Goal: Task Accomplishment & Management: Manage account settings

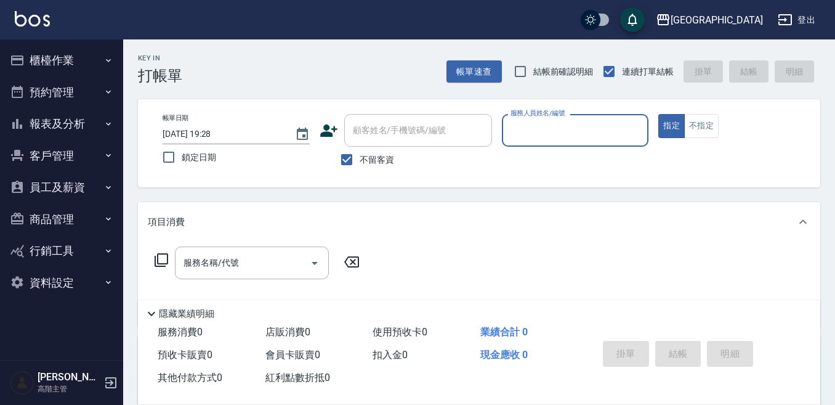
drag, startPoint x: 67, startPoint y: 64, endPoint x: 129, endPoint y: 102, distance: 72.7
click at [66, 63] on button "櫃檯作業" at bounding box center [61, 60] width 113 height 32
click at [61, 67] on button "櫃檯作業" at bounding box center [61, 60] width 113 height 32
click at [55, 63] on button "櫃檯作業" at bounding box center [61, 60] width 113 height 32
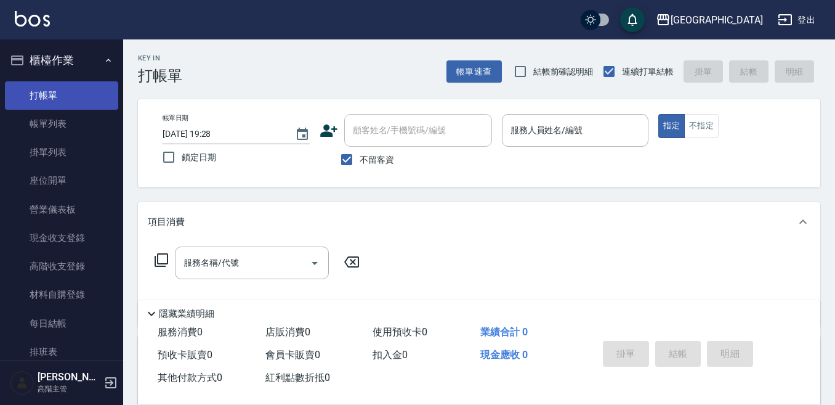
click at [70, 95] on link "打帳單" at bounding box center [61, 95] width 113 height 28
drag, startPoint x: 519, startPoint y: 144, endPoint x: 519, endPoint y: 136, distance: 8.0
click at [519, 141] on div "服務人員姓名/編號" at bounding box center [575, 130] width 147 height 33
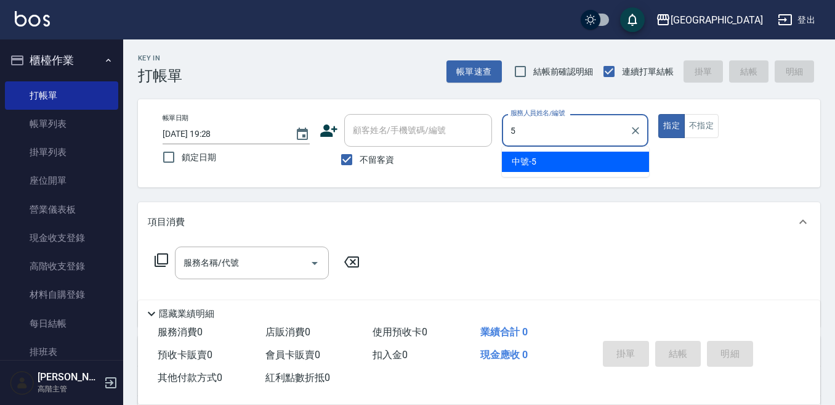
type input "中號-5"
type button "true"
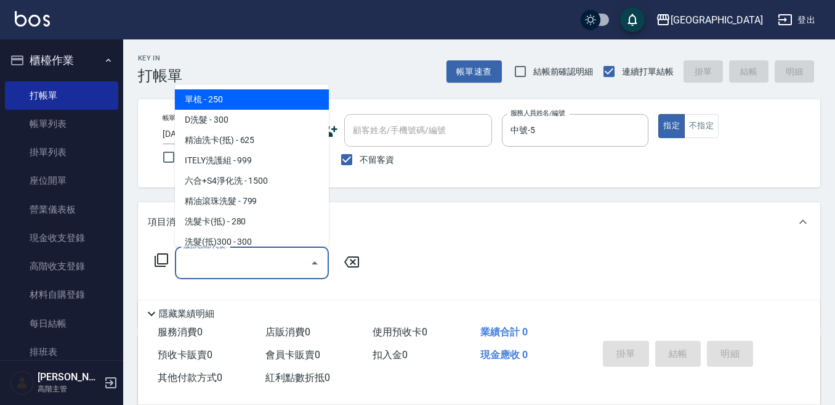
drag, startPoint x: 216, startPoint y: 261, endPoint x: 207, endPoint y: 254, distance: 10.6
click at [212, 257] on div "服務名稱/代號 服務名稱/代號" at bounding box center [252, 262] width 154 height 33
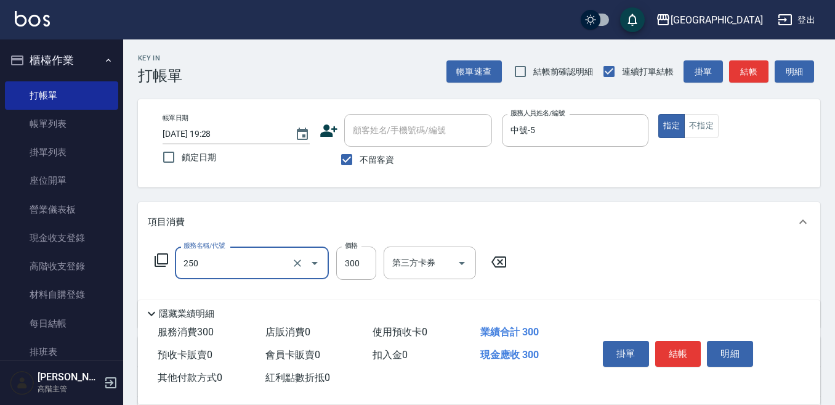
type input "日式洗髮(250)"
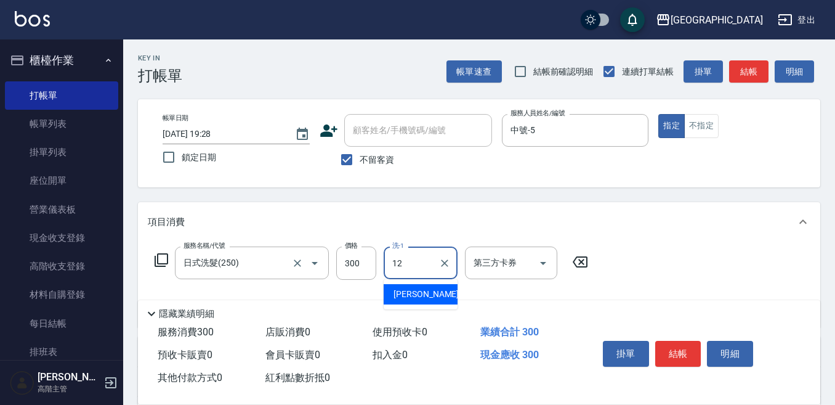
type input "[PERSON_NAME]-12"
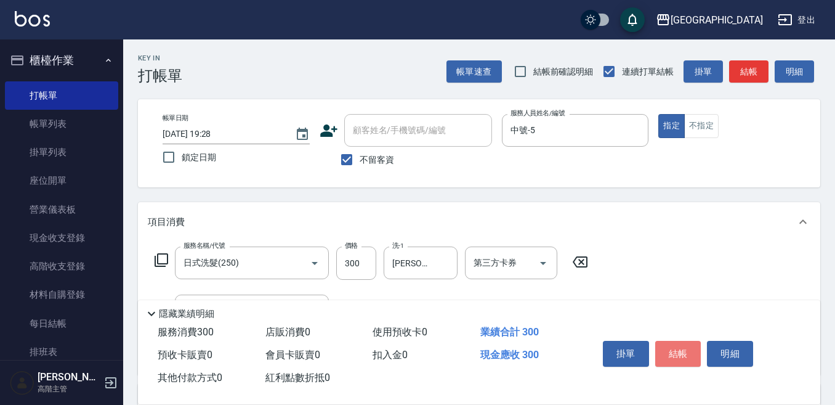
click at [676, 346] on button "結帳" at bounding box center [678, 354] width 46 height 26
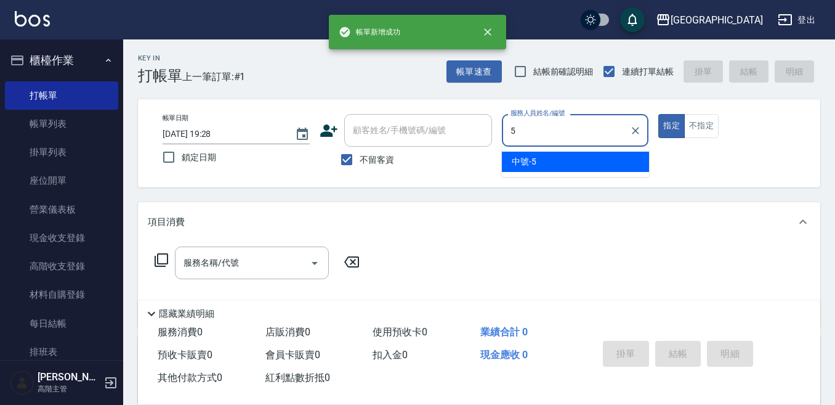
type input "中號-5"
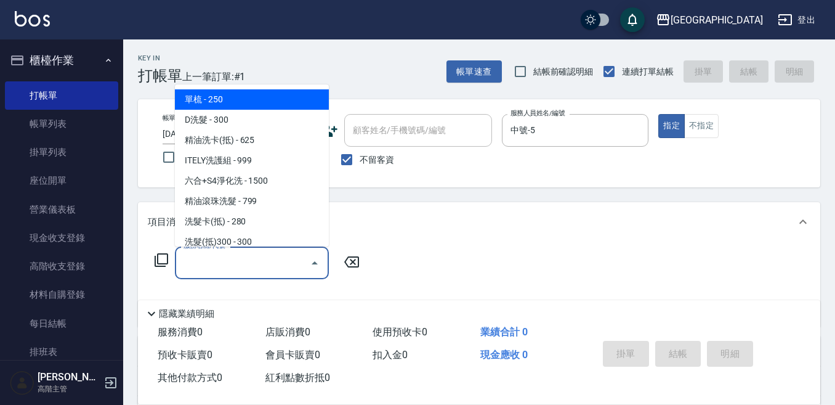
click at [202, 252] on div "服務名稱/代號 服務名稱/代號" at bounding box center [252, 262] width 154 height 33
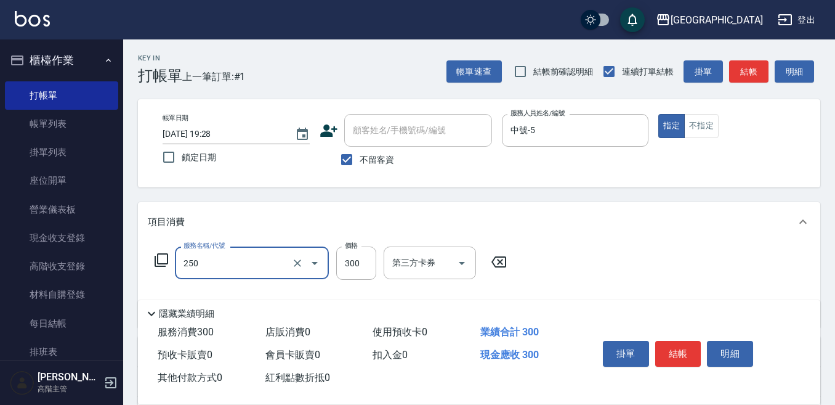
type input "日式洗髮(250)"
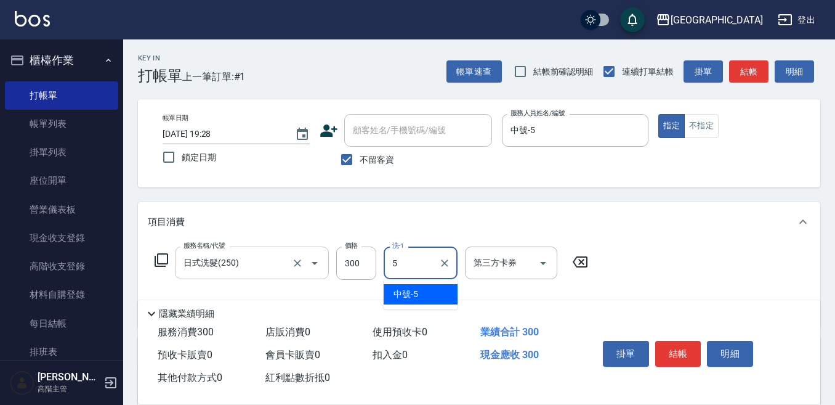
type input "中號-5"
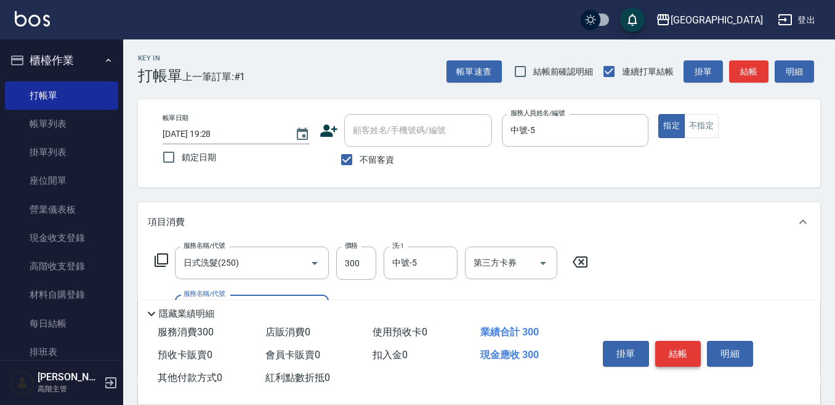
click at [676, 341] on button "結帳" at bounding box center [678, 354] width 46 height 26
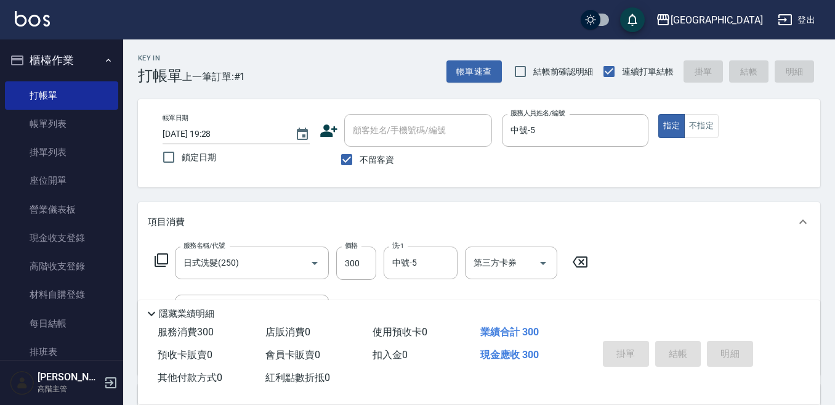
type input "[DATE] 19:29"
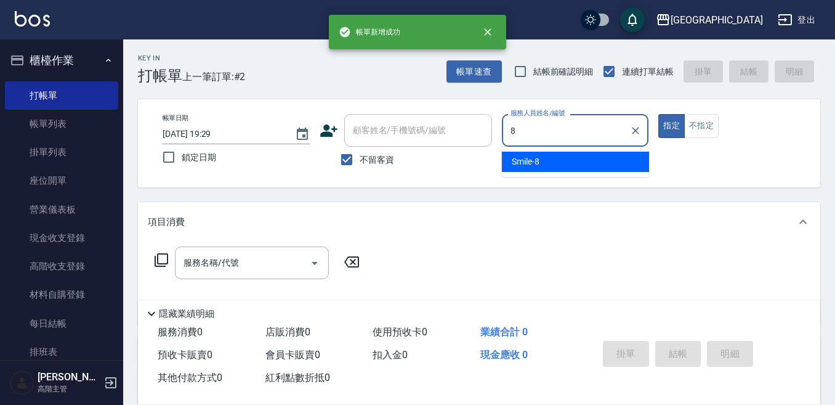
type input "Smile-8"
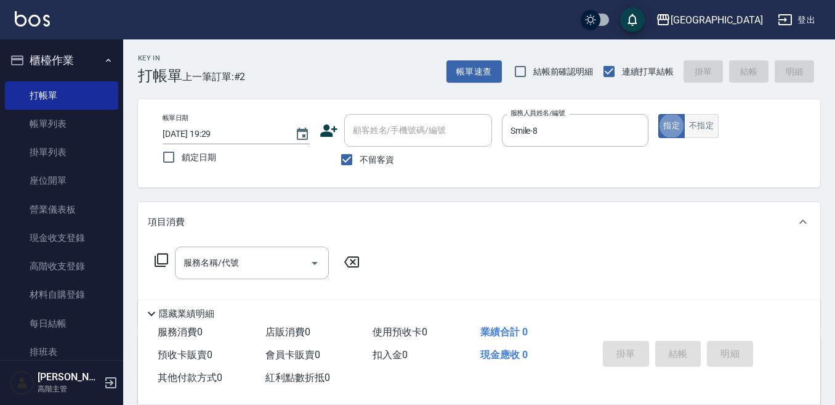
click at [694, 121] on button "不指定" at bounding box center [701, 126] width 34 height 24
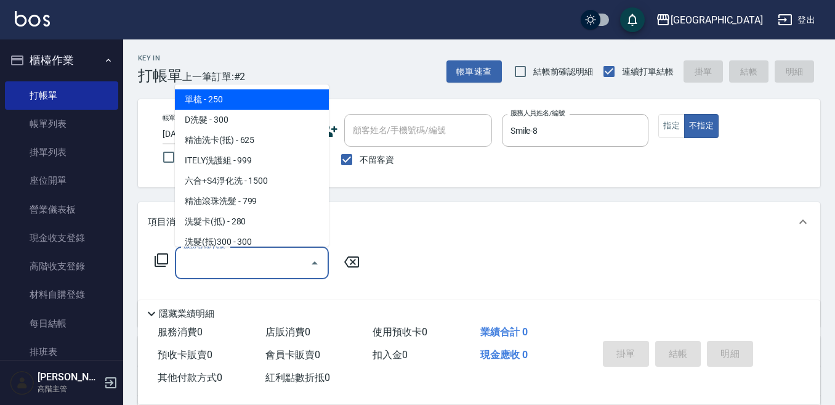
click at [261, 255] on input "服務名稱/代號" at bounding box center [243, 263] width 124 height 22
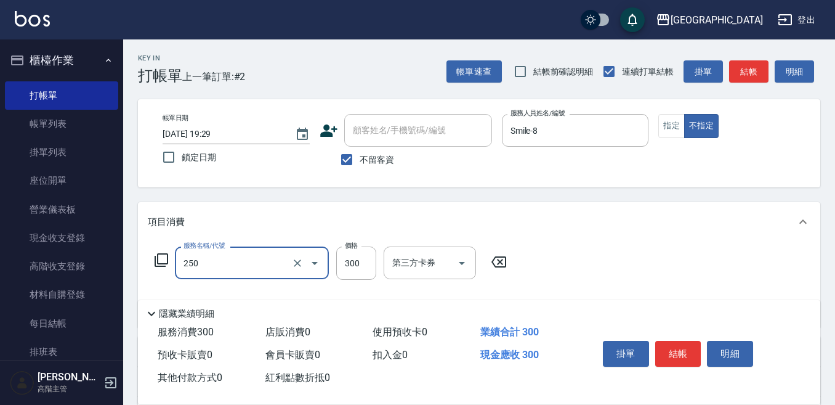
type input "日式洗髮(250)"
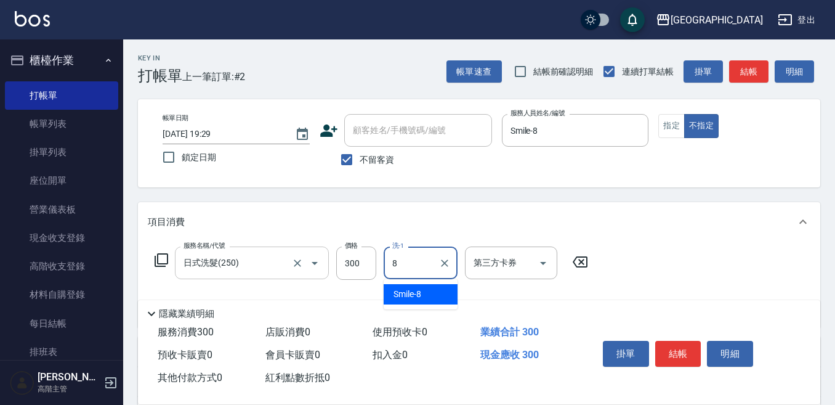
type input "Smile-8"
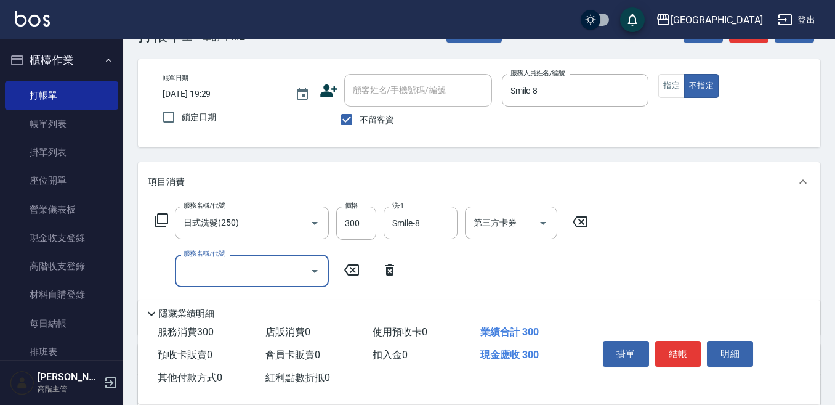
scroll to position [62, 0]
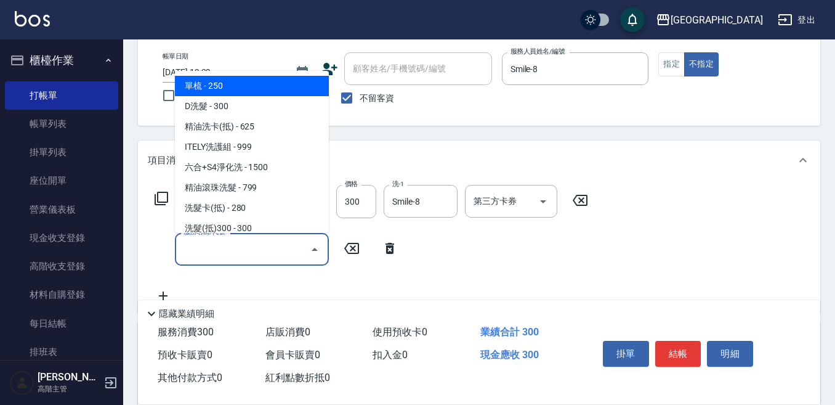
click at [221, 246] on input "服務名稱/代號" at bounding box center [243, 249] width 124 height 22
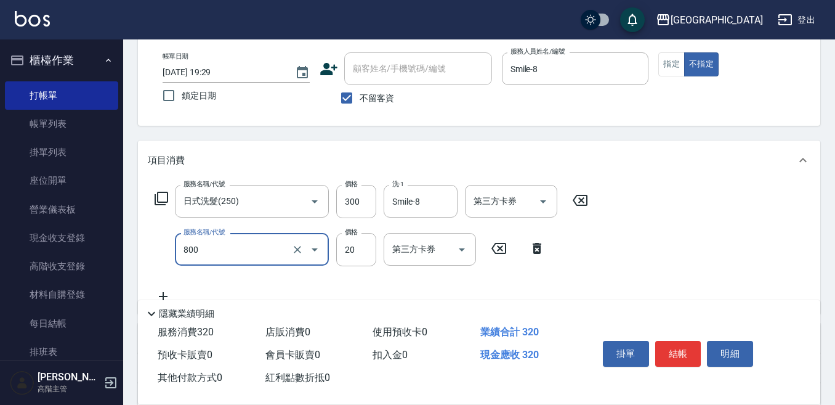
type input "潤絲精(800)"
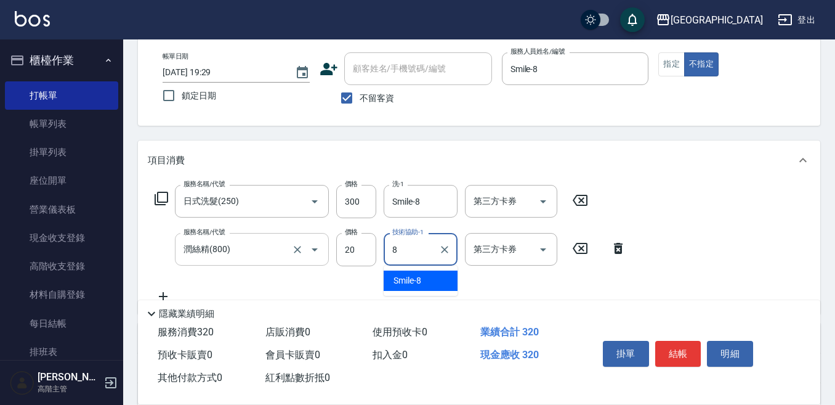
type input "Smile-8"
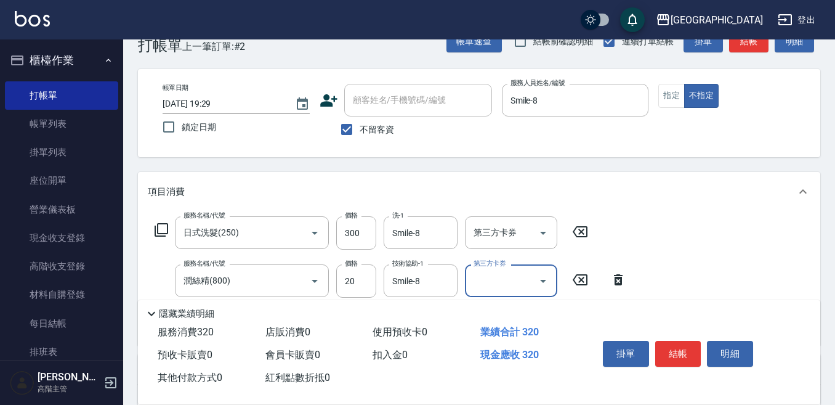
scroll to position [0, 0]
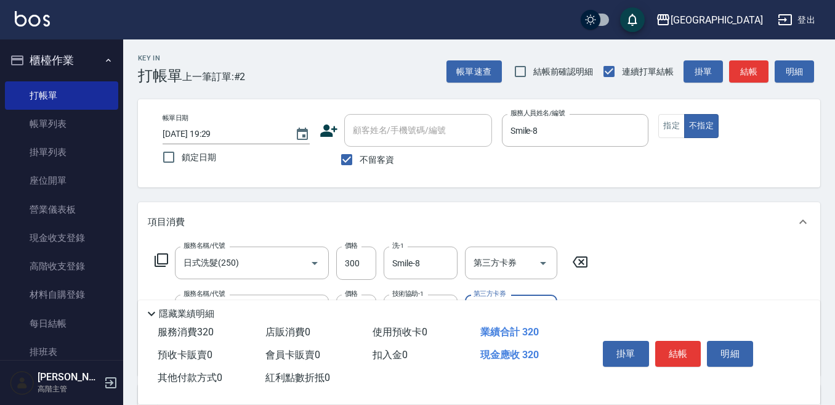
click at [674, 347] on button "結帳" at bounding box center [678, 354] width 46 height 26
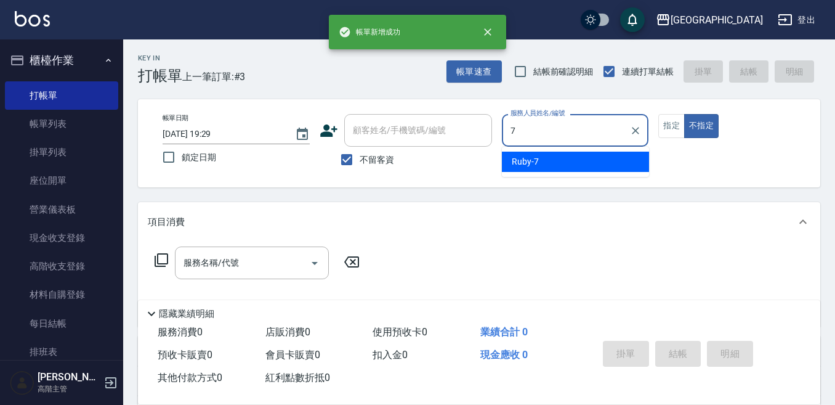
type input "Ruby-7"
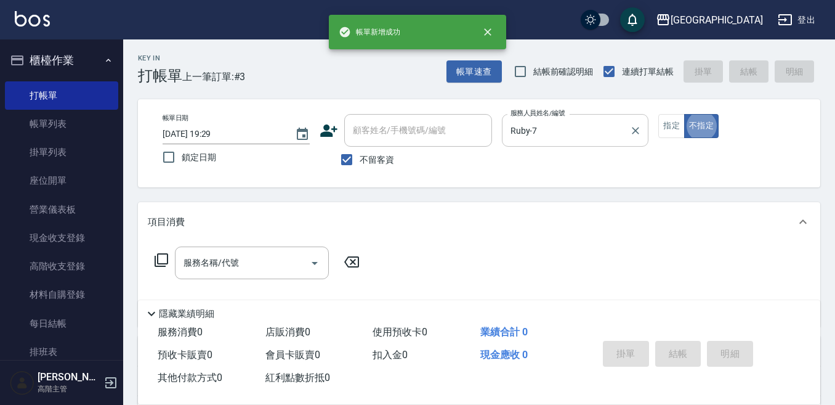
type button "false"
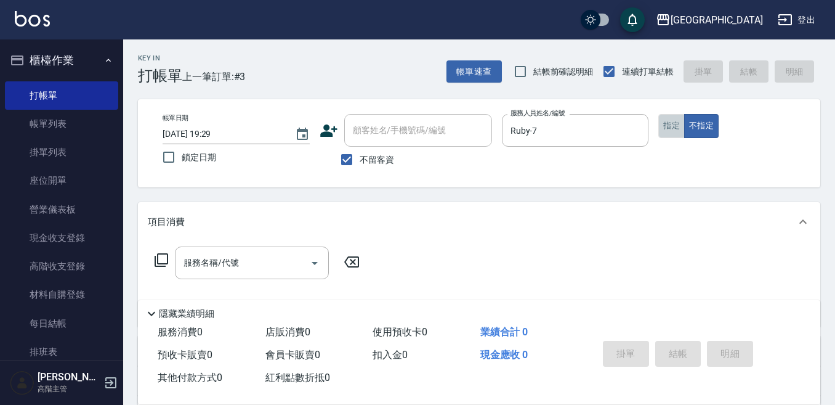
drag, startPoint x: 670, startPoint y: 126, endPoint x: 560, endPoint y: 160, distance: 114.6
click at [666, 125] on button "指定" at bounding box center [672, 126] width 26 height 24
click at [249, 256] on input "服務名稱/代號" at bounding box center [243, 263] width 124 height 22
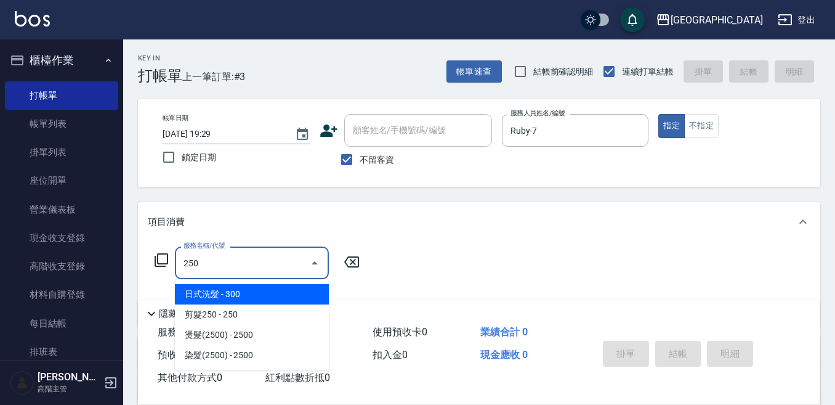
type input "日式洗髮(250)"
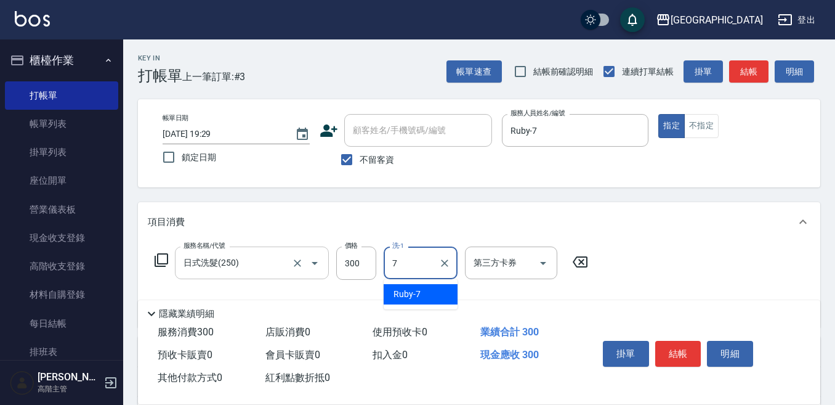
type input "Ruby-7"
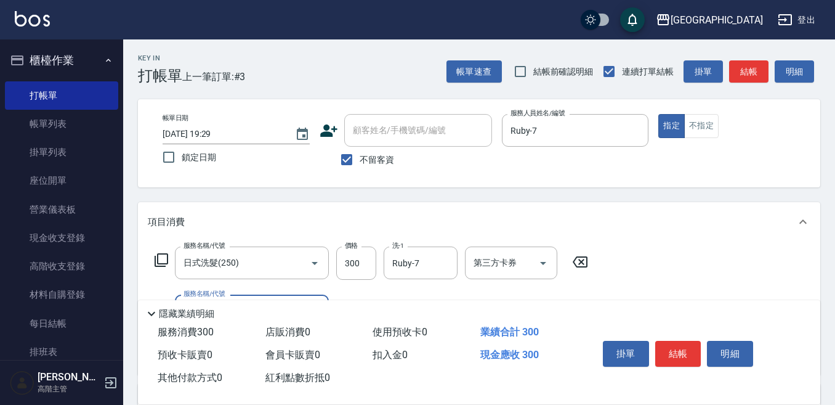
drag, startPoint x: 682, startPoint y: 348, endPoint x: 676, endPoint y: 347, distance: 6.3
click at [680, 348] on button "結帳" at bounding box center [678, 354] width 46 height 26
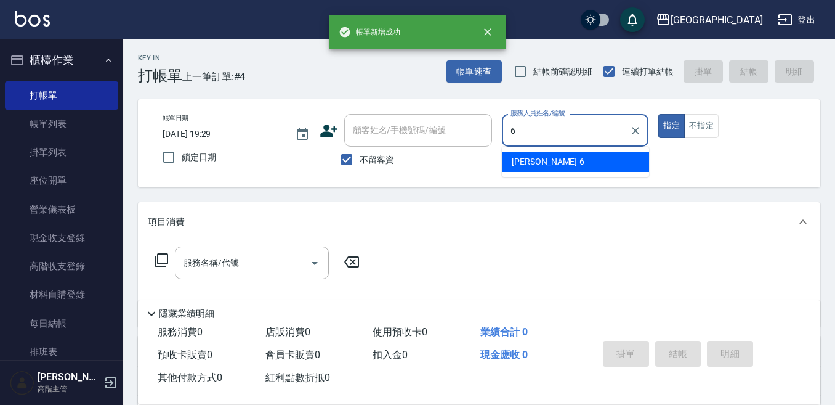
type input "[PERSON_NAME]-6"
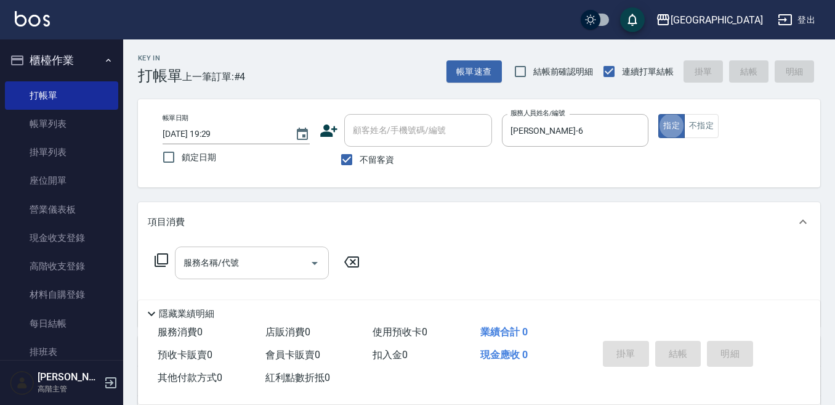
click at [261, 259] on input "服務名稱/代號" at bounding box center [243, 263] width 124 height 22
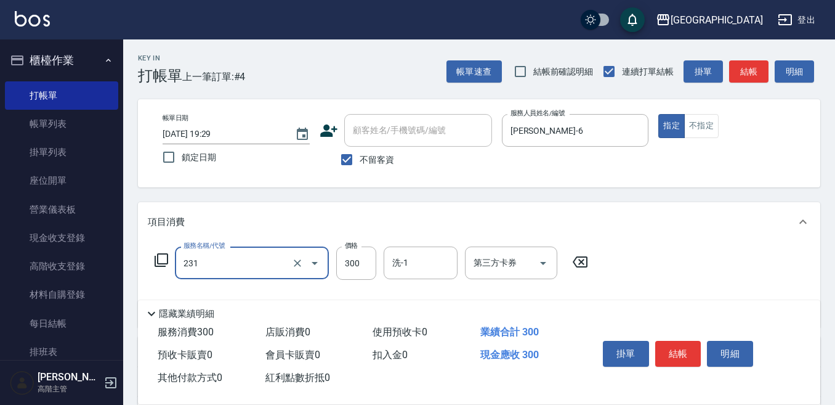
type input "洗髮(抵)300(231)"
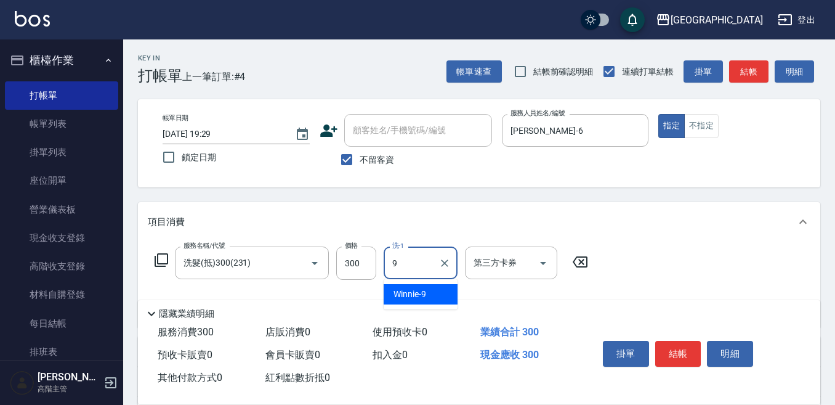
type input "Winnie-9"
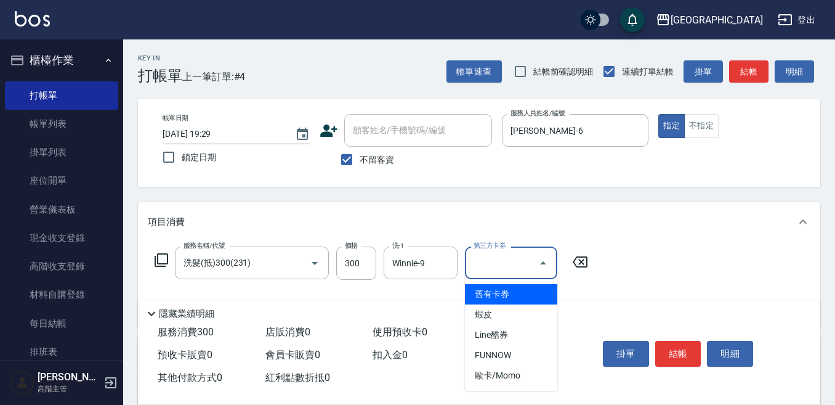
drag, startPoint x: 512, startPoint y: 258, endPoint x: 500, endPoint y: 309, distance: 53.1
click at [509, 262] on input "第三方卡券" at bounding box center [502, 263] width 63 height 22
click at [488, 294] on span "舊有卡券" at bounding box center [511, 294] width 92 height 20
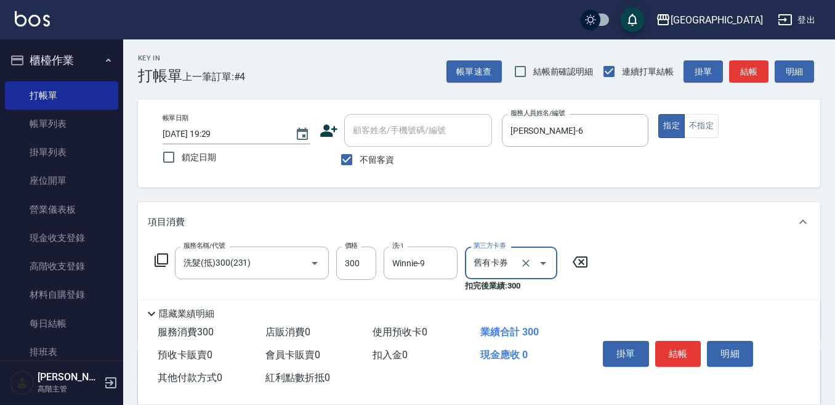
type input "舊有卡券"
drag, startPoint x: 680, startPoint y: 346, endPoint x: 673, endPoint y: 342, distance: 7.5
click at [674, 342] on button "結帳" at bounding box center [678, 354] width 46 height 26
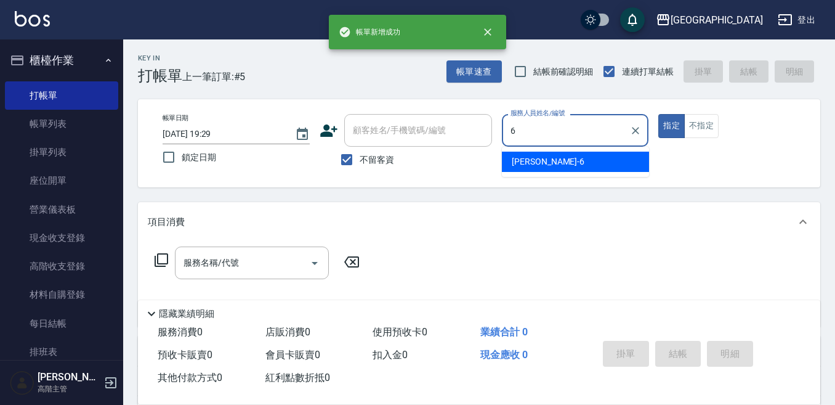
type input "[PERSON_NAME]-6"
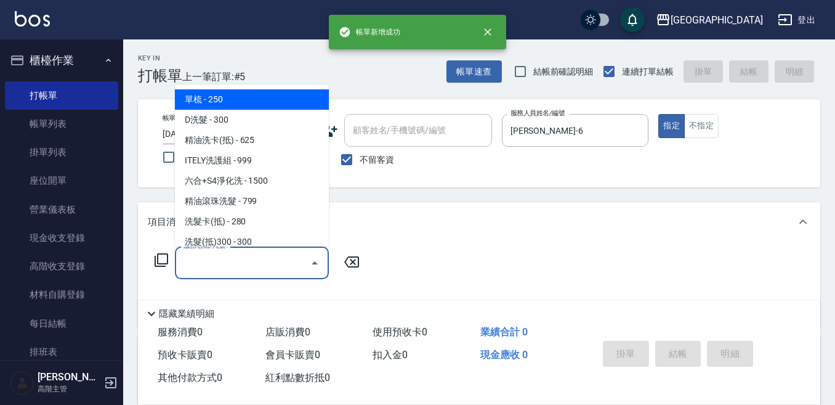
click at [262, 252] on input "服務名稱/代號" at bounding box center [243, 263] width 124 height 22
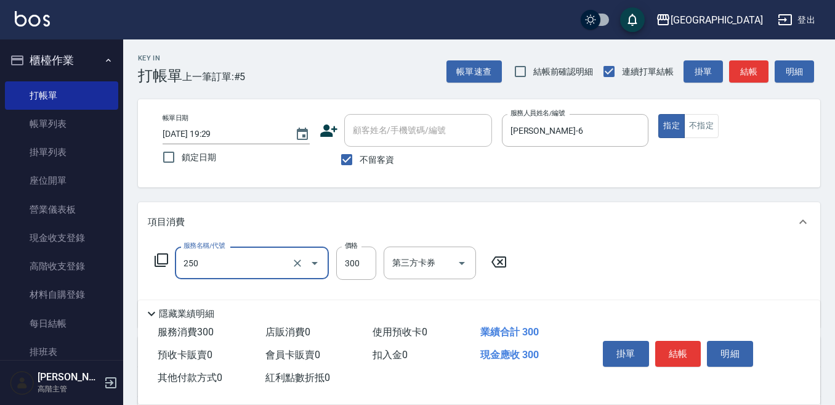
type input "日式洗髮(250)"
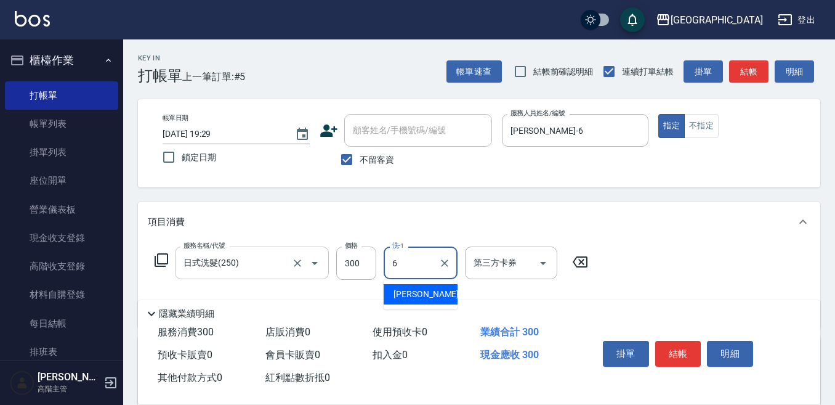
type input "[PERSON_NAME]-6"
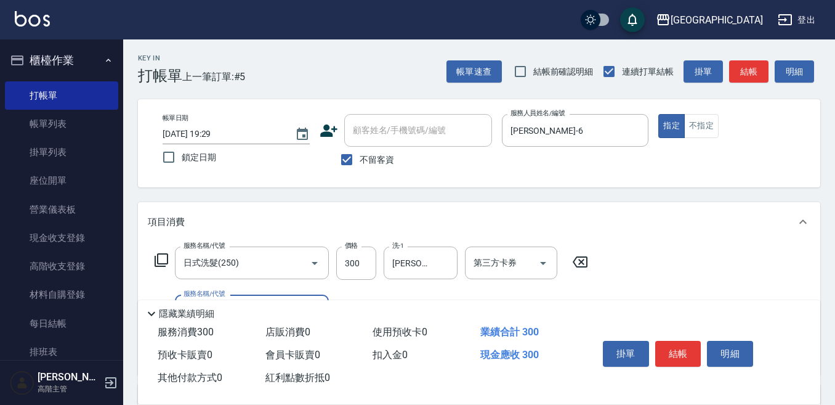
click at [661, 357] on button "結帳" at bounding box center [678, 354] width 46 height 26
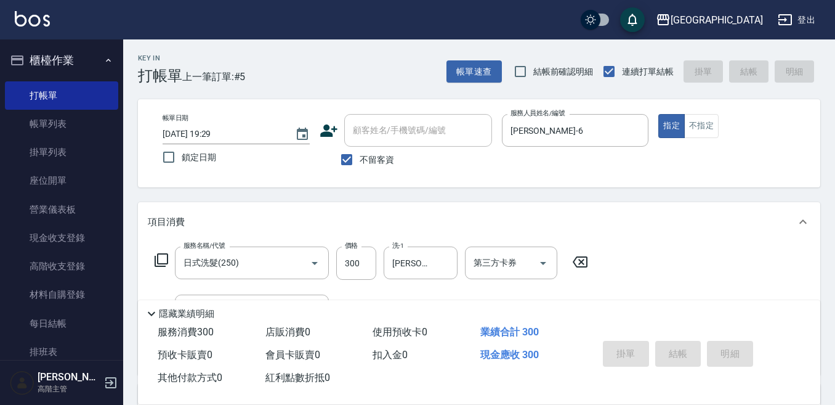
type input "[DATE] 19:30"
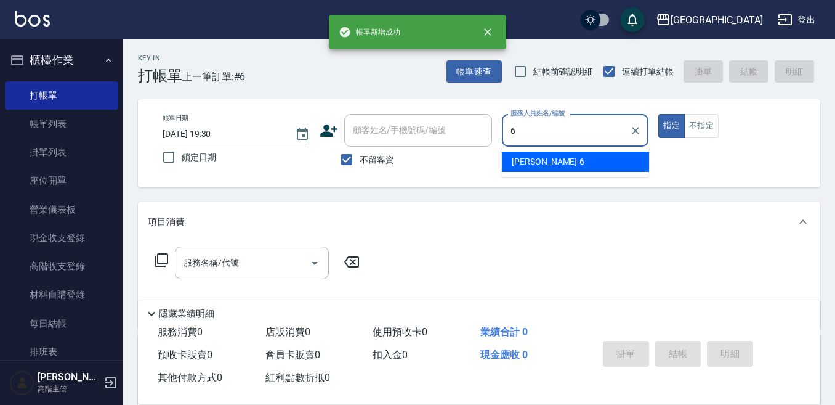
type input "[PERSON_NAME]-6"
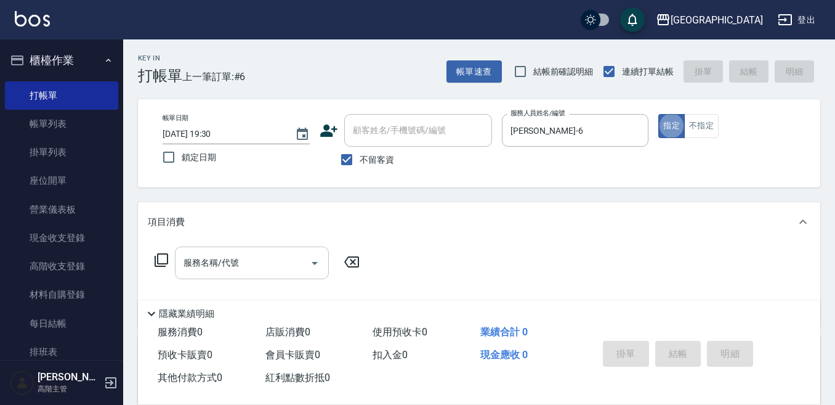
click at [261, 260] on input "服務名稱/代號" at bounding box center [243, 263] width 124 height 22
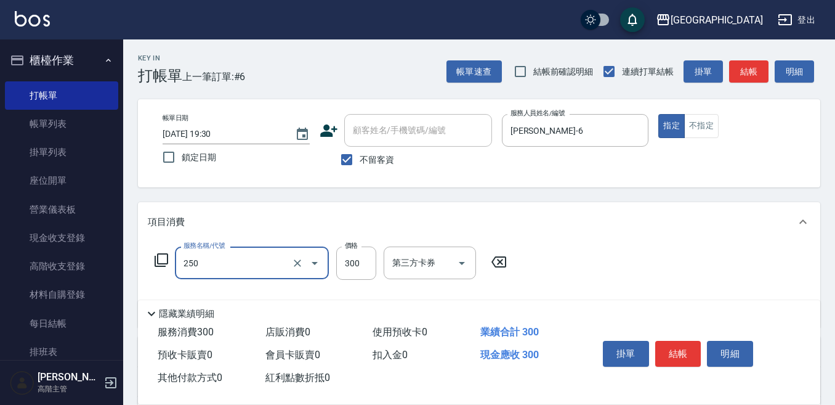
type input "日式洗髮(250)"
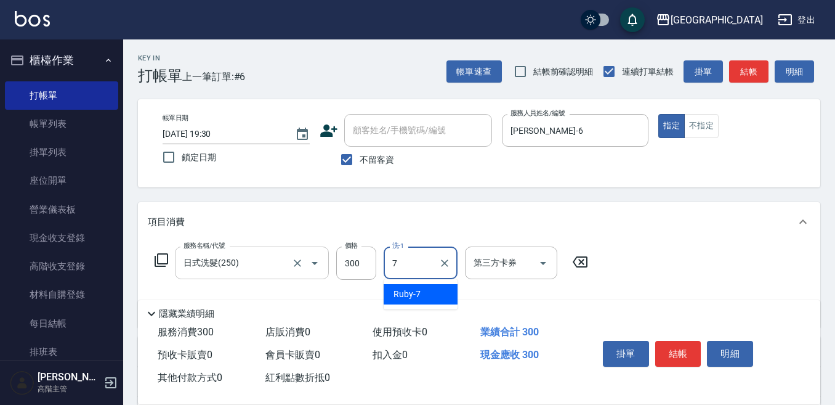
type input "Ruby-7"
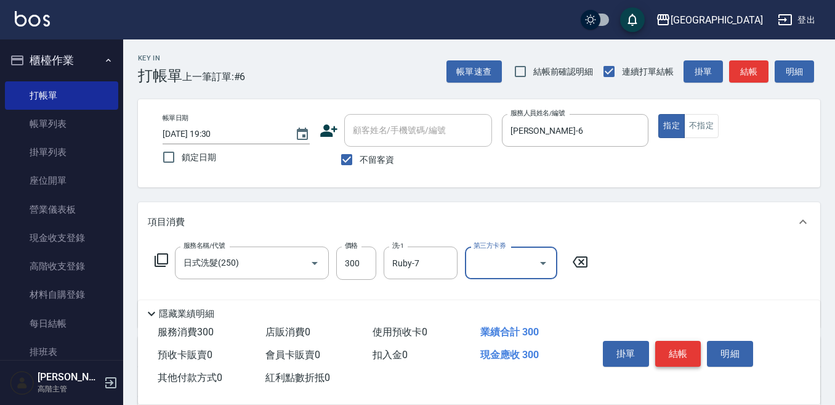
click at [688, 347] on button "結帳" at bounding box center [678, 354] width 46 height 26
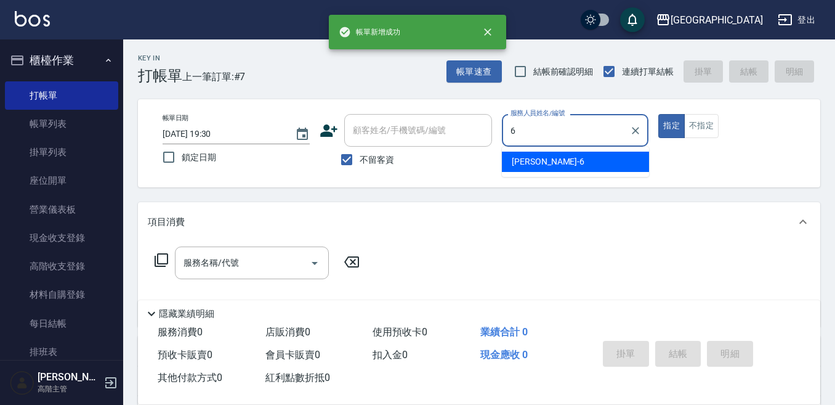
type input "[PERSON_NAME]-6"
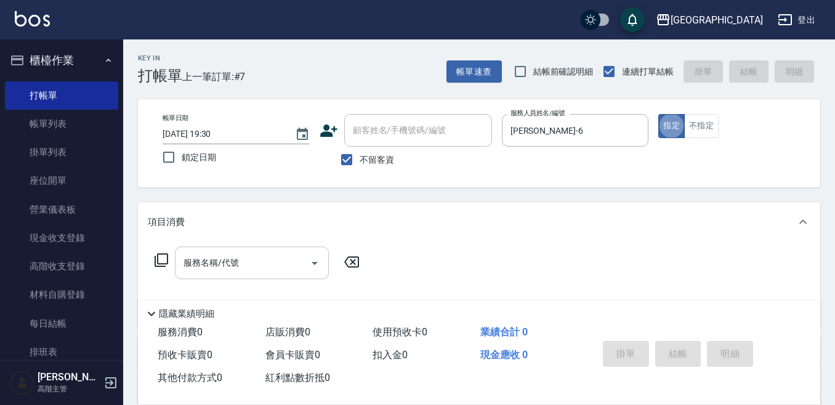
click at [243, 261] on input "服務名稱/代號" at bounding box center [243, 263] width 124 height 22
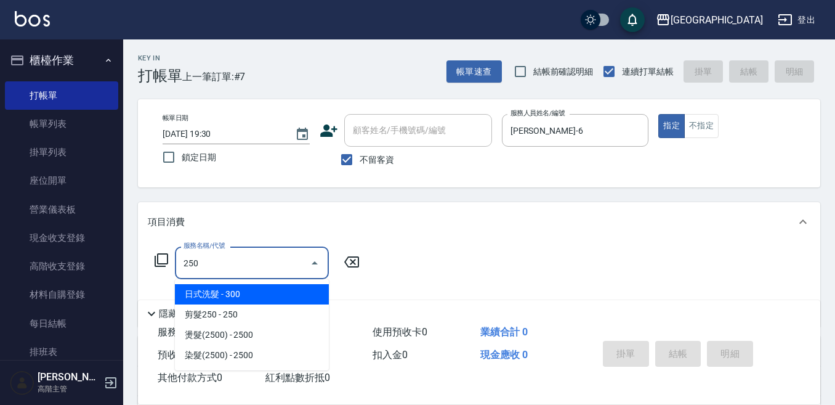
type input "日式洗髮(250)"
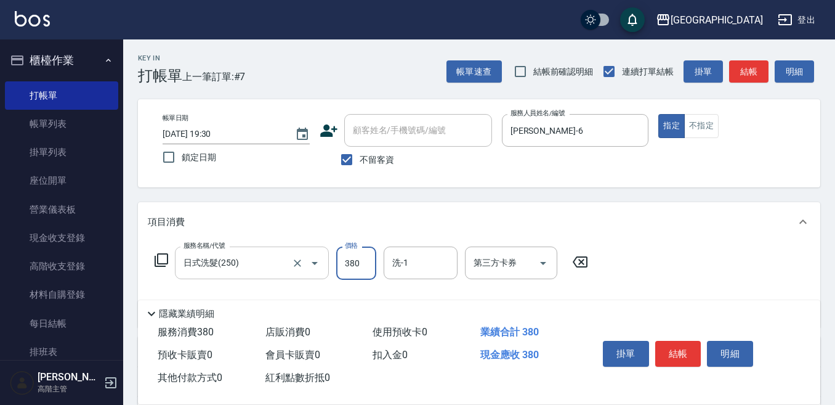
type input "380"
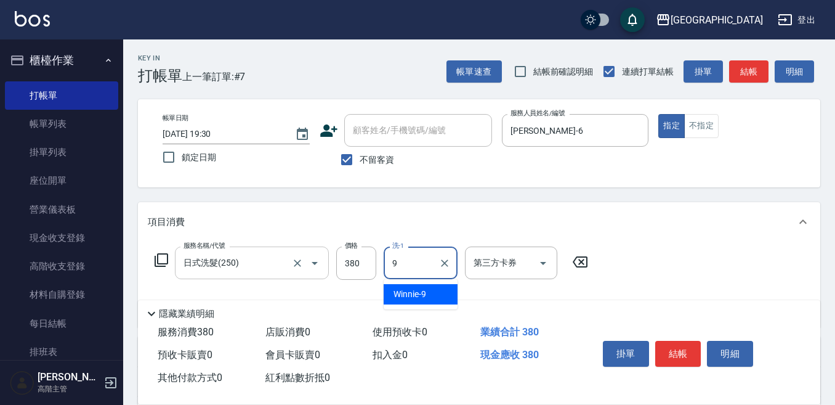
type input "Winnie-9"
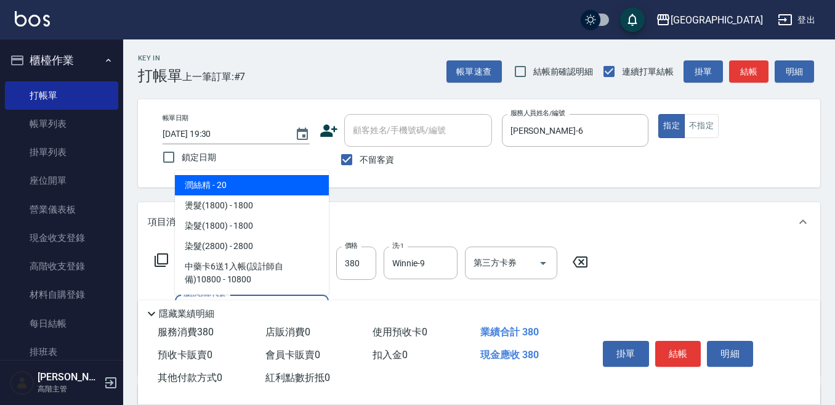
scroll to position [62, 0]
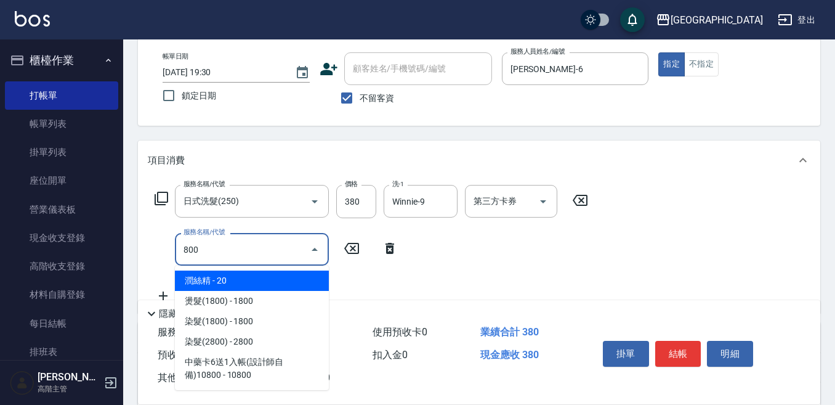
drag, startPoint x: 251, startPoint y: 278, endPoint x: 259, endPoint y: 272, distance: 9.7
click at [259, 272] on span "潤絲精 - 20" at bounding box center [252, 280] width 154 height 20
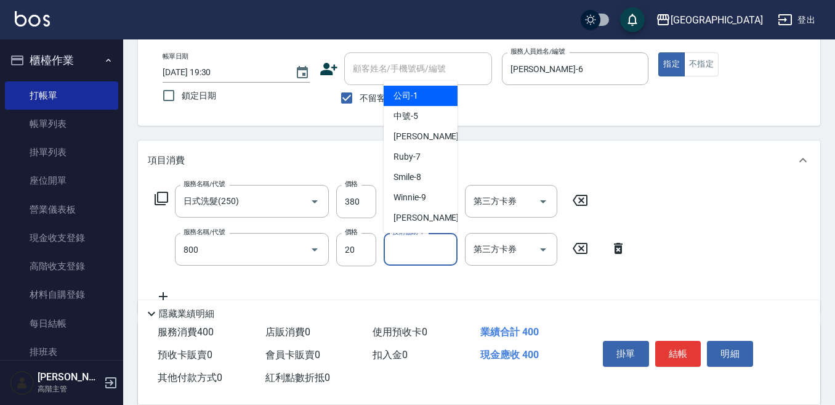
type input "潤絲精(800)"
click at [401, 251] on input "技術協助-1" at bounding box center [420, 249] width 63 height 22
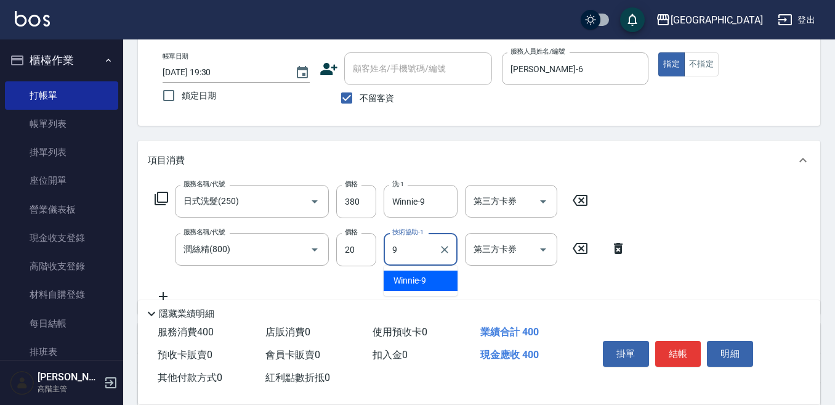
type input "Winnie-9"
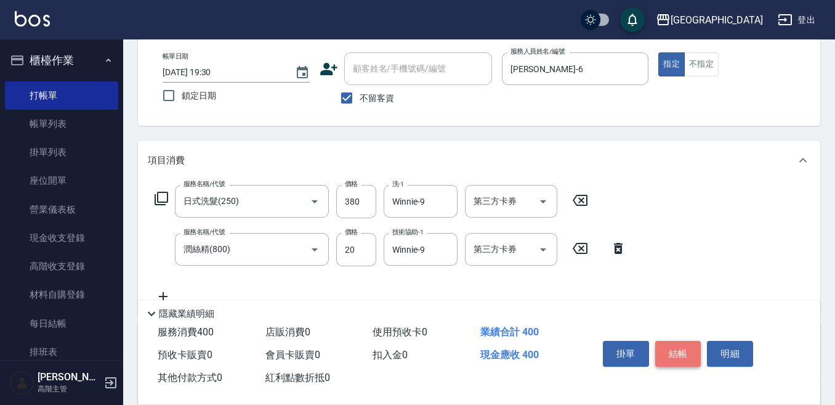
click at [676, 347] on button "結帳" at bounding box center [678, 354] width 46 height 26
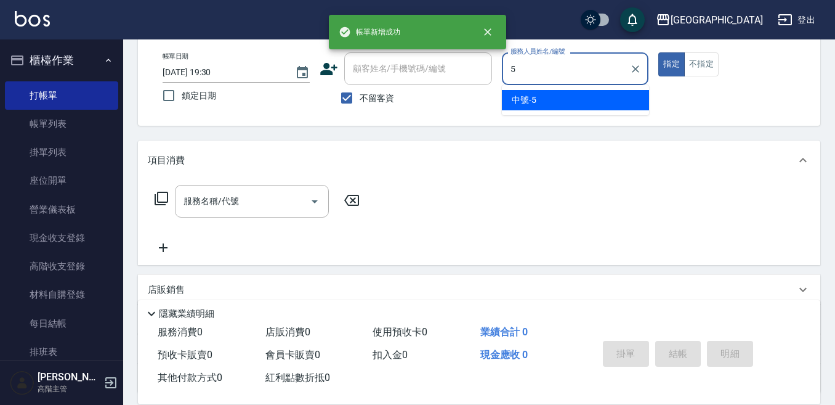
type input "中號-5"
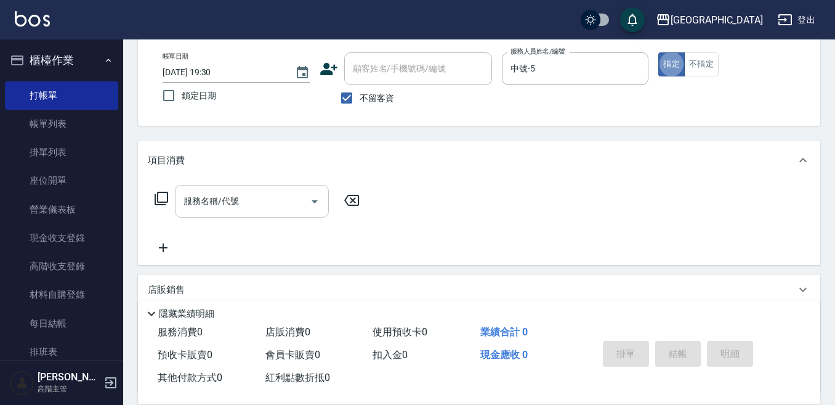
click at [258, 198] on input "服務名稱/代號" at bounding box center [243, 201] width 124 height 22
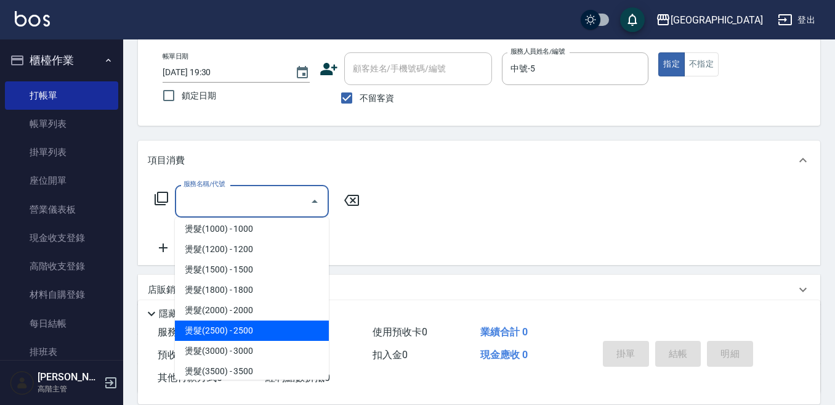
scroll to position [431, 0]
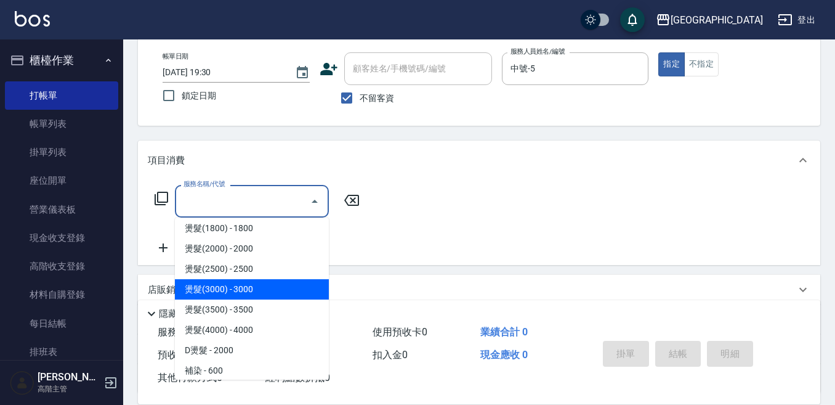
click at [261, 287] on span "燙髮(3000) - 3000" at bounding box center [252, 289] width 154 height 20
type input "燙髮(3000)(407)"
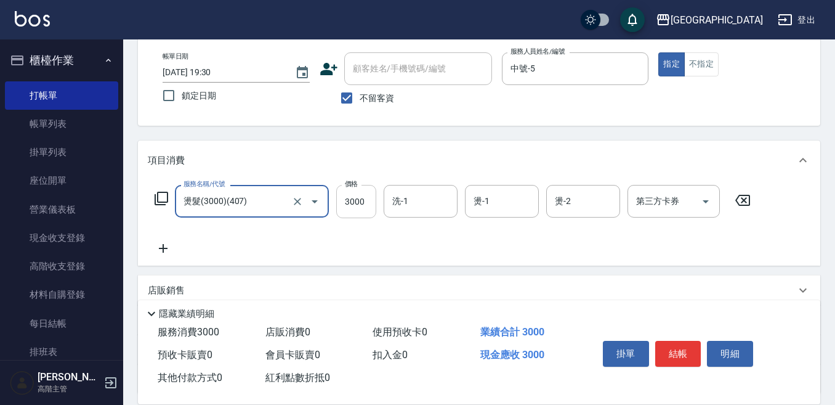
click at [367, 200] on input "3000" at bounding box center [356, 201] width 40 height 33
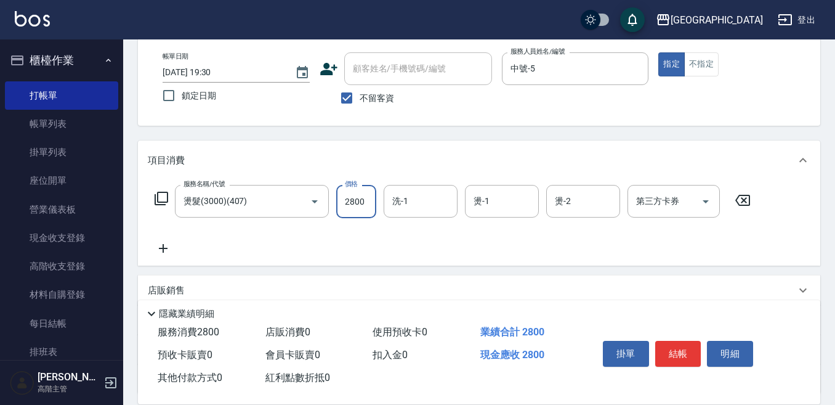
type input "2800"
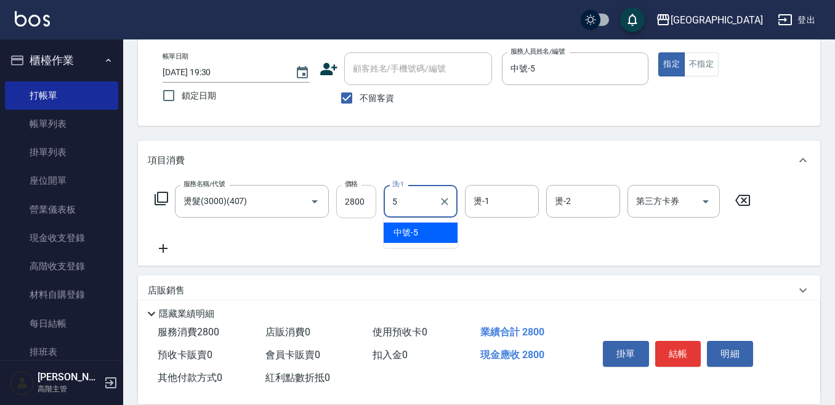
type input "中號-5"
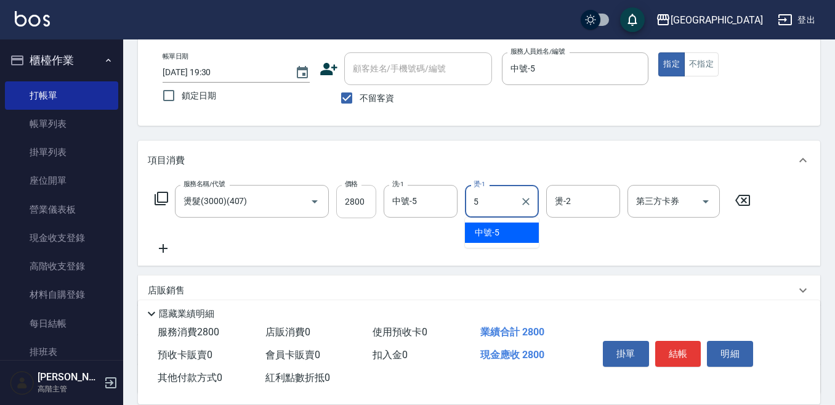
type input "中號-5"
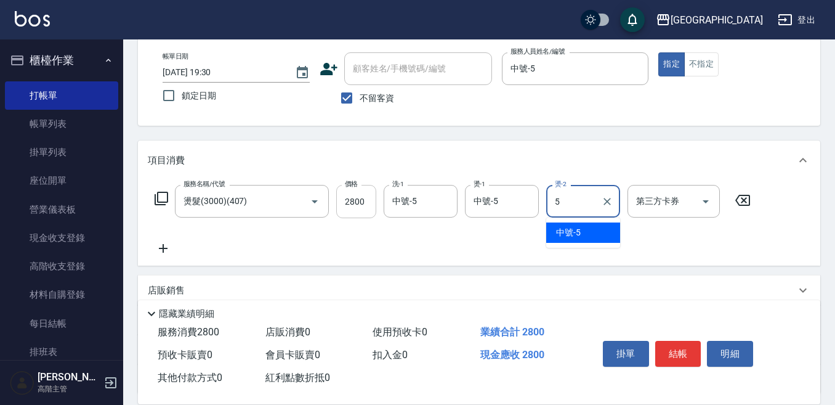
type input "中號-5"
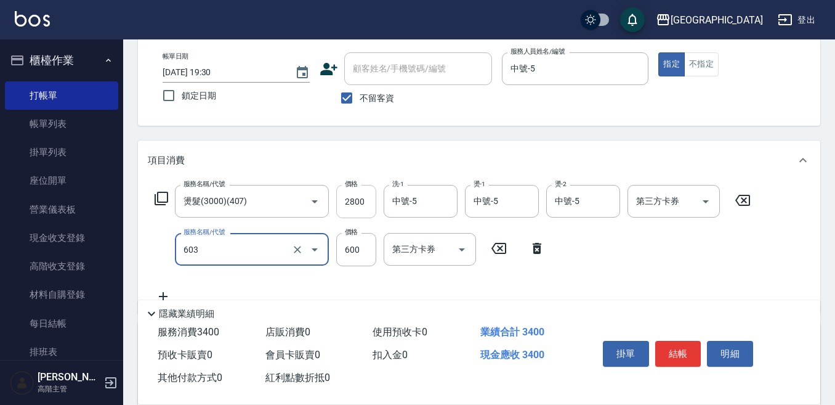
type input "DP水導素(603)"
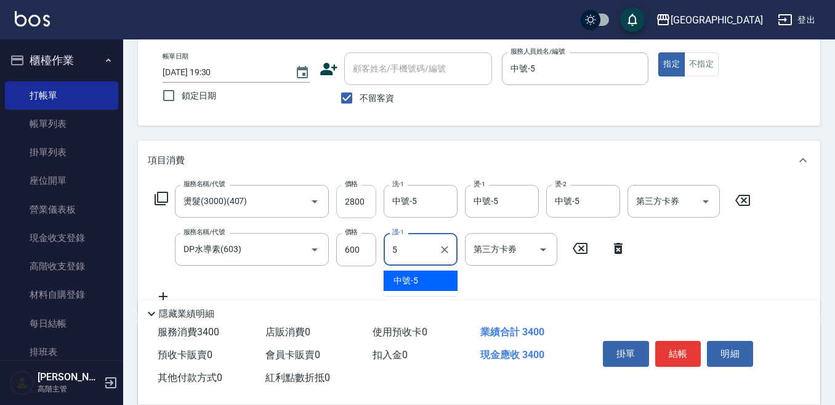
type input "中號-5"
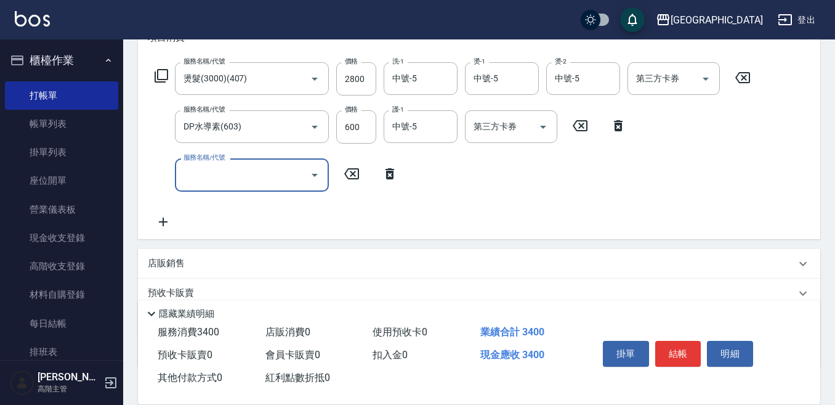
scroll to position [185, 0]
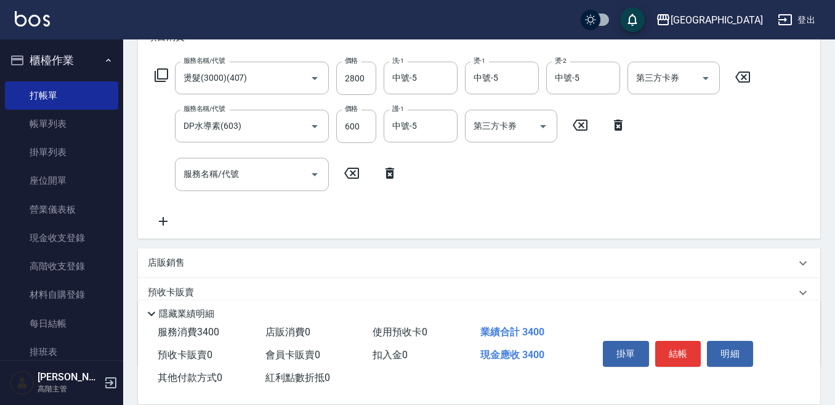
click at [168, 260] on p "店販銷售" at bounding box center [166, 262] width 37 height 13
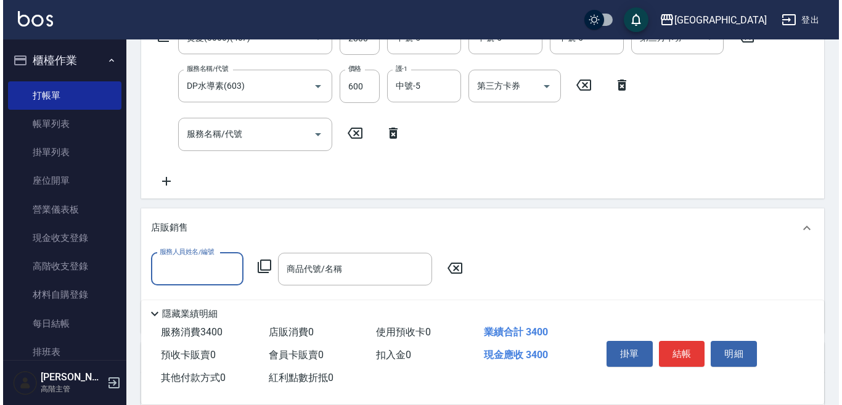
scroll to position [246, 0]
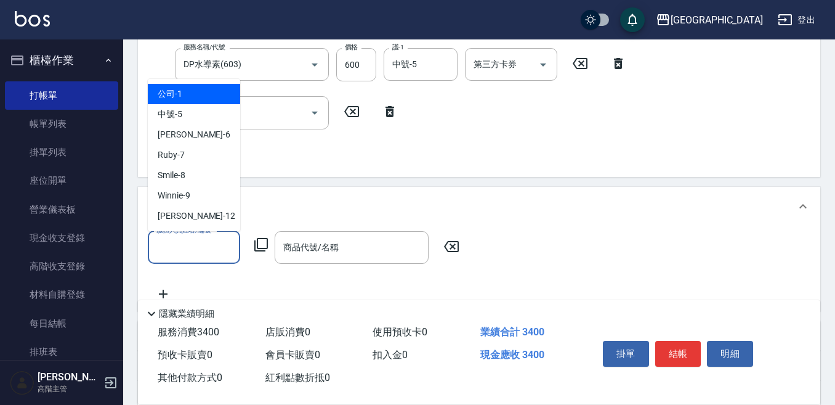
click at [160, 243] on input "服務人員姓名/編號" at bounding box center [193, 248] width 81 height 22
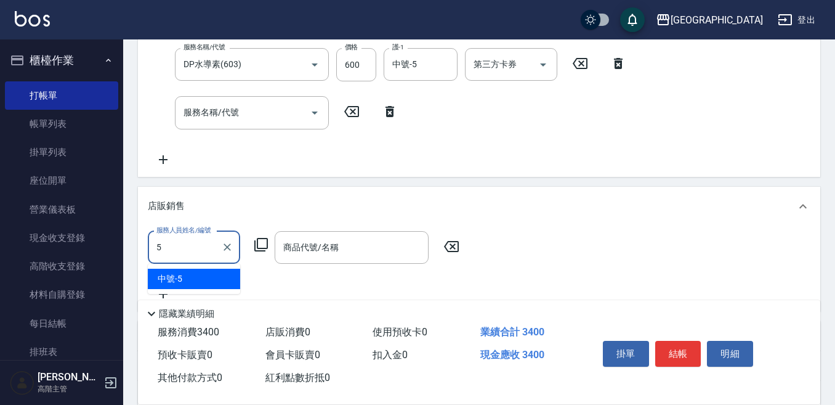
type input "中號-5"
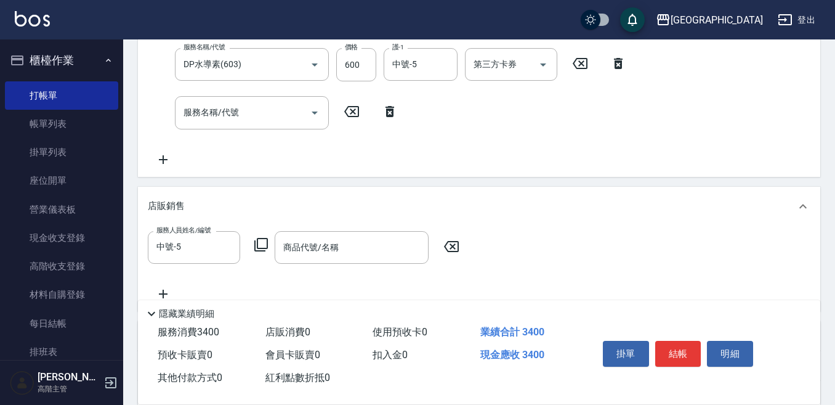
click at [263, 249] on icon at bounding box center [261, 244] width 15 height 15
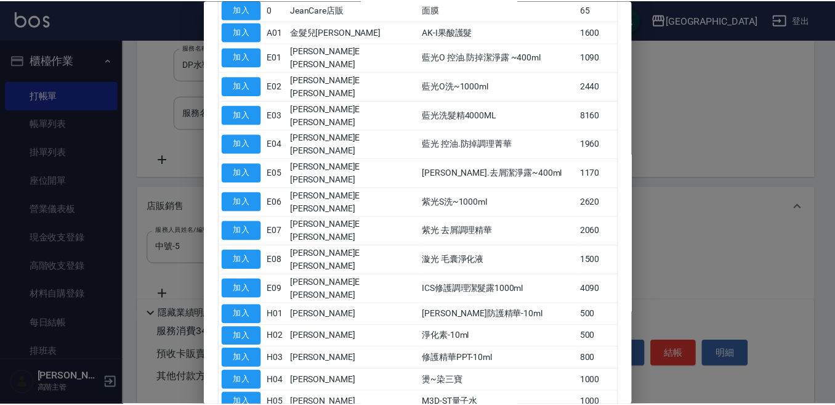
scroll to position [185, 0]
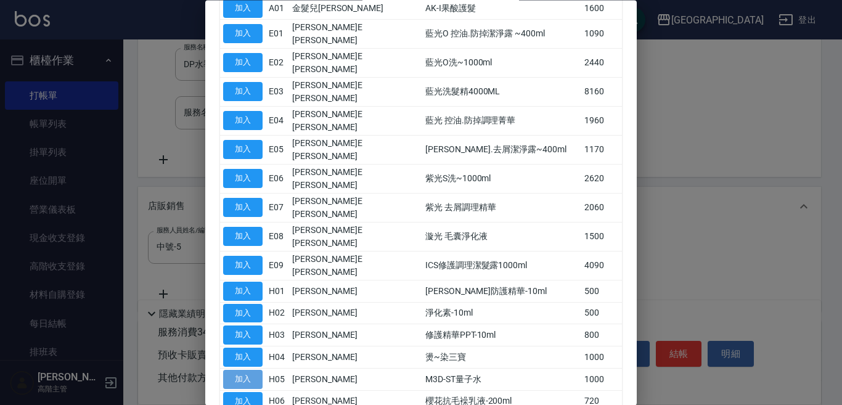
click at [243, 370] on button "加入" at bounding box center [242, 379] width 39 height 19
type input "M3D-ST量子水"
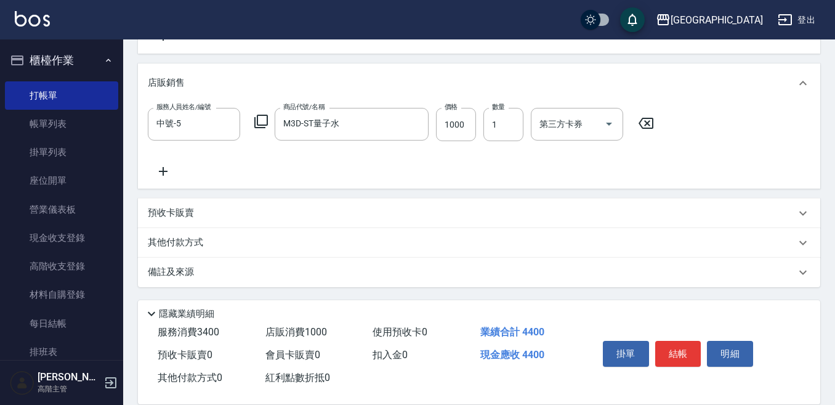
scroll to position [370, 0]
click at [188, 241] on p "其他付款方式" at bounding box center [179, 242] width 62 height 14
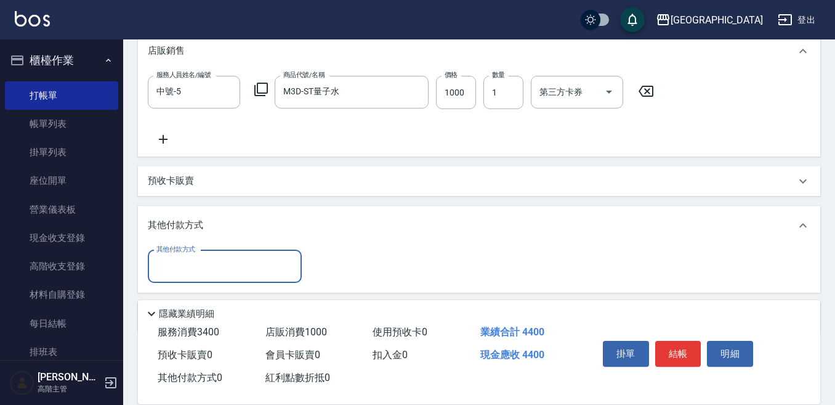
scroll to position [432, 0]
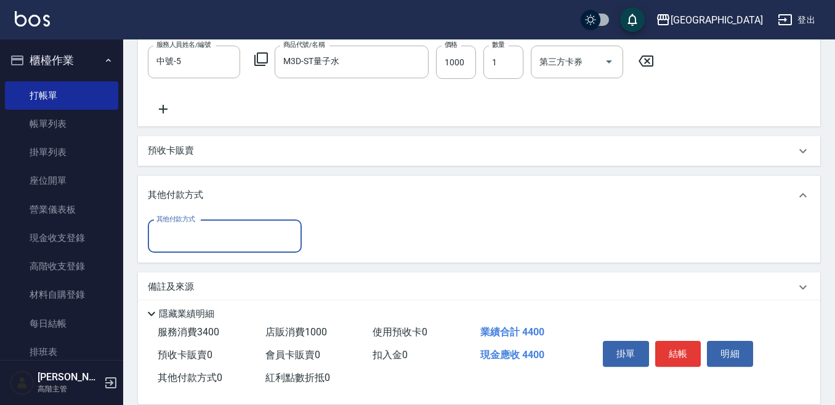
click at [169, 238] on input "其他付款方式" at bounding box center [224, 236] width 143 height 22
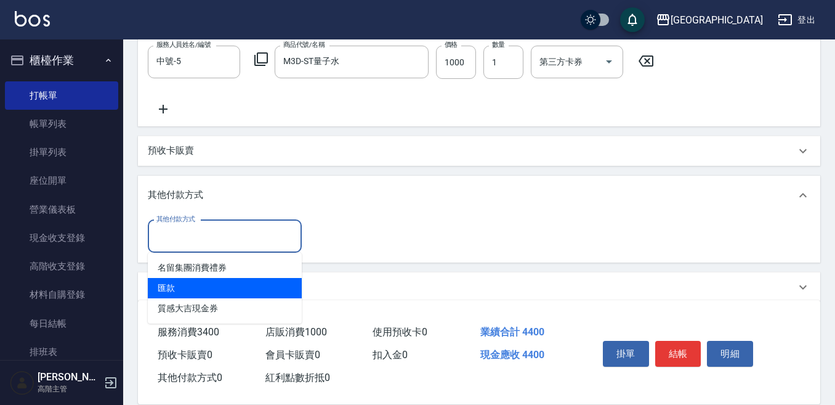
click at [190, 282] on span "匯款" at bounding box center [225, 288] width 154 height 20
type input "匯款"
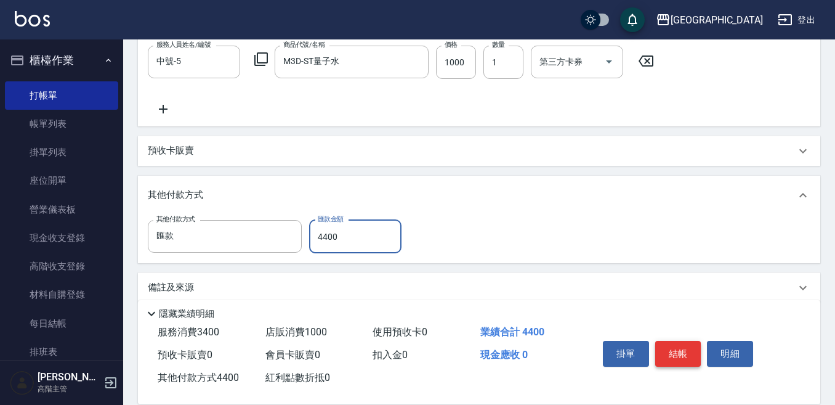
type input "4400"
drag, startPoint x: 675, startPoint y: 347, endPoint x: 666, endPoint y: 343, distance: 9.4
click at [673, 347] on button "結帳" at bounding box center [678, 354] width 46 height 26
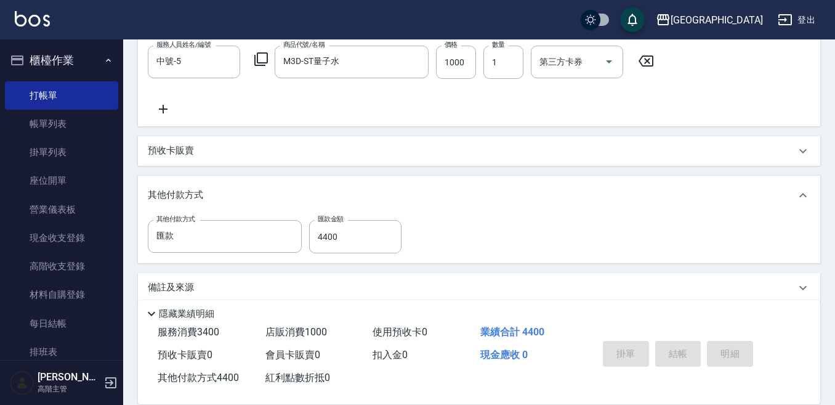
type input "[DATE] 19:31"
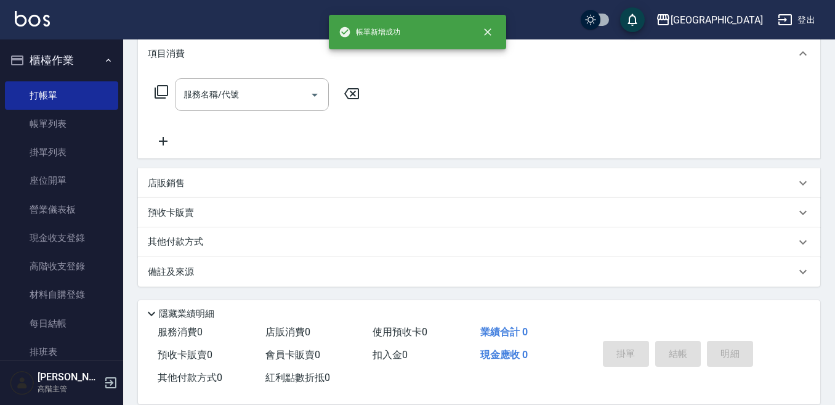
scroll to position [0, 0]
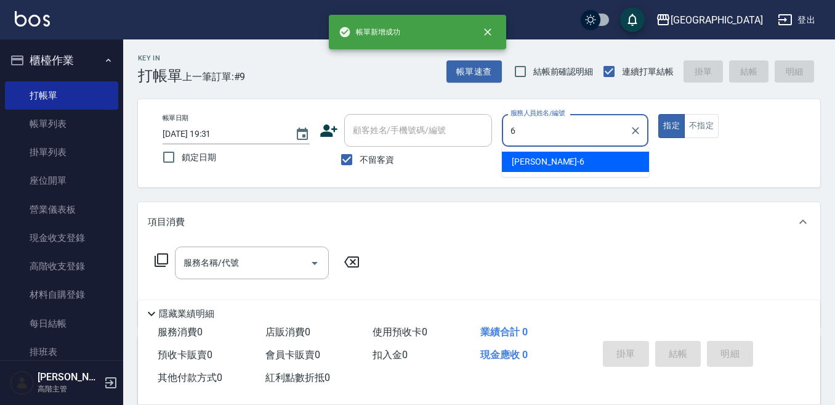
type input "[PERSON_NAME]-6"
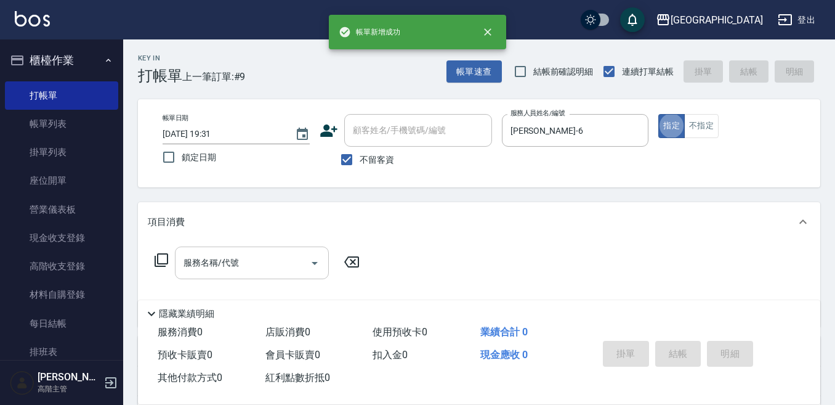
click at [241, 251] on div "服務名稱/代號" at bounding box center [252, 262] width 154 height 33
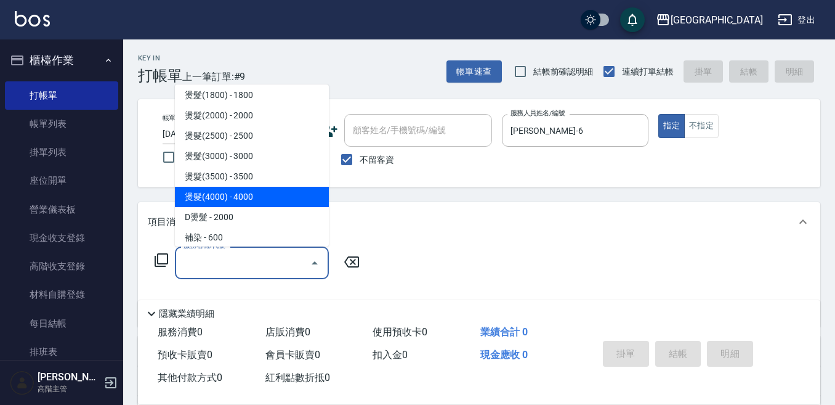
scroll to position [493, 0]
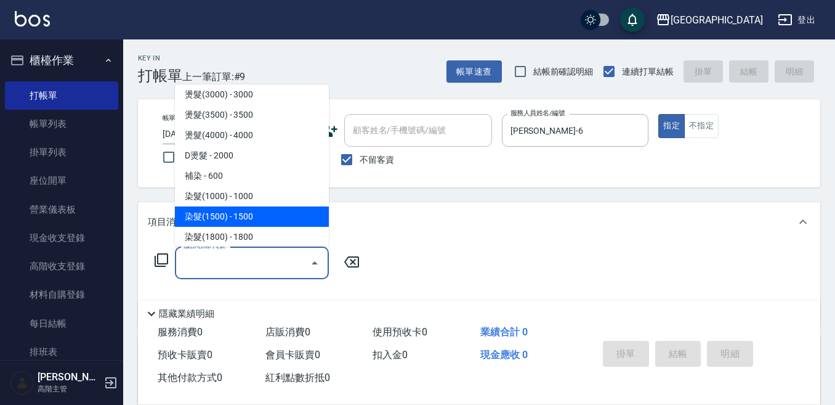
click at [250, 216] on span "染髮(1500) - 1500" at bounding box center [252, 216] width 154 height 20
type input "染髮(1500)(502)"
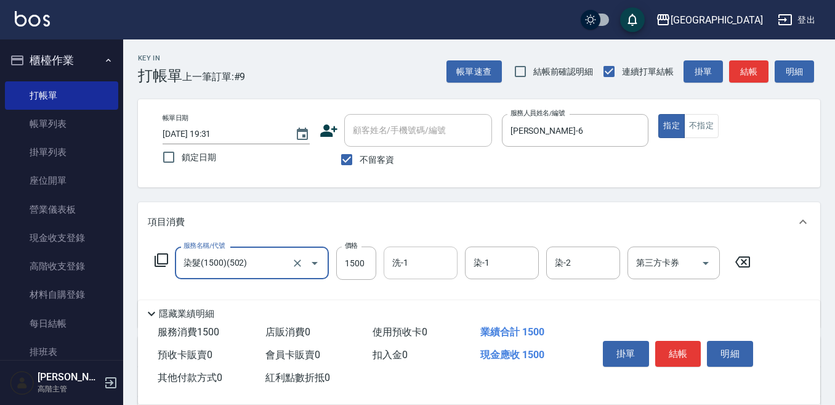
click at [408, 258] on input "洗-1" at bounding box center [420, 263] width 63 height 22
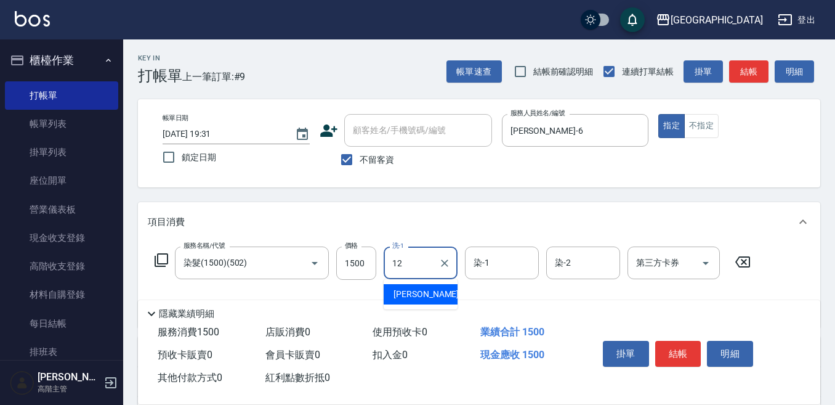
type input "[PERSON_NAME]-12"
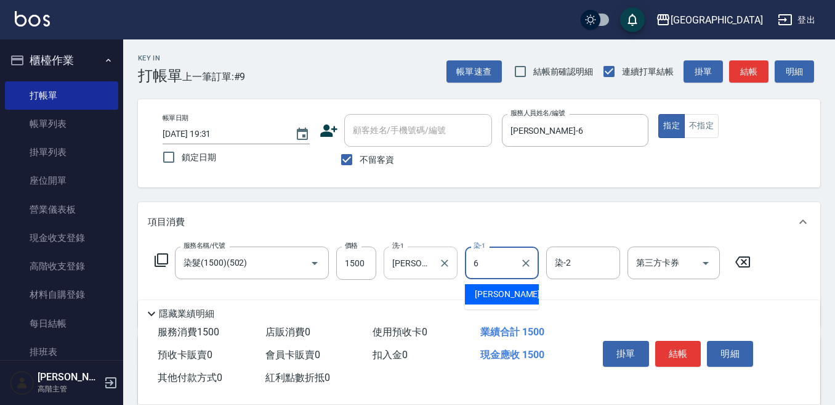
type input "[PERSON_NAME]-6"
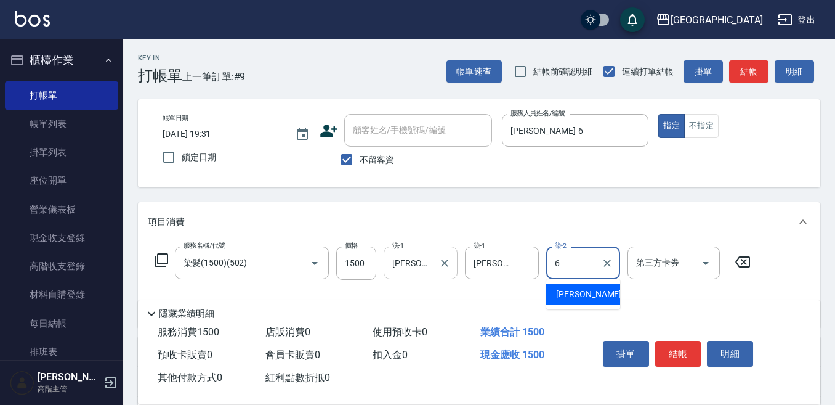
type input "[PERSON_NAME]-6"
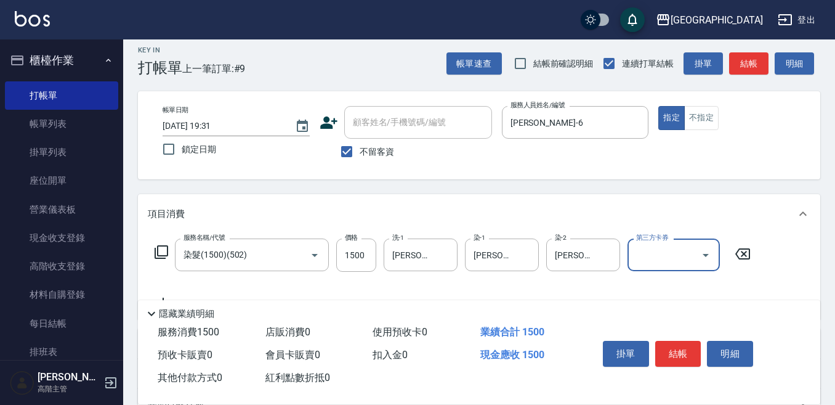
scroll to position [62, 0]
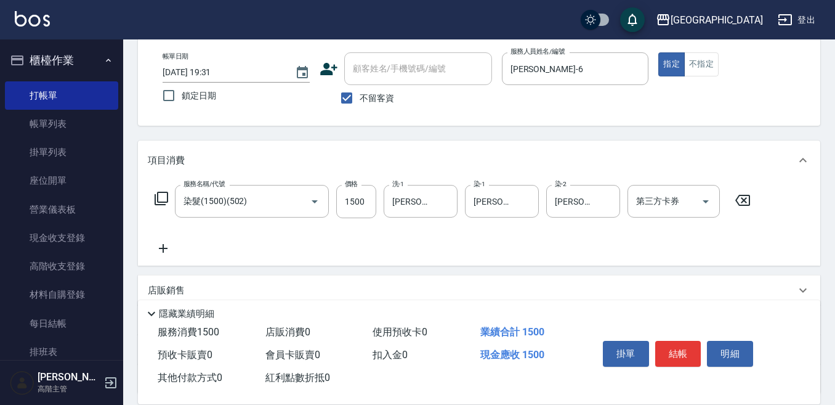
click at [164, 248] on icon at bounding box center [163, 248] width 31 height 15
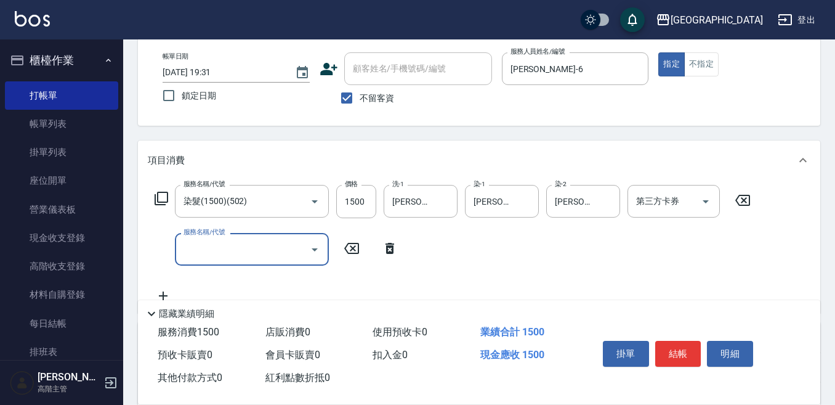
drag, startPoint x: 164, startPoint y: 248, endPoint x: 192, endPoint y: 251, distance: 27.4
click at [192, 251] on input "服務名稱/代號" at bounding box center [243, 249] width 124 height 22
type input "DP水導素(603)"
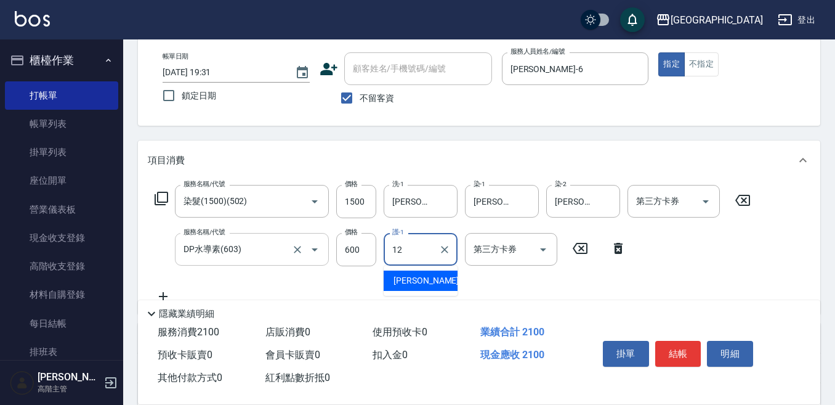
type input "[PERSON_NAME]-12"
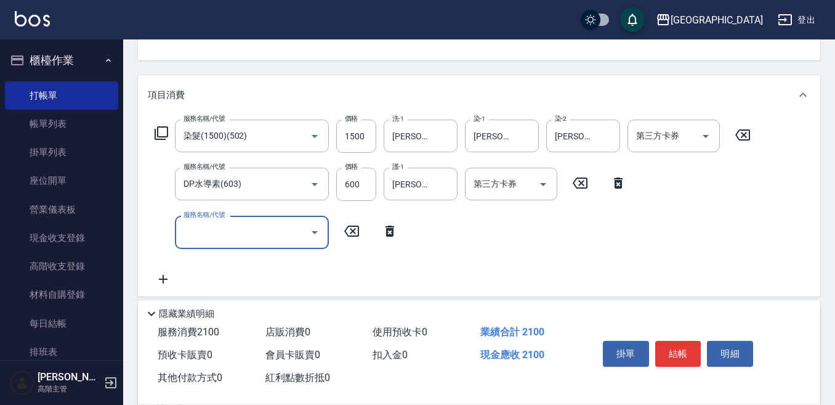
scroll to position [185, 0]
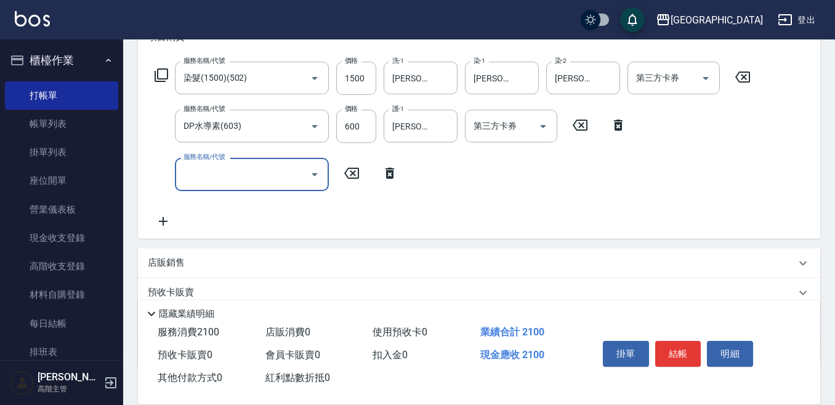
click at [164, 265] on p "店販銷售" at bounding box center [166, 262] width 37 height 13
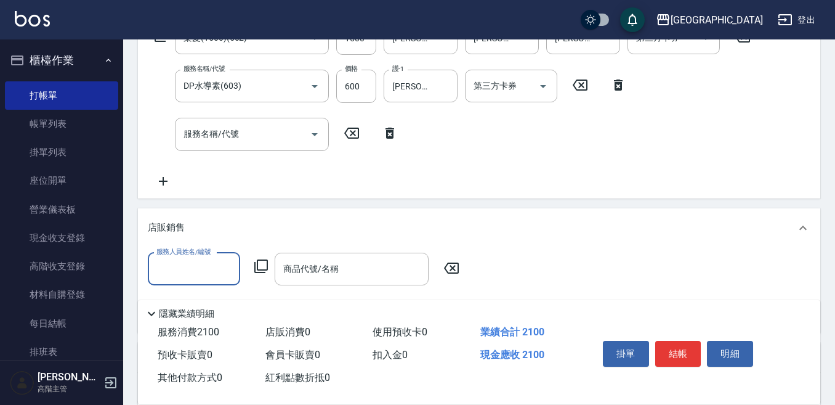
scroll to position [246, 0]
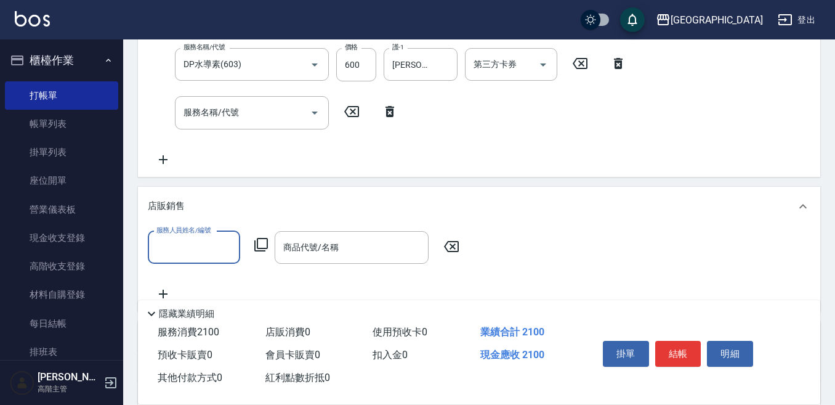
click at [170, 256] on input "服務人員姓名/編號" at bounding box center [193, 248] width 81 height 22
type input "[PERSON_NAME]-6"
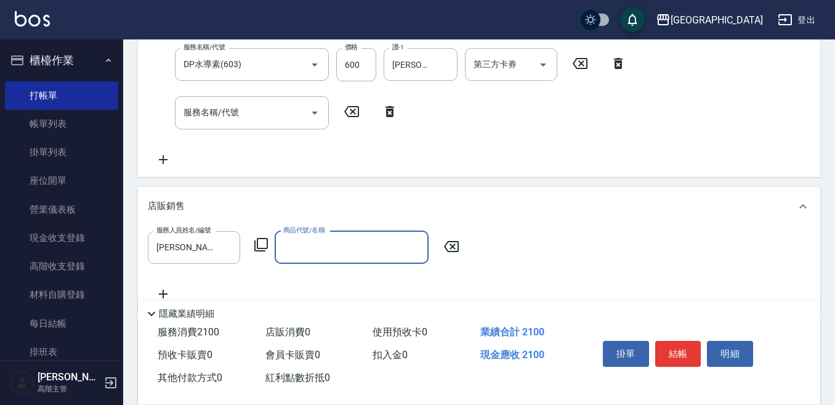
click at [265, 241] on icon at bounding box center [261, 244] width 15 height 15
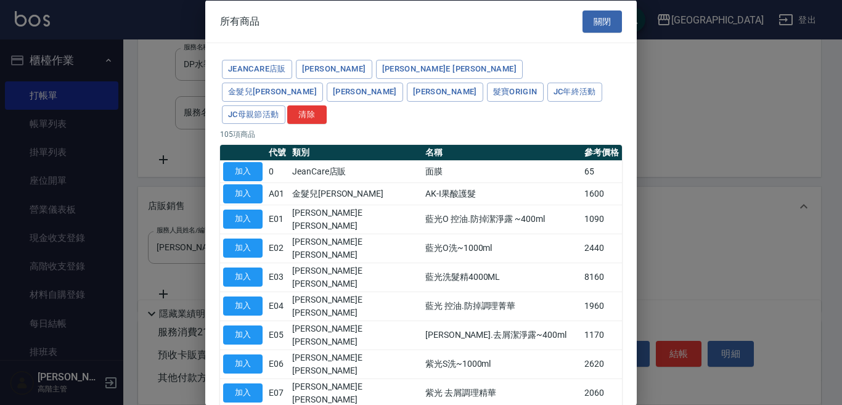
type input "[PERSON_NAME]防護精華-10ml"
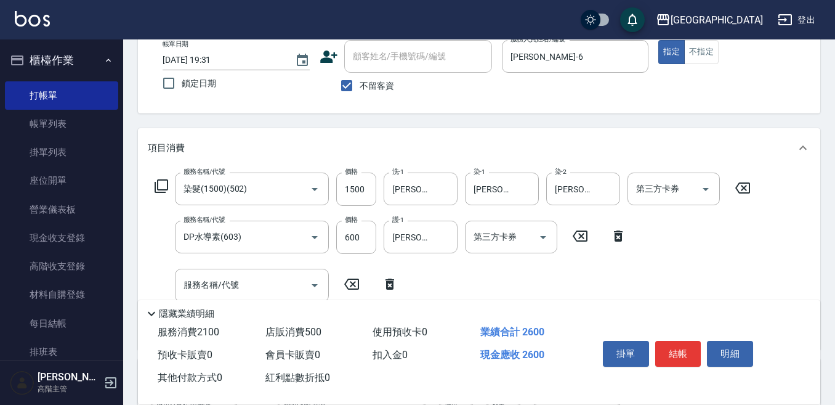
scroll to position [62, 0]
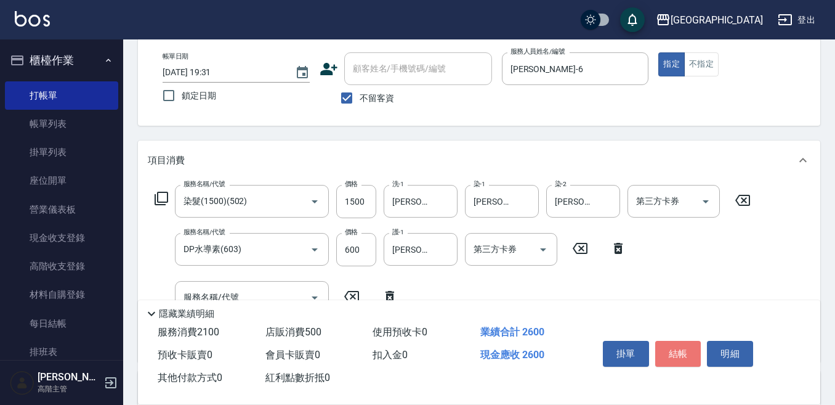
drag, startPoint x: 665, startPoint y: 345, endPoint x: 649, endPoint y: 346, distance: 16.0
click at [665, 342] on button "結帳" at bounding box center [678, 354] width 46 height 26
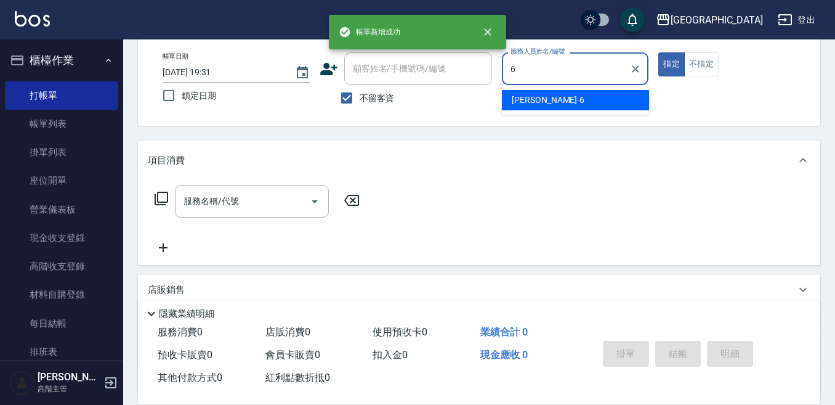
type input "[PERSON_NAME]-6"
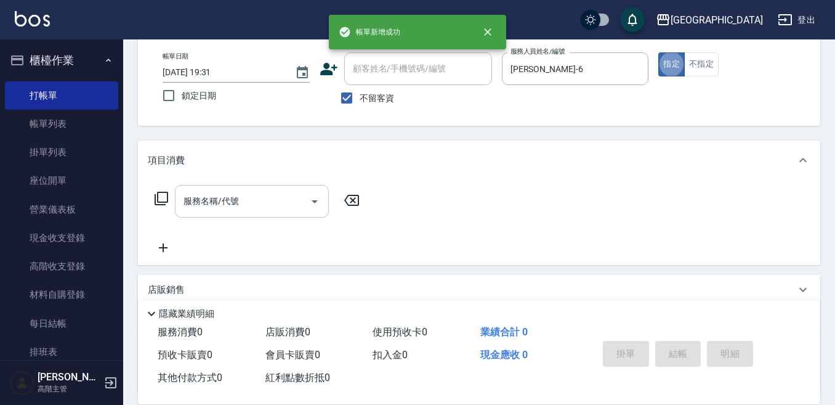
click at [245, 200] on input "服務名稱/代號" at bounding box center [243, 201] width 124 height 22
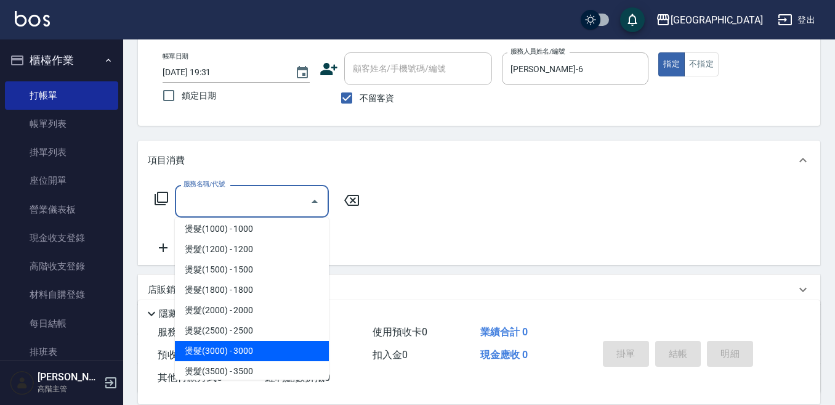
scroll to position [431, 0]
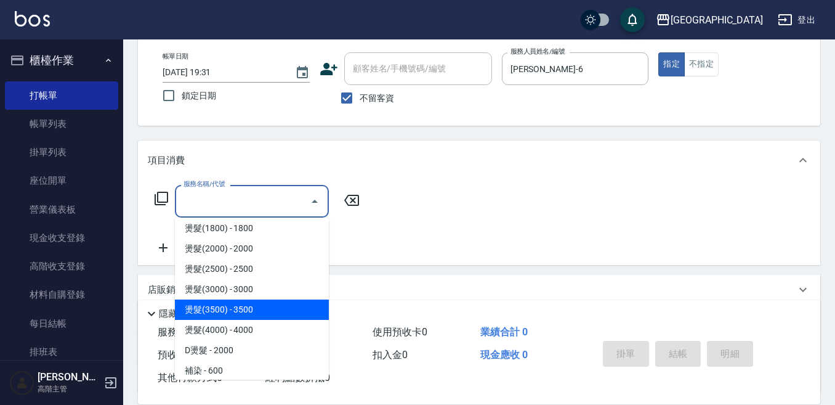
click at [261, 312] on span "燙髮(3500) - 3500" at bounding box center [252, 309] width 154 height 20
type input "燙髮(3500)(408)"
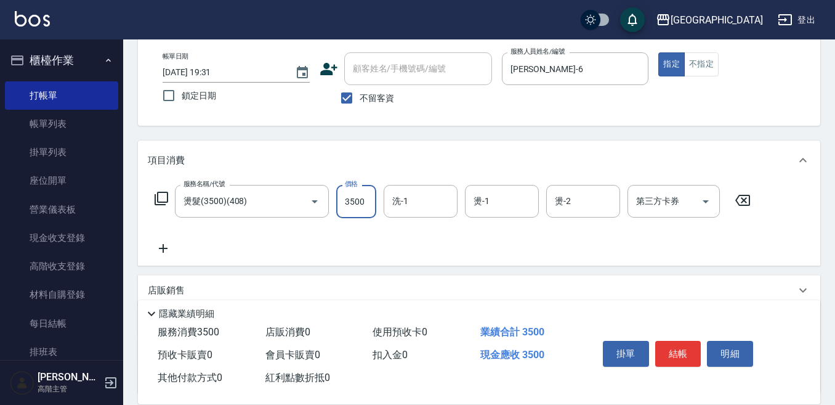
click at [355, 201] on input "3500" at bounding box center [356, 201] width 40 height 33
type input "3300"
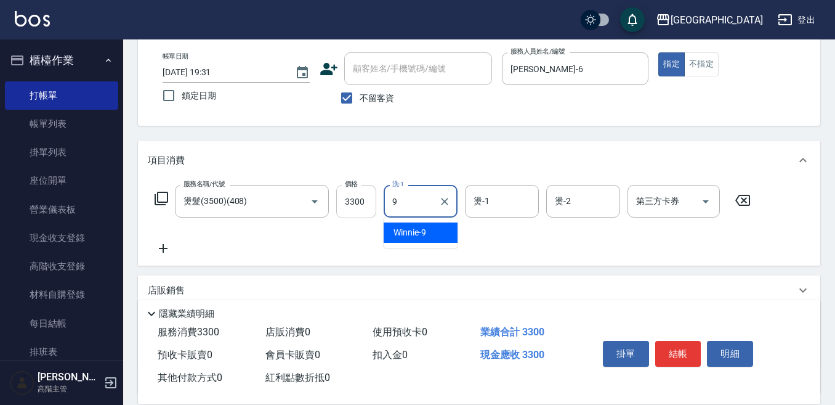
type input "Winnie-9"
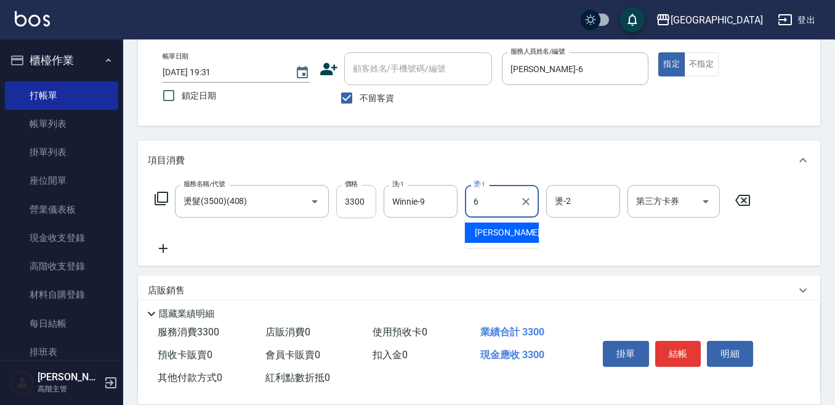
type input "[PERSON_NAME]-6"
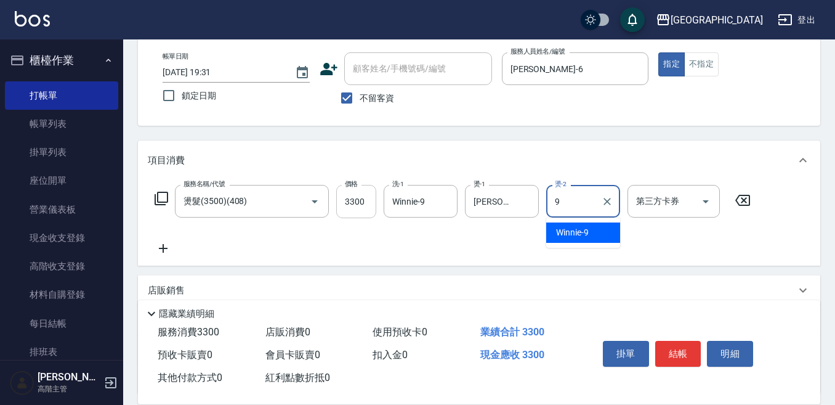
type input "Winnie-9"
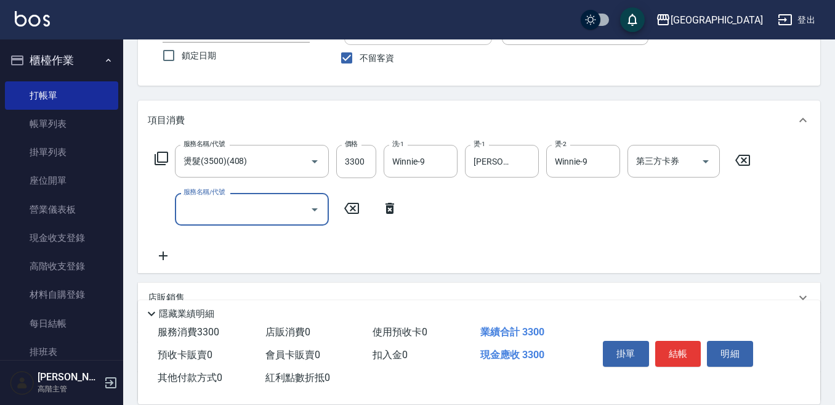
scroll to position [123, 0]
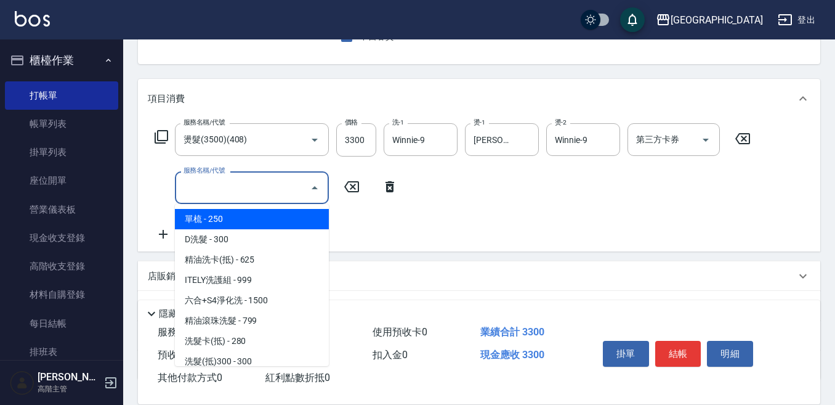
click at [205, 185] on input "服務名稱/代號" at bounding box center [243, 188] width 124 height 22
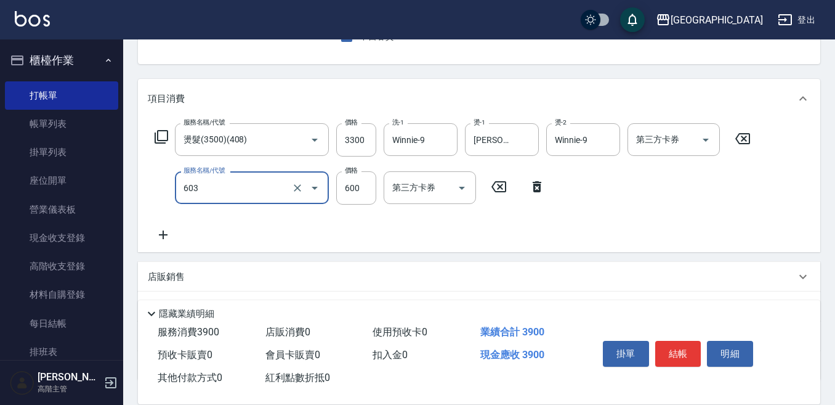
type input "DP水導素(603)"
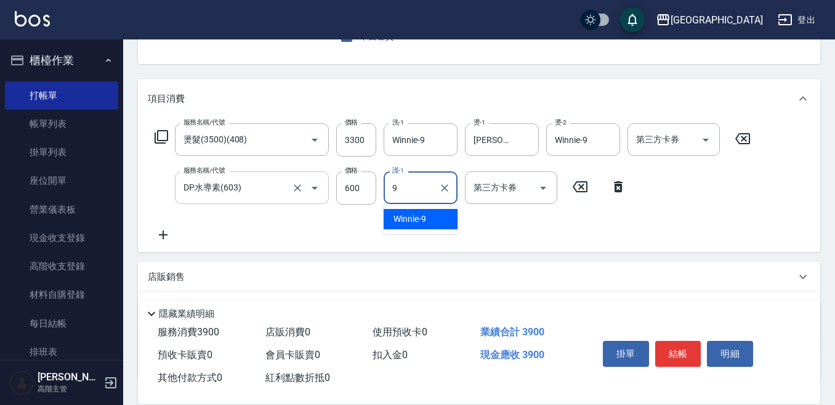
type input "Winnie-9"
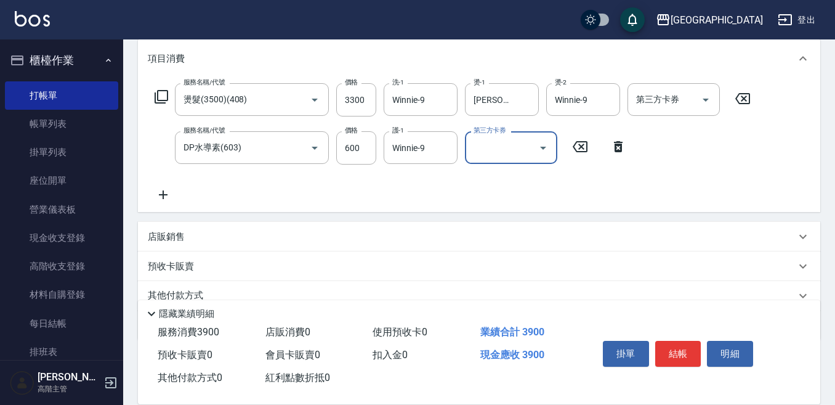
scroll to position [185, 0]
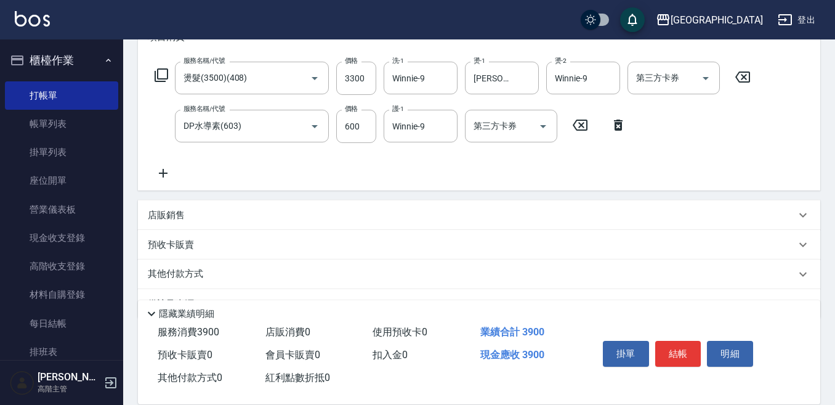
click at [158, 215] on p "店販銷售" at bounding box center [166, 215] width 37 height 13
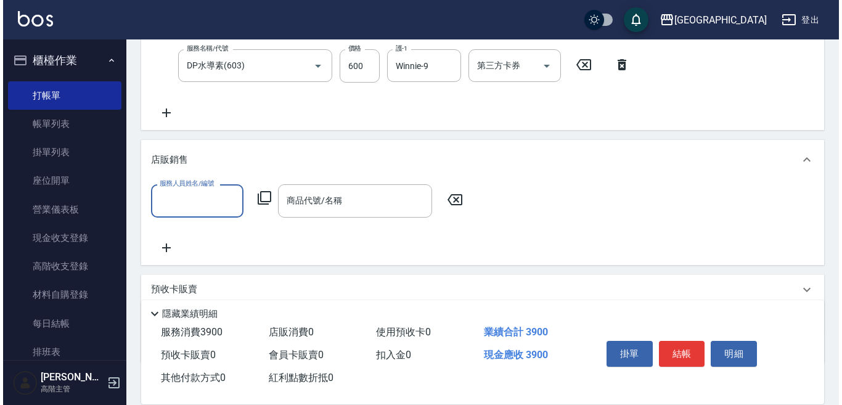
scroll to position [308, 0]
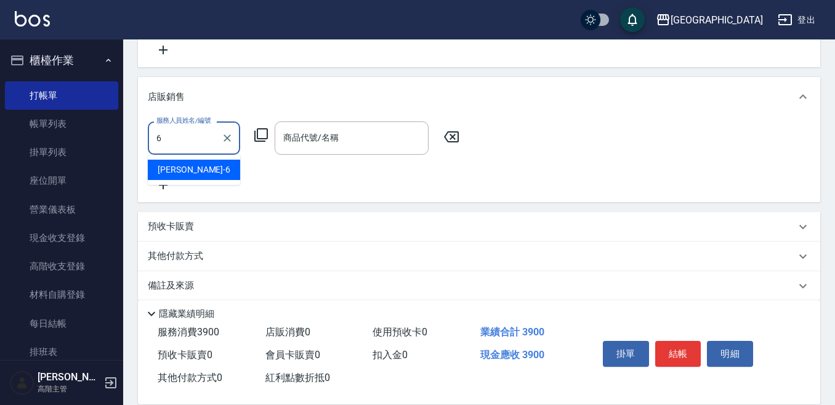
type input "[PERSON_NAME]-6"
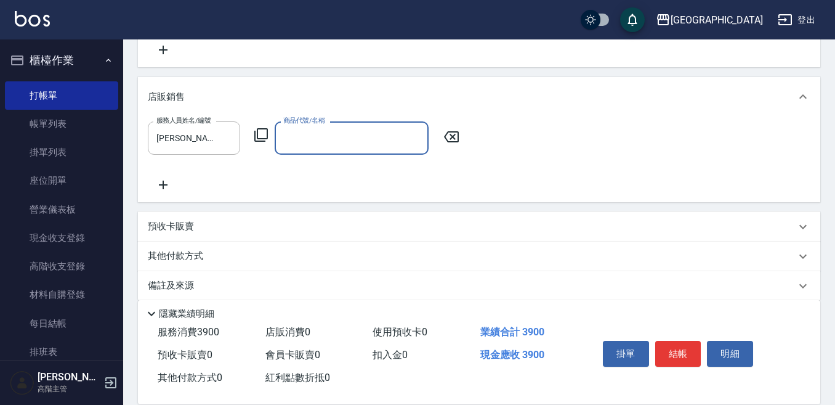
click at [266, 130] on icon at bounding box center [261, 135] width 15 height 15
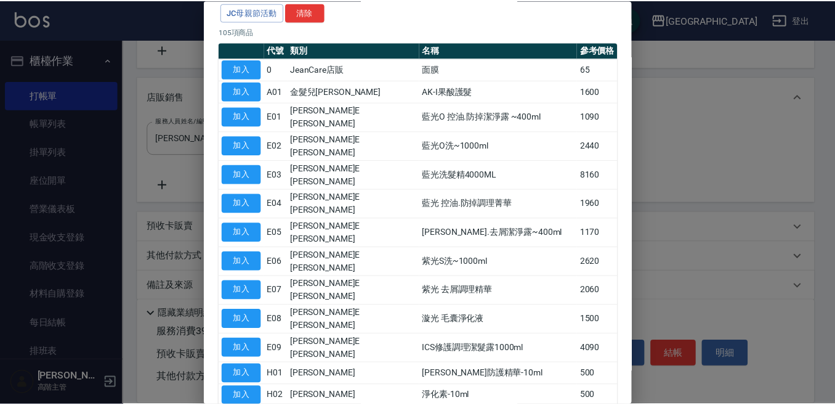
scroll to position [123, 0]
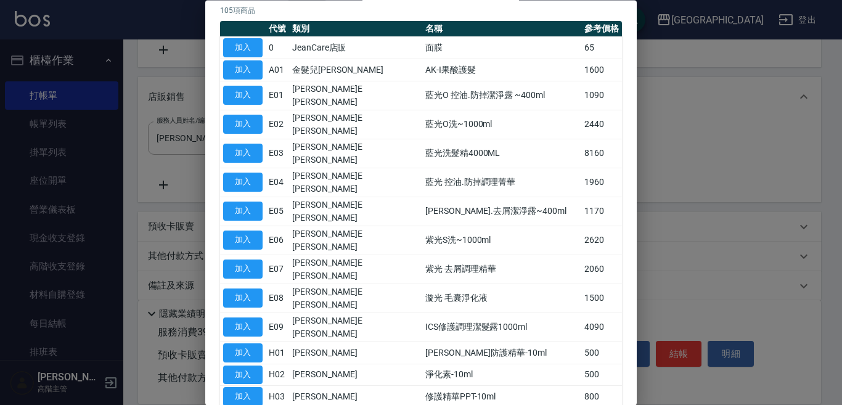
type input "M3D-ST量子水"
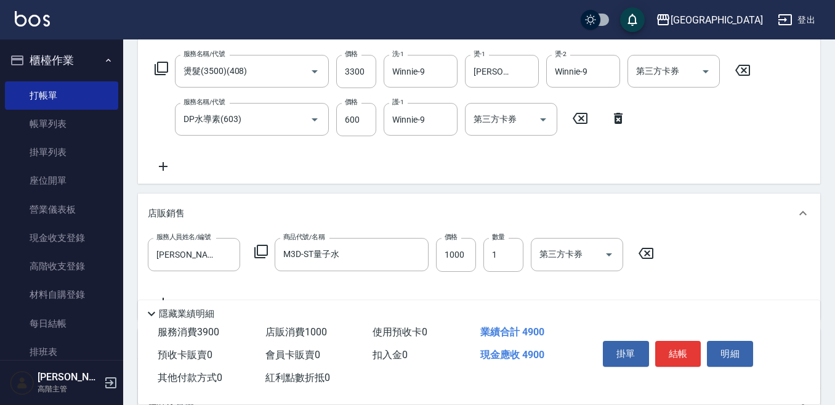
scroll to position [185, 0]
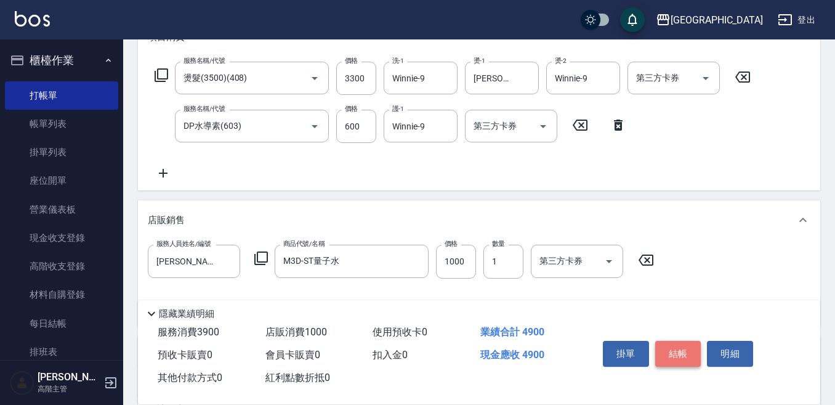
click at [676, 346] on button "結帳" at bounding box center [678, 354] width 46 height 26
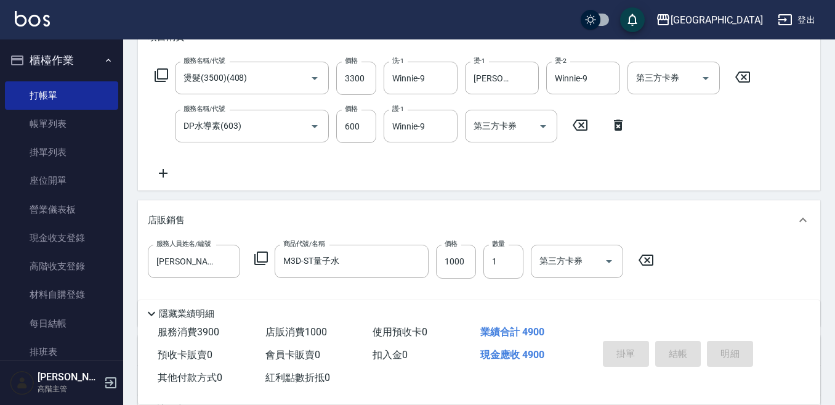
type input "[DATE] 19:32"
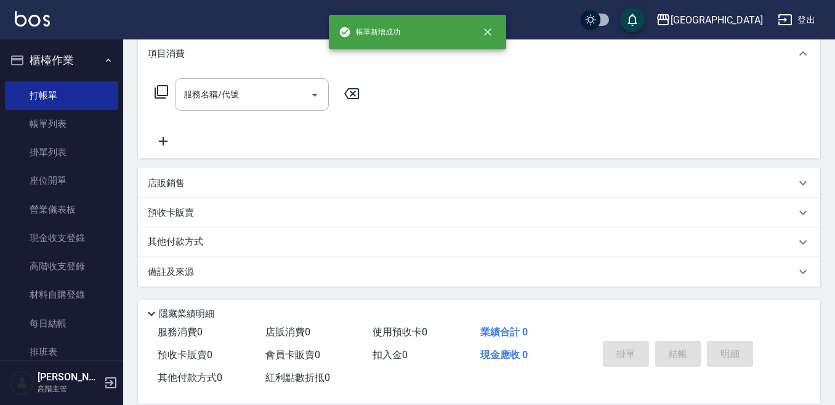
scroll to position [0, 0]
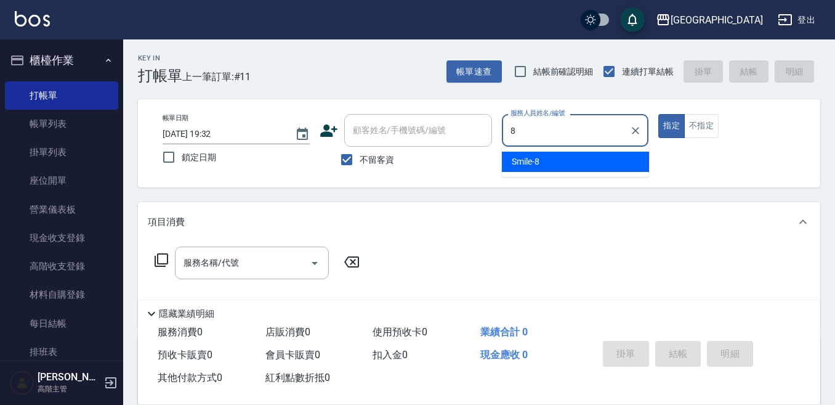
type input "Smile-8"
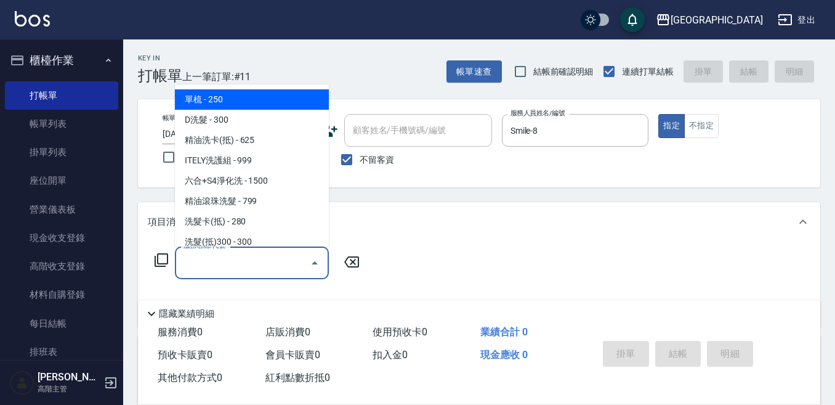
click at [225, 259] on input "服務名稱/代號" at bounding box center [243, 263] width 124 height 22
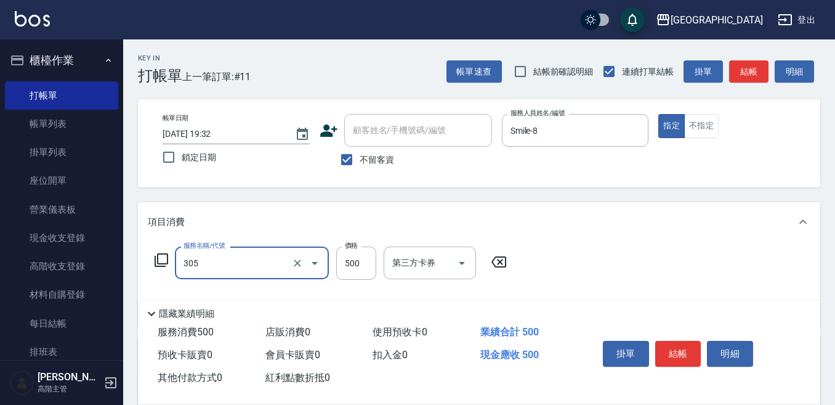
type input "剪髮500(305)"
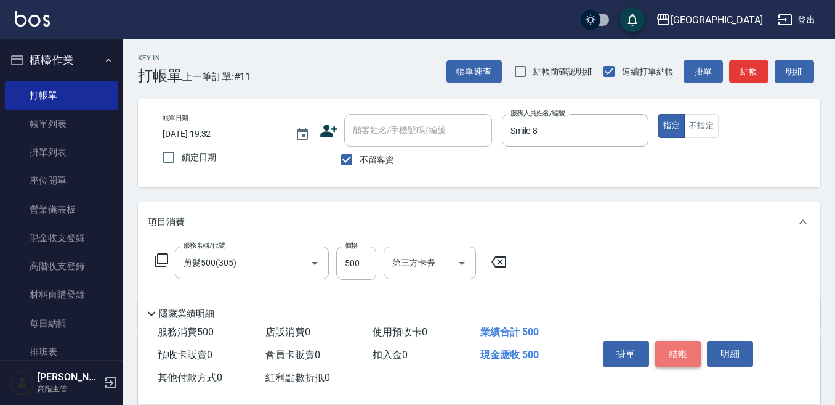
click at [670, 346] on button "結帳" at bounding box center [678, 354] width 46 height 26
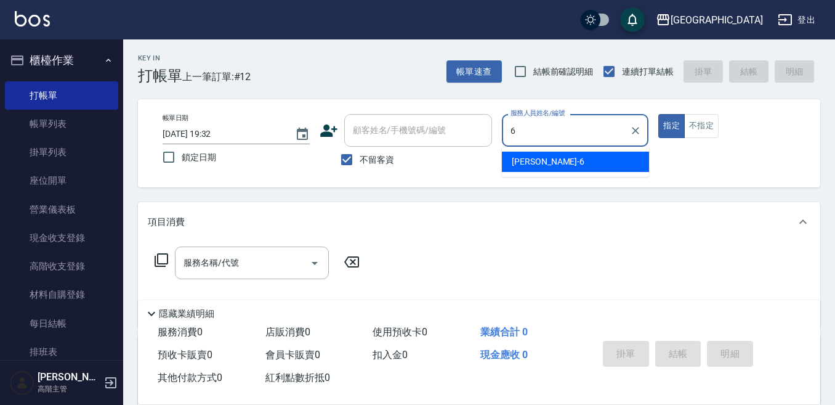
type input "[PERSON_NAME]-6"
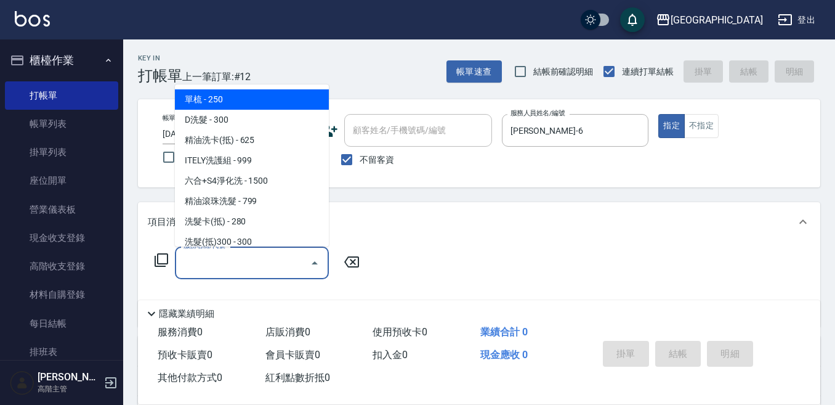
click at [216, 260] on input "服務名稱/代號" at bounding box center [243, 263] width 124 height 22
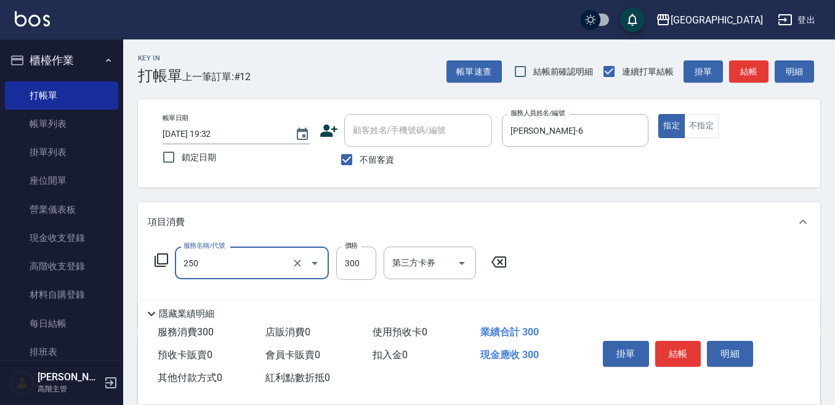
type input "日式洗髮(250)"
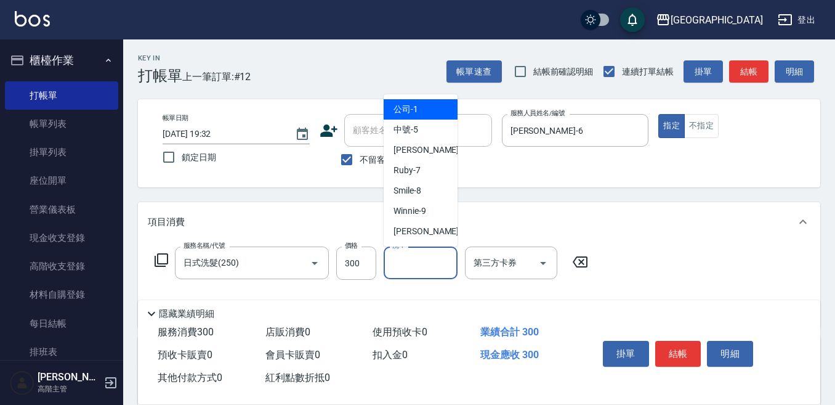
click at [400, 270] on input "洗-1" at bounding box center [420, 263] width 63 height 22
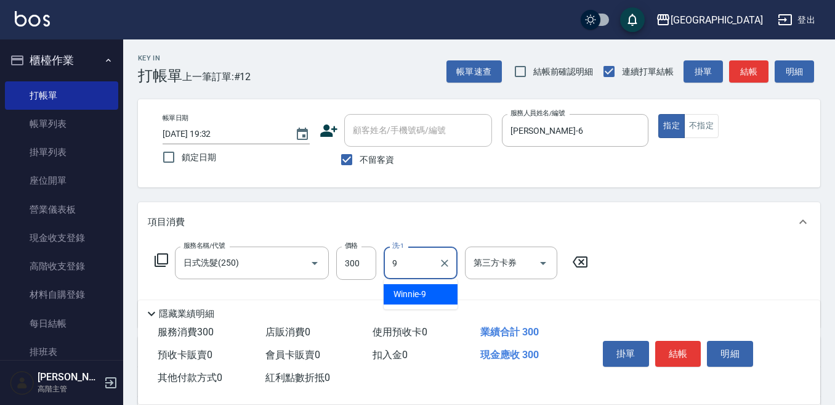
type input "Winnie-9"
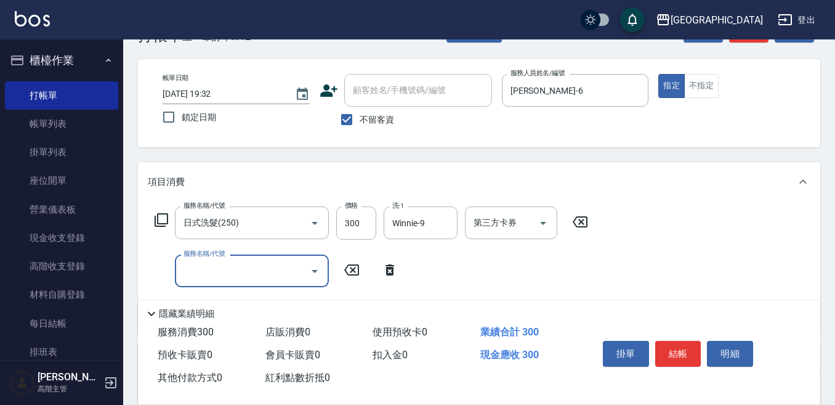
scroll to position [62, 0]
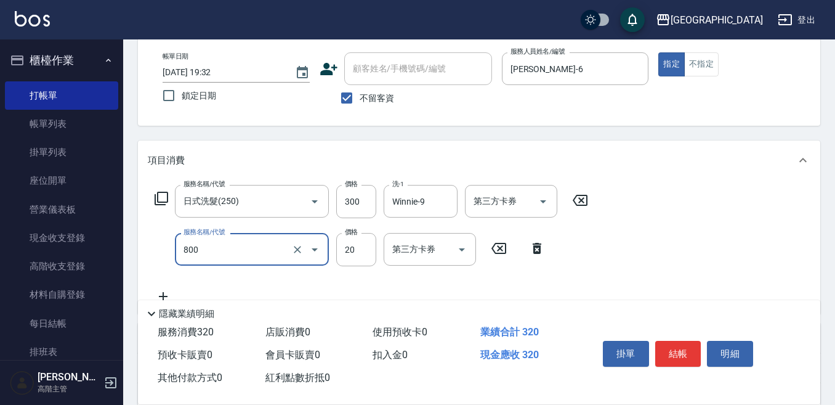
type input "潤絲精(800)"
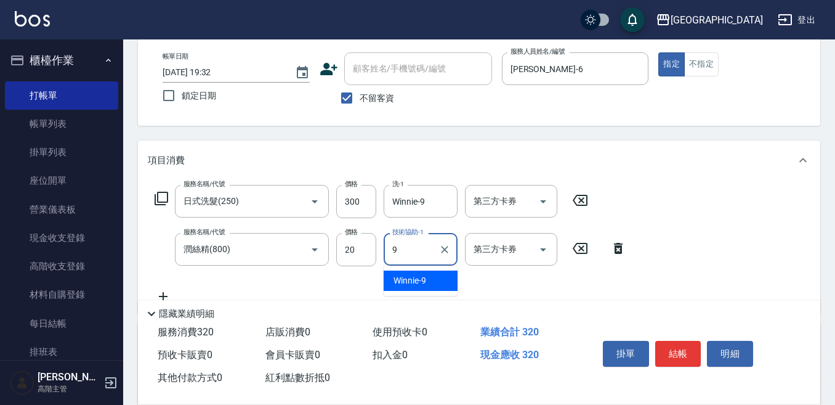
type input "Winnie-9"
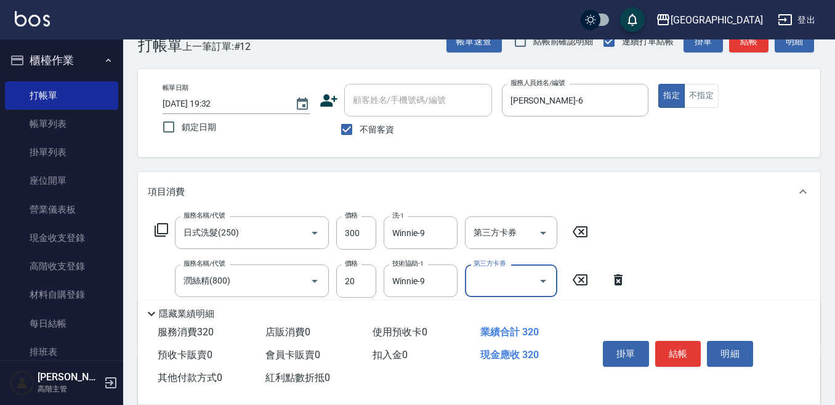
scroll to position [0, 0]
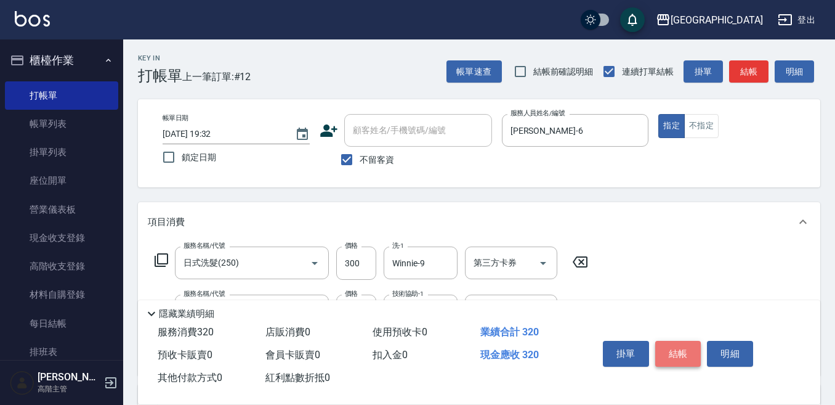
click at [670, 341] on button "結帳" at bounding box center [678, 354] width 46 height 26
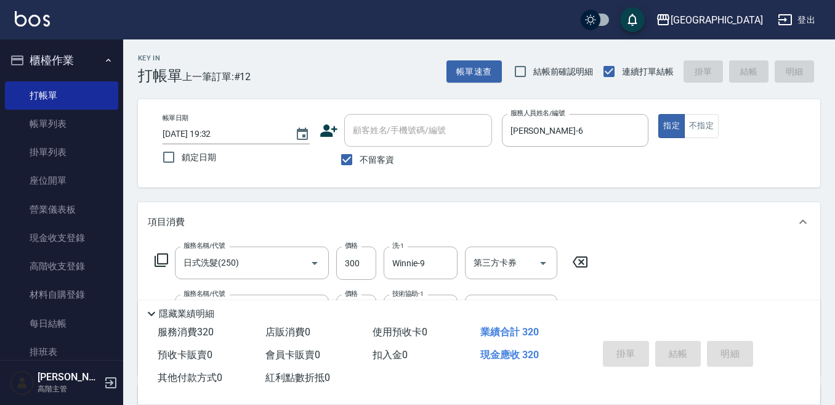
type input "[DATE] 19:33"
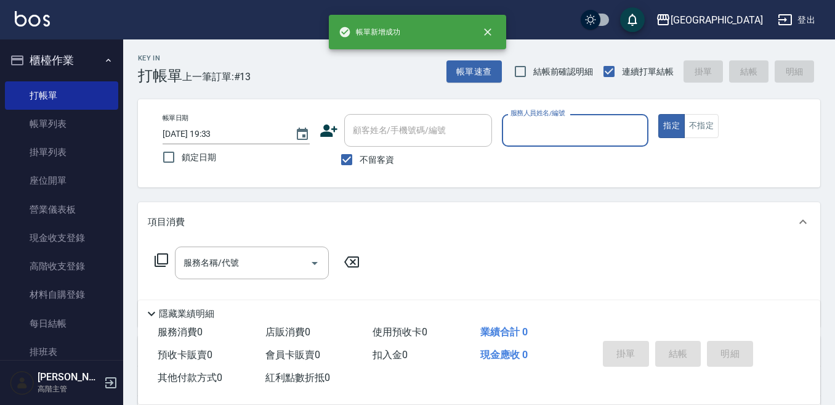
type input "Ruby-7"
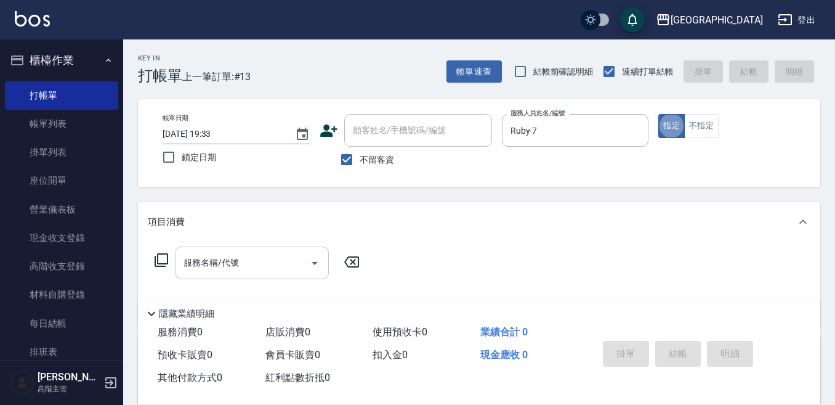
click at [250, 259] on input "服務名稱/代號" at bounding box center [243, 263] width 124 height 22
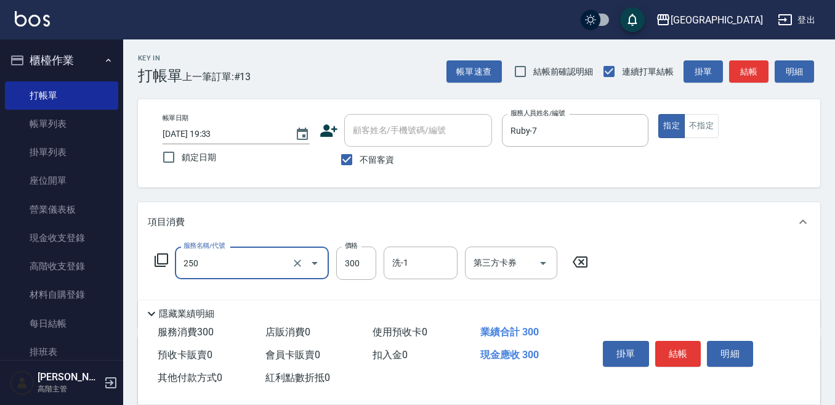
type input "日式洗髮(250)"
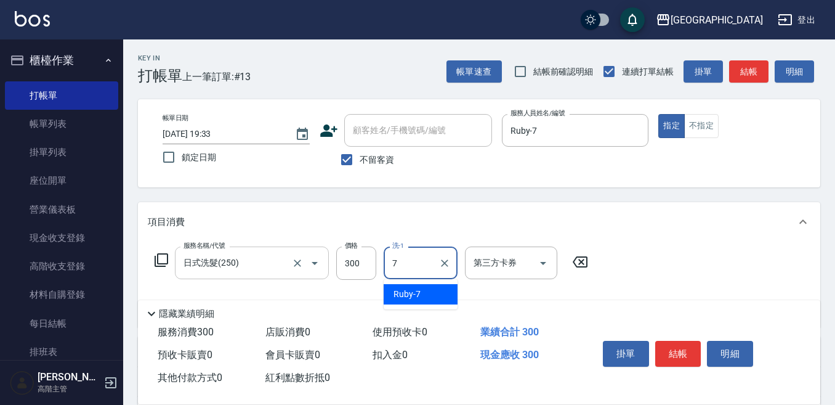
type input "Ruby-7"
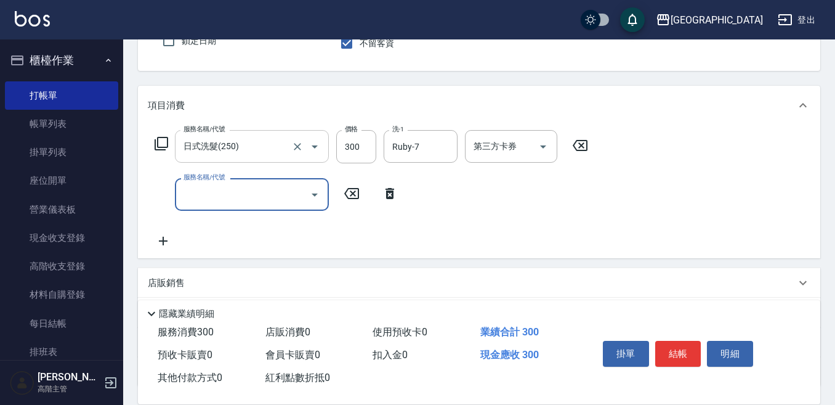
scroll to position [123, 0]
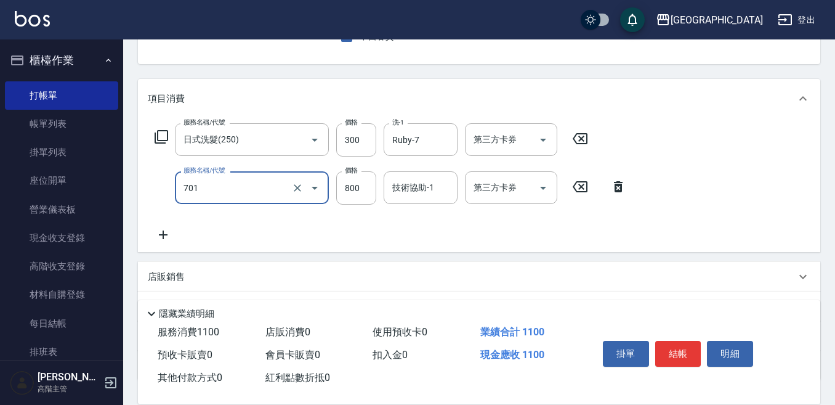
type input "E Saki角質代謝(701)"
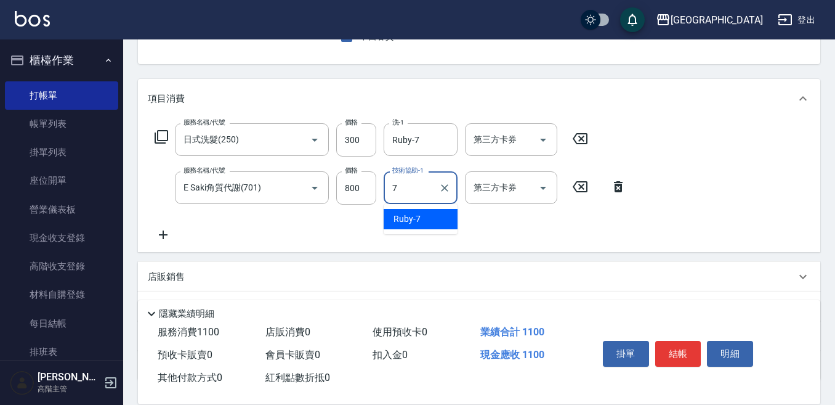
type input "Ruby-7"
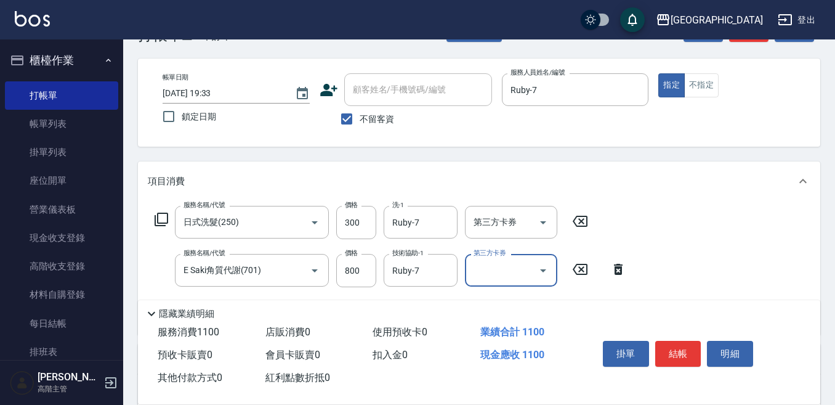
scroll to position [62, 0]
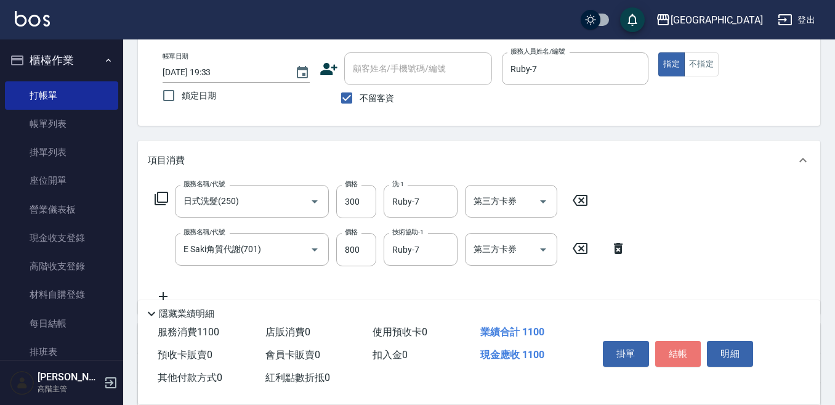
drag, startPoint x: 681, startPoint y: 344, endPoint x: 660, endPoint y: 339, distance: 21.7
click at [678, 343] on button "結帳" at bounding box center [678, 354] width 46 height 26
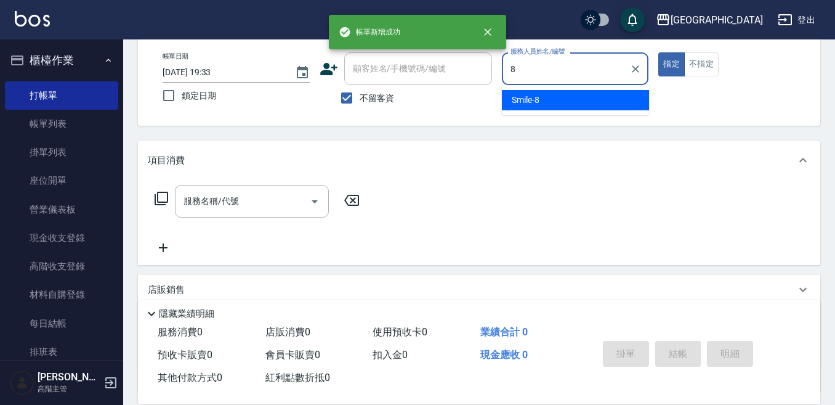
type input "Smile-8"
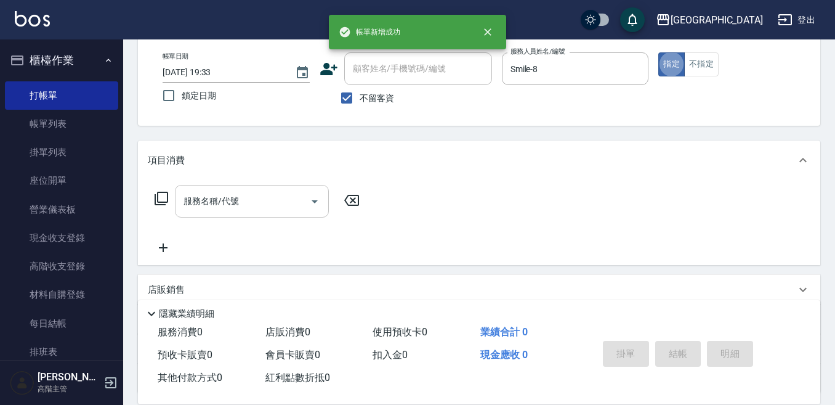
click at [262, 195] on input "服務名稱/代號" at bounding box center [243, 201] width 124 height 22
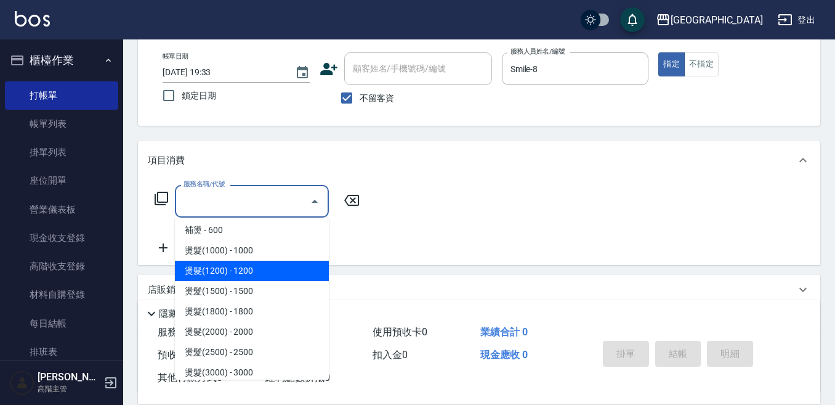
scroll to position [370, 0]
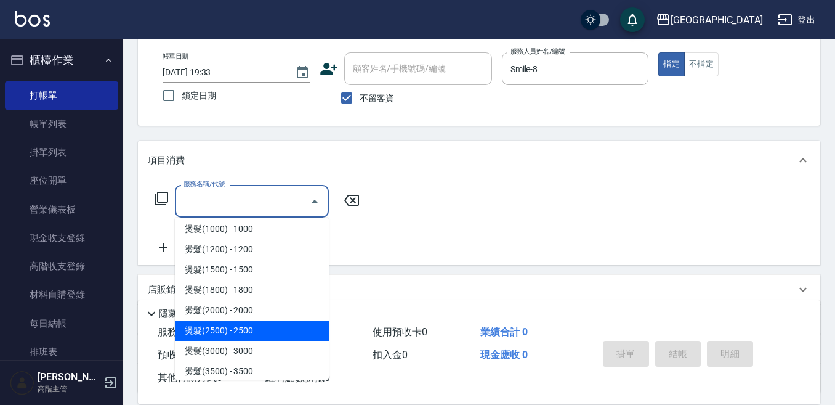
drag, startPoint x: 262, startPoint y: 335, endPoint x: 271, endPoint y: 319, distance: 18.2
click at [262, 334] on span "燙髮(2500) - 2500" at bounding box center [252, 330] width 154 height 20
type input "燙髮(2500)(406)"
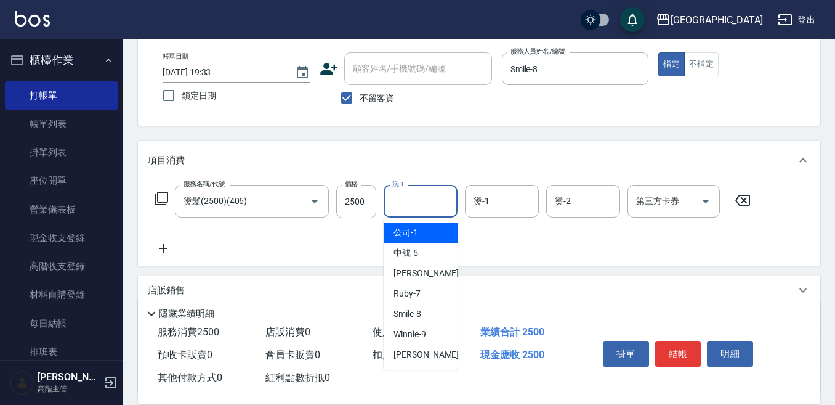
click at [399, 201] on input "洗-1" at bounding box center [420, 201] width 63 height 22
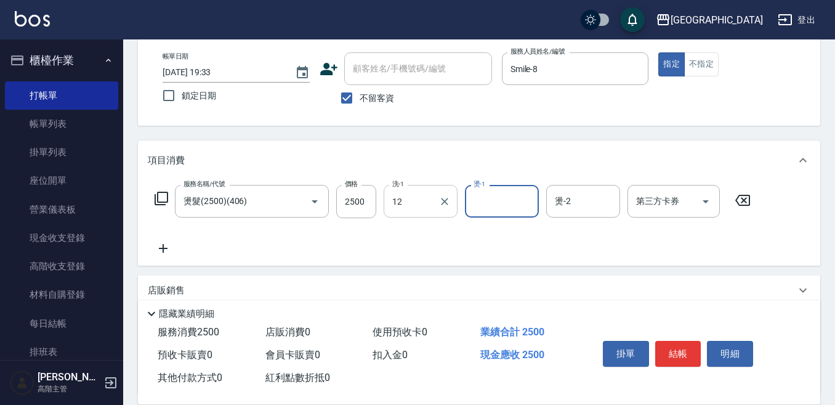
type input "[PERSON_NAME]-12"
type input "Smile-8"
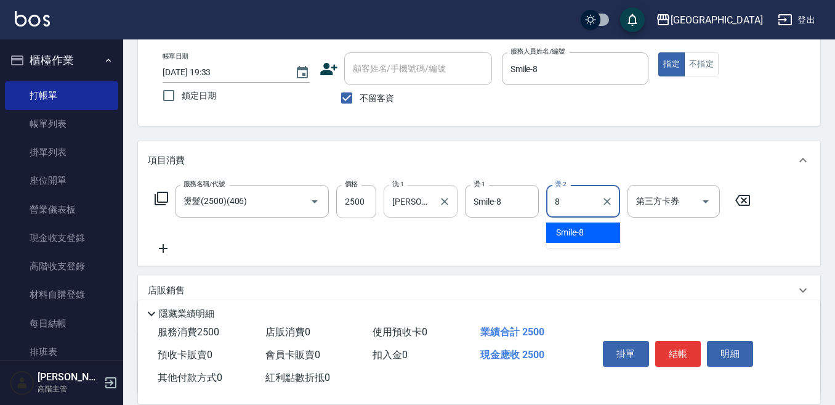
type input "Smile-8"
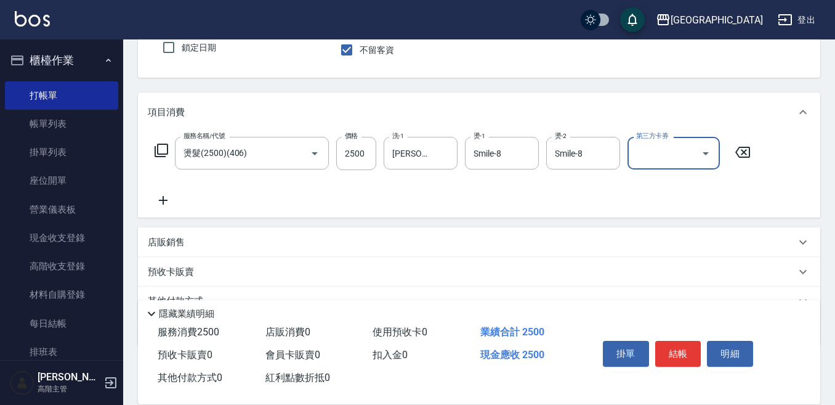
scroll to position [123, 0]
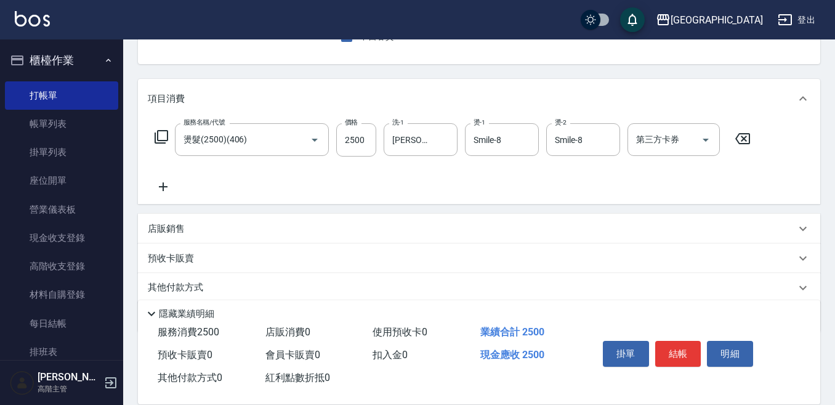
click at [158, 224] on p "店販銷售" at bounding box center [166, 228] width 37 height 13
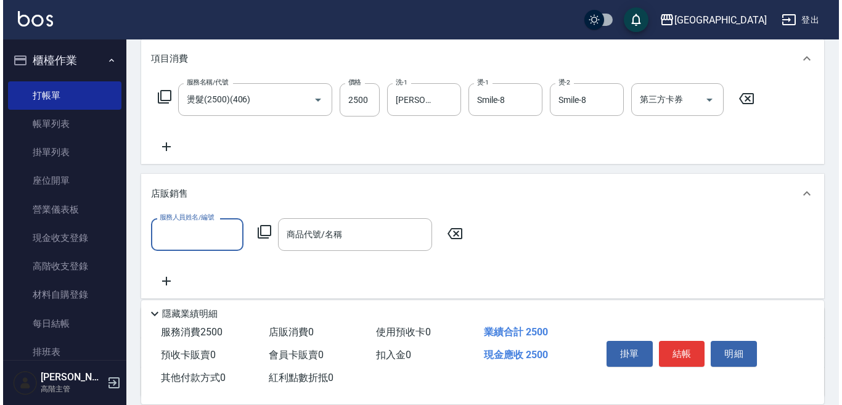
scroll to position [185, 0]
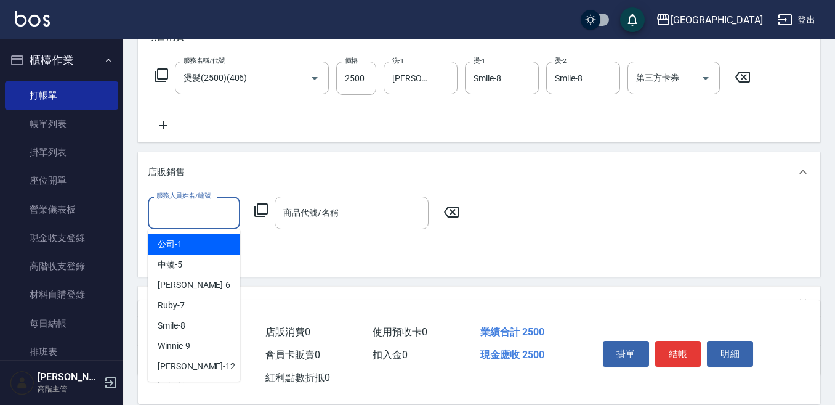
click at [166, 216] on input "服務人員姓名/編號" at bounding box center [193, 213] width 81 height 22
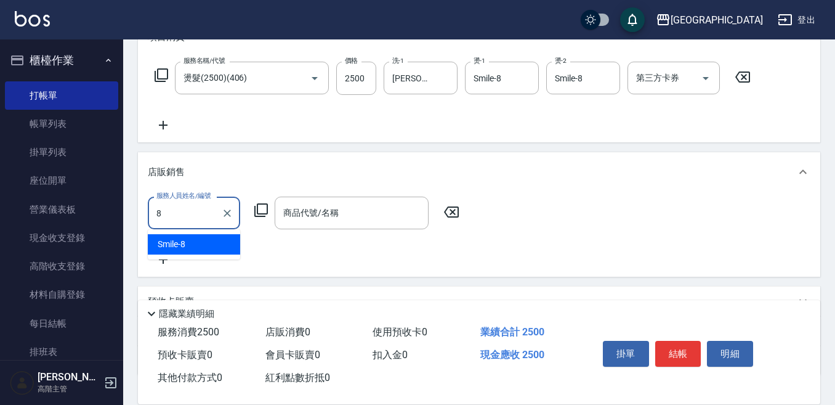
type input "Smile-8"
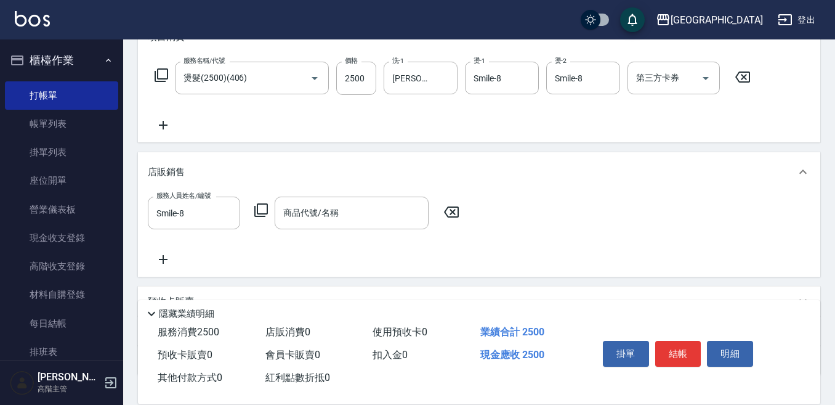
click at [260, 211] on icon at bounding box center [261, 210] width 15 height 15
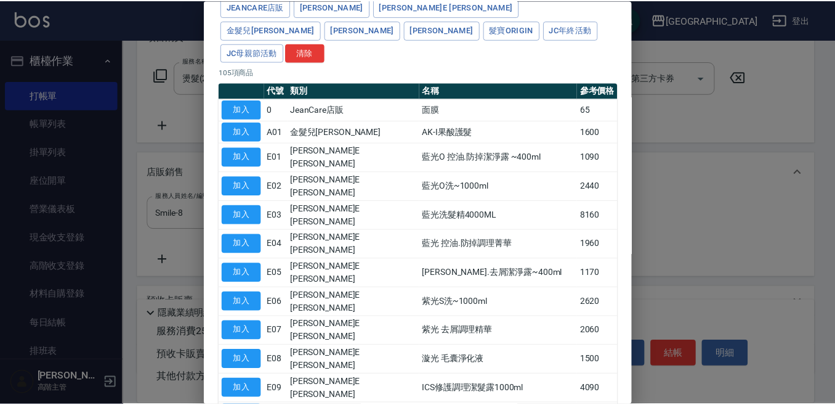
scroll to position [123, 0]
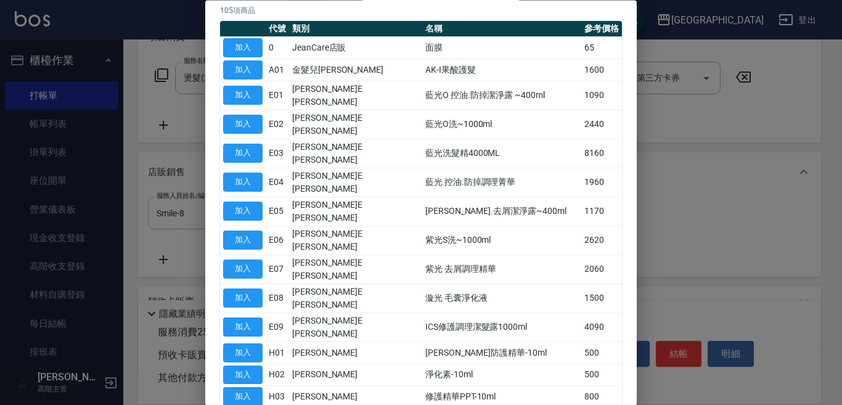
type input "M3D-ST量子水"
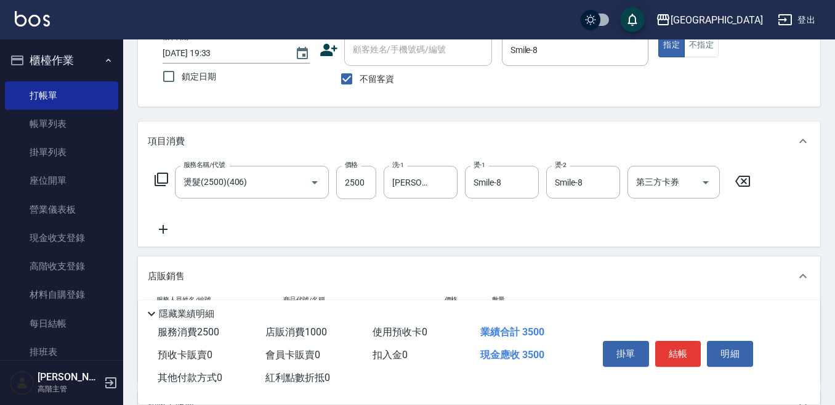
scroll to position [0, 0]
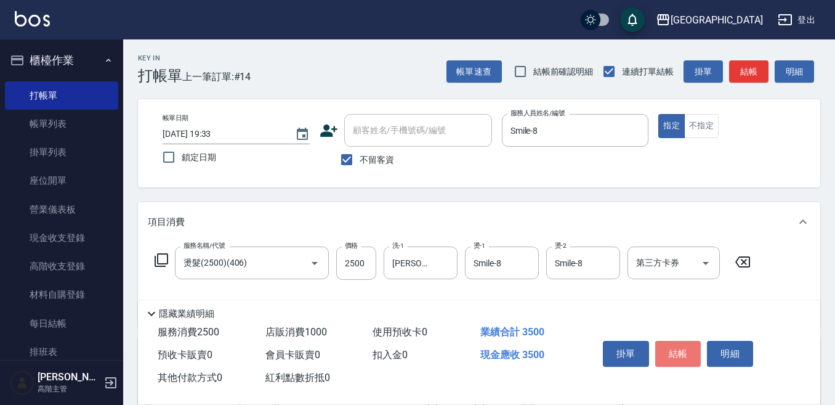
click at [685, 348] on button "結帳" at bounding box center [678, 354] width 46 height 26
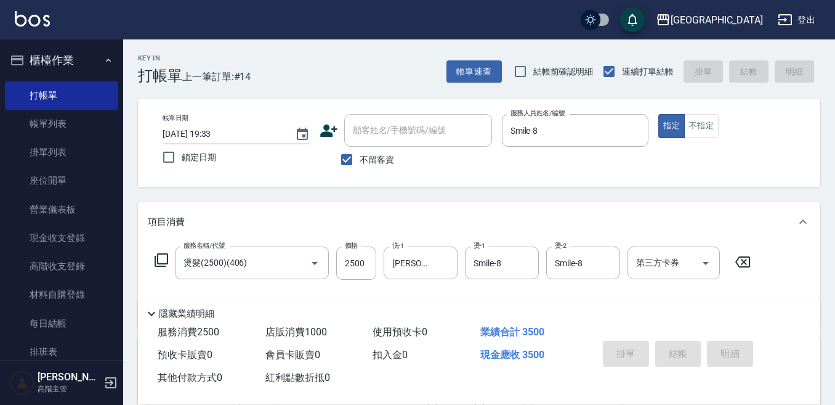
type input "[DATE] 19:34"
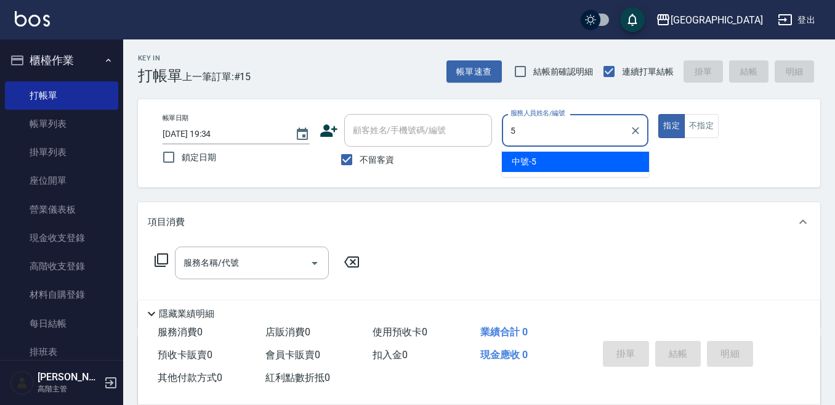
type input "中號-5"
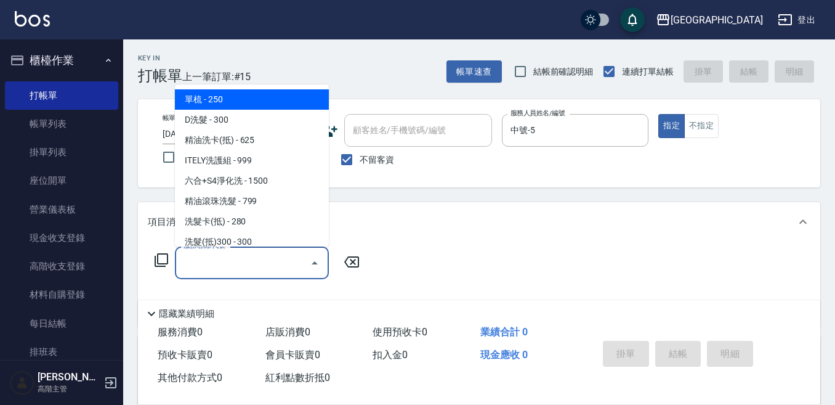
click at [266, 262] on input "服務名稱/代號" at bounding box center [243, 263] width 124 height 22
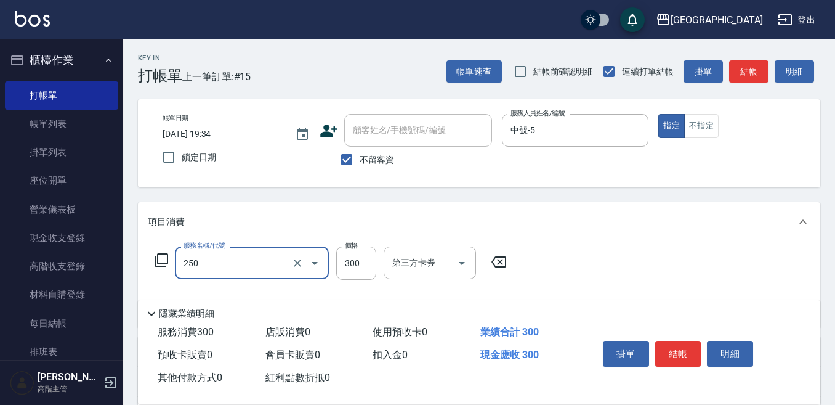
type input "日式洗髮(250)"
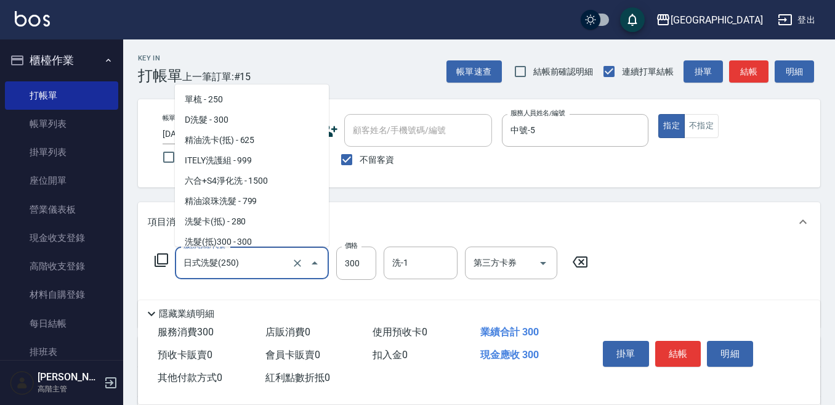
click at [239, 269] on input "日式洗髮(250)" at bounding box center [235, 263] width 108 height 22
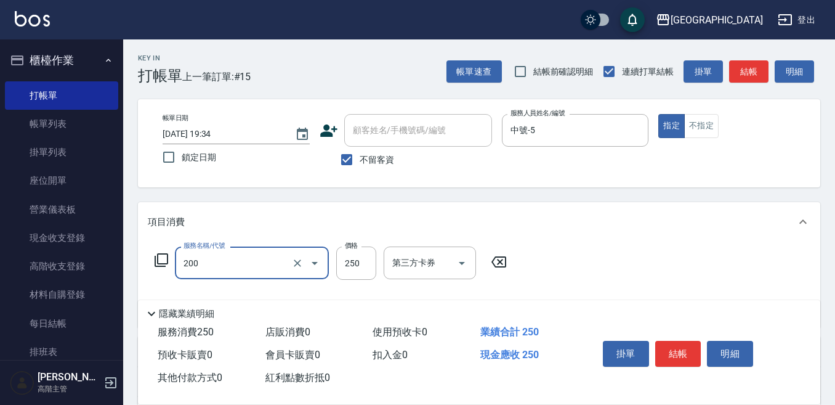
type input "單梳(200)"
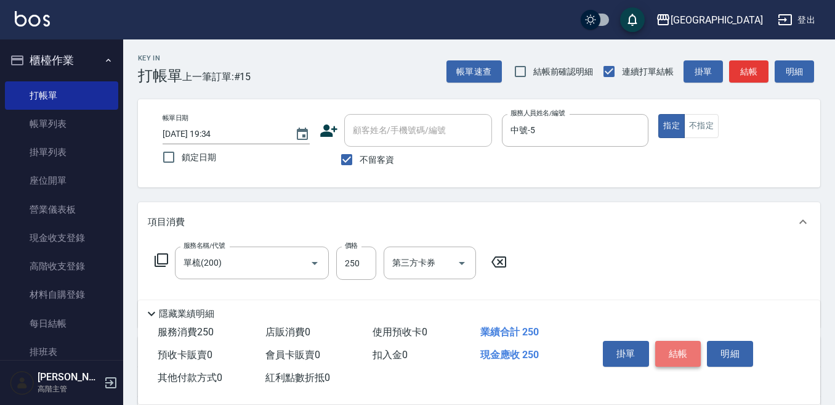
click at [678, 343] on button "結帳" at bounding box center [678, 354] width 46 height 26
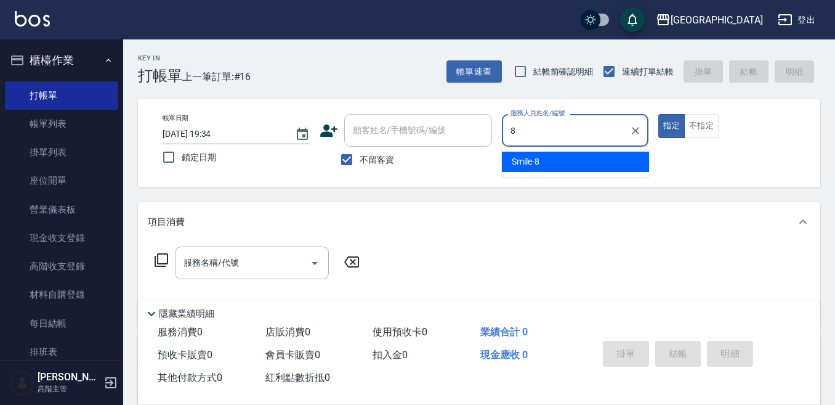
type input "Smile-8"
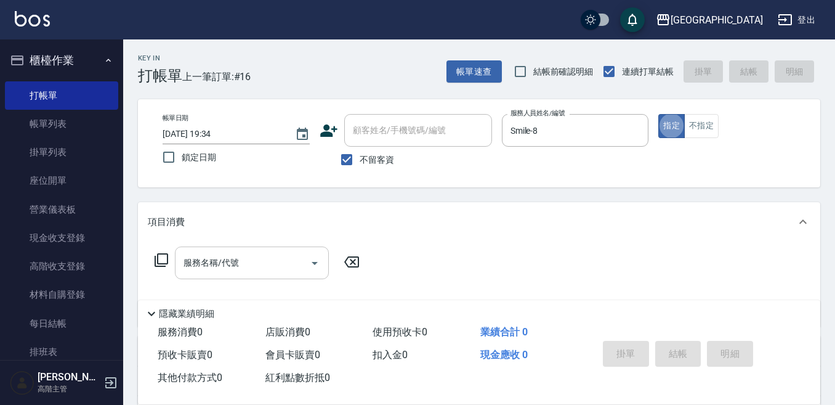
click at [301, 251] on div "服務名稱/代號" at bounding box center [252, 262] width 154 height 33
click at [200, 267] on input "服務名稱/代號" at bounding box center [243, 263] width 124 height 22
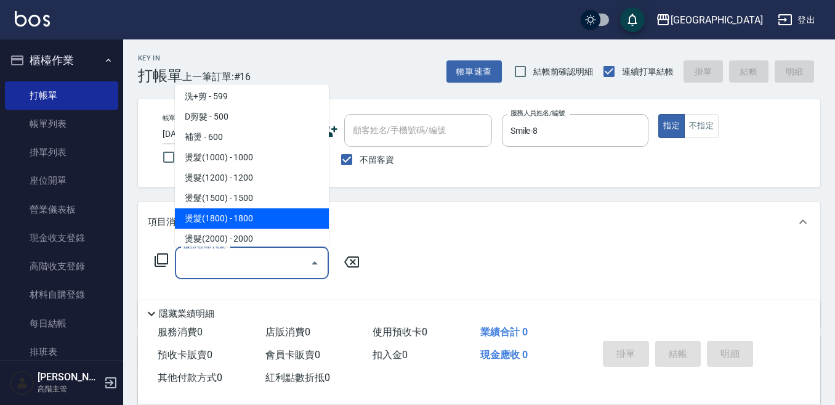
scroll to position [370, 0]
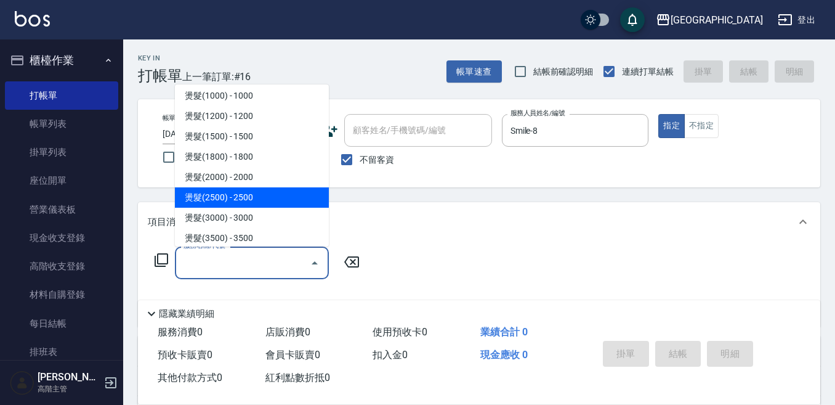
click at [253, 189] on span "燙髮(2500) - 2500" at bounding box center [252, 197] width 154 height 20
type input "燙髮(2500)(406)"
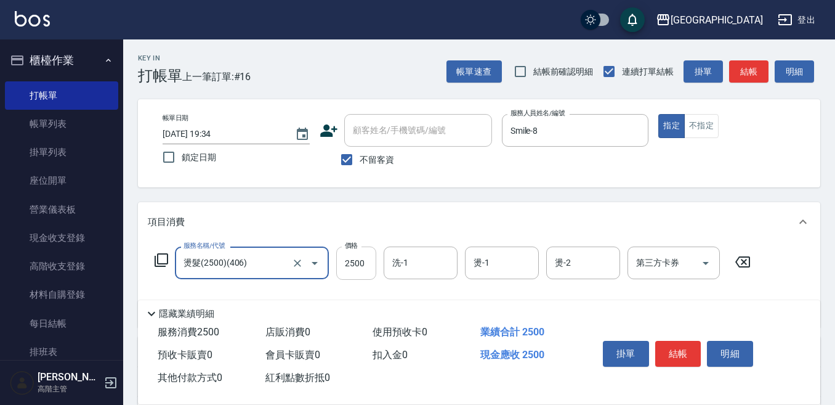
click at [368, 258] on input "2500" at bounding box center [356, 262] width 40 height 33
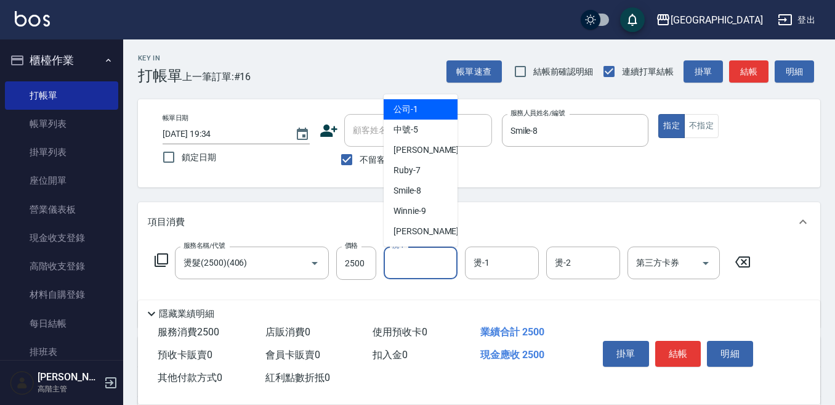
click at [423, 266] on input "洗-1" at bounding box center [420, 263] width 63 height 22
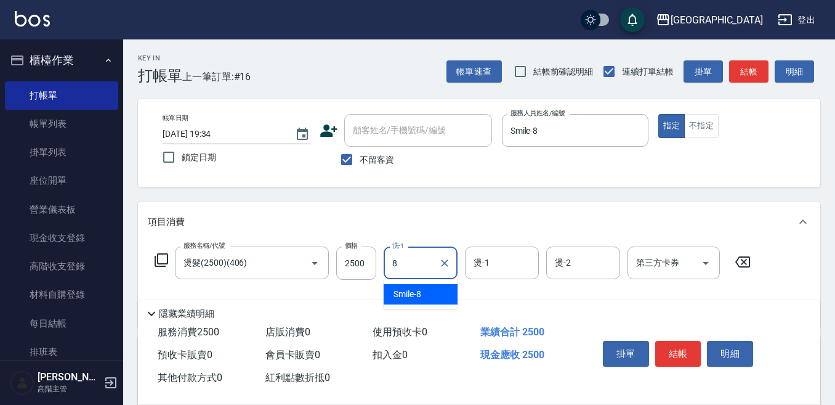
type input "Smile-8"
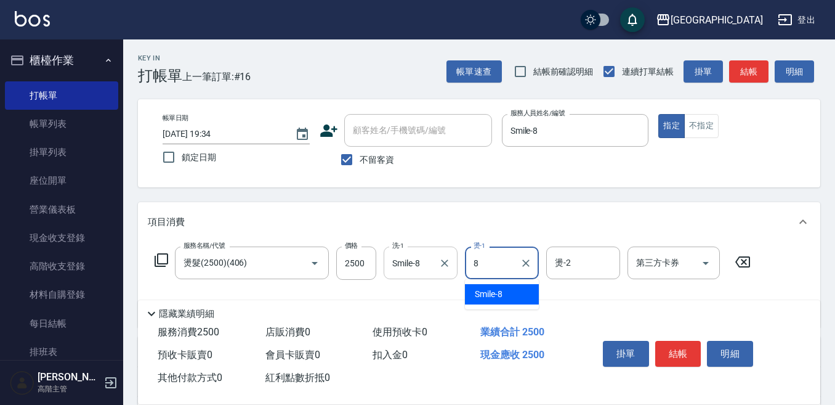
type input "Smile-8"
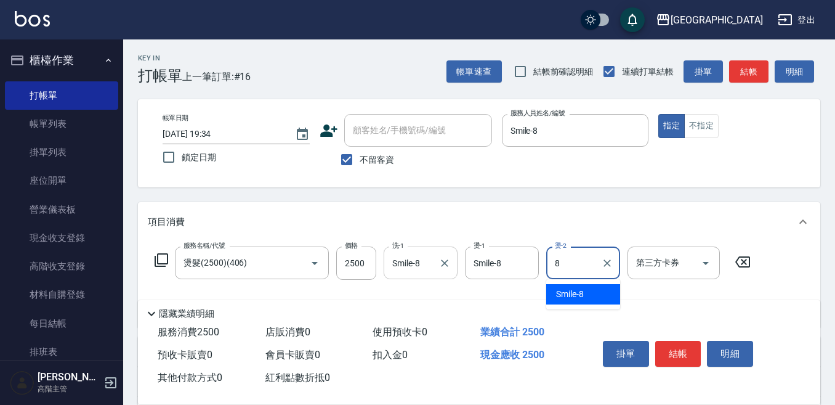
type input "Smile-8"
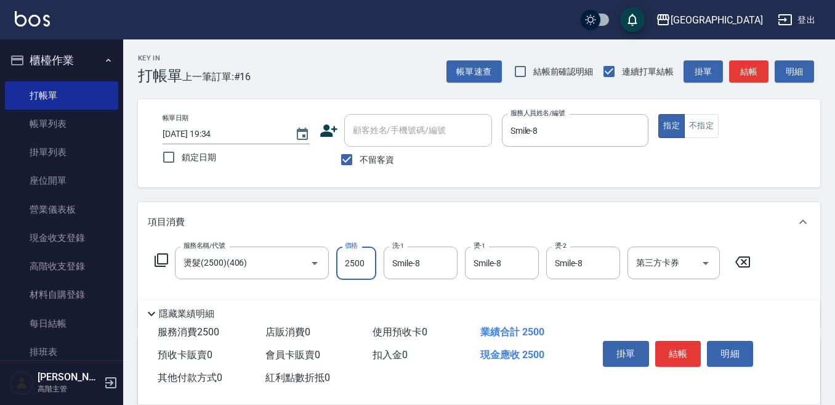
click at [366, 264] on input "2500" at bounding box center [356, 262] width 40 height 33
type input "2000"
click at [678, 341] on button "結帳" at bounding box center [678, 354] width 46 height 26
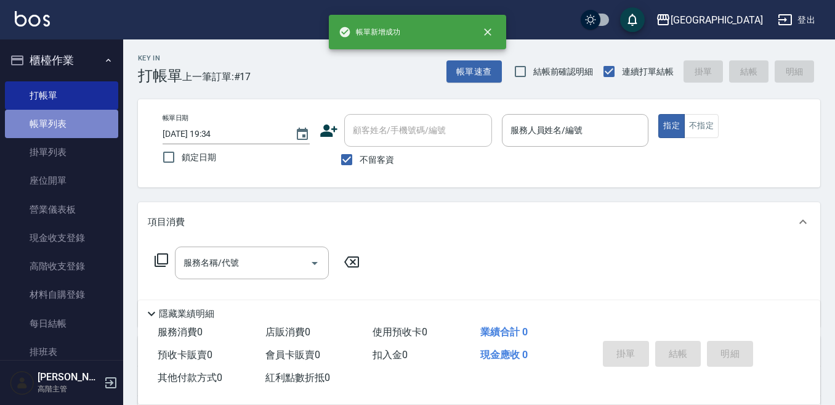
click at [62, 121] on link "帳單列表" at bounding box center [61, 124] width 113 height 28
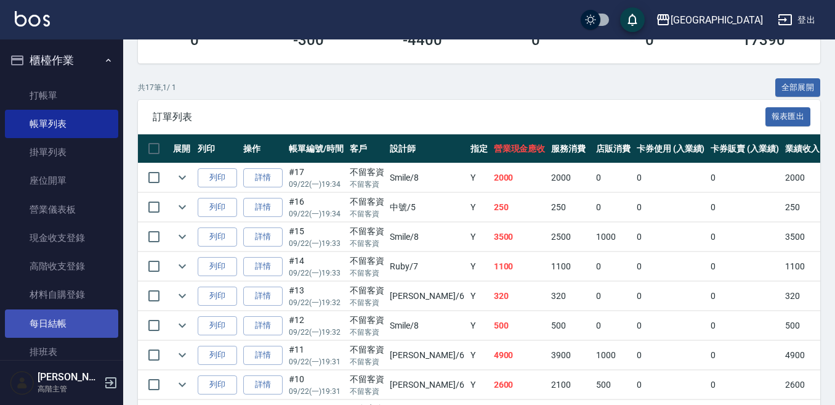
click at [65, 312] on link "每日結帳" at bounding box center [61, 323] width 113 height 28
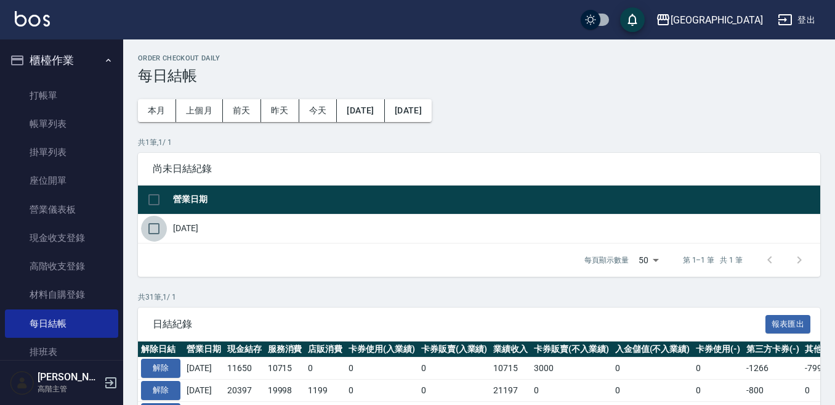
drag, startPoint x: 152, startPoint y: 228, endPoint x: 202, endPoint y: 237, distance: 51.2
click at [157, 227] on input "checkbox" at bounding box center [154, 229] width 26 height 26
checkbox input "true"
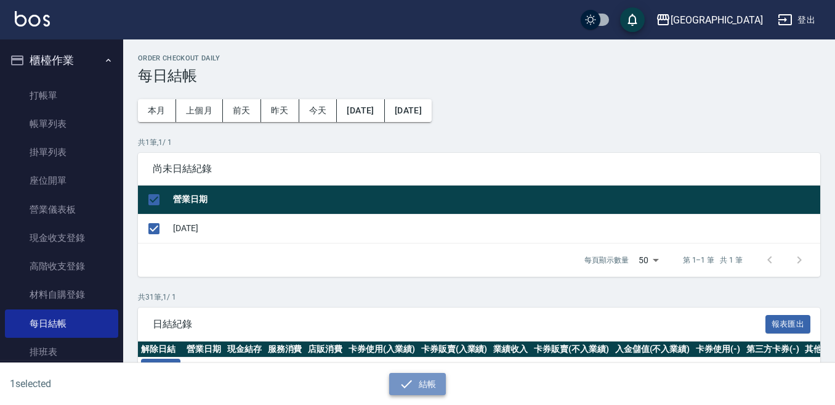
click at [423, 378] on button "結帳" at bounding box center [417, 384] width 57 height 23
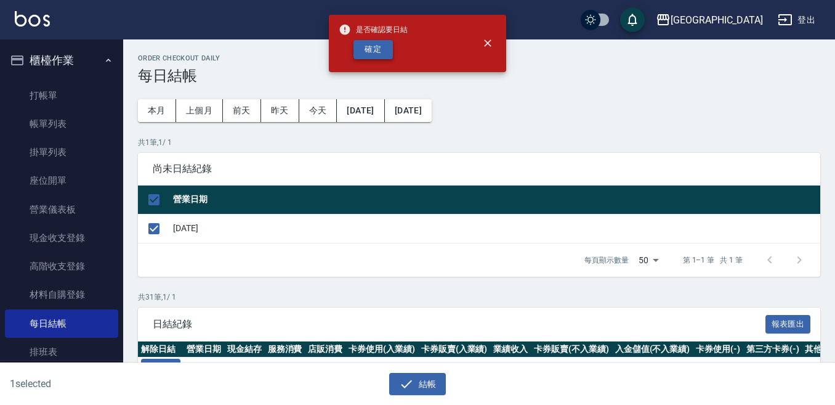
click at [376, 46] on button "確定" at bounding box center [373, 49] width 39 height 19
checkbox input "false"
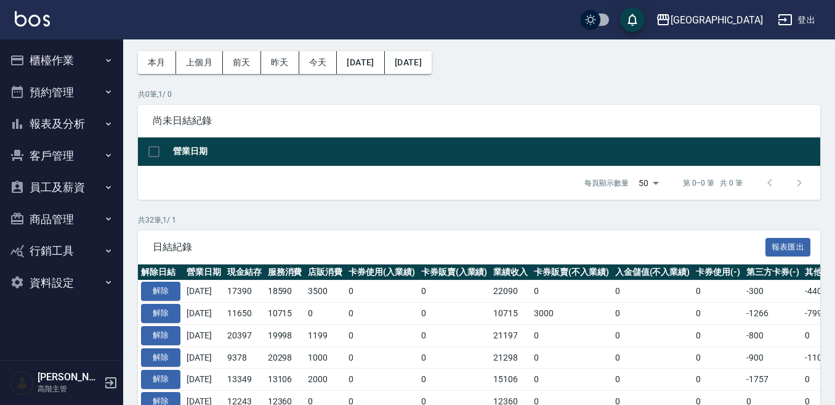
scroll to position [62, 0]
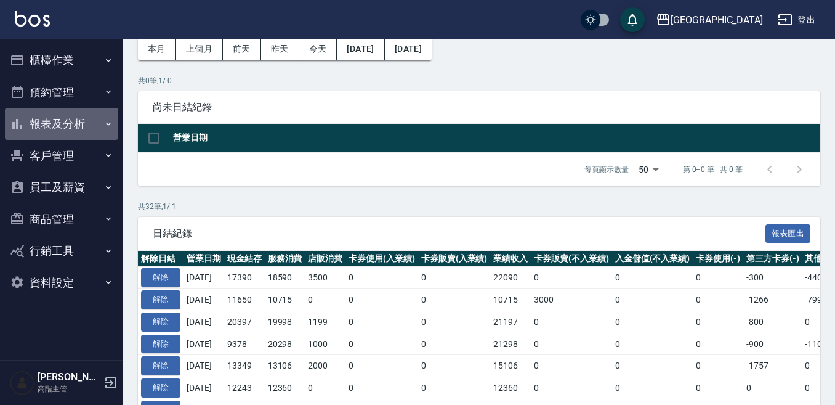
click at [59, 126] on button "報表及分析" at bounding box center [61, 124] width 113 height 32
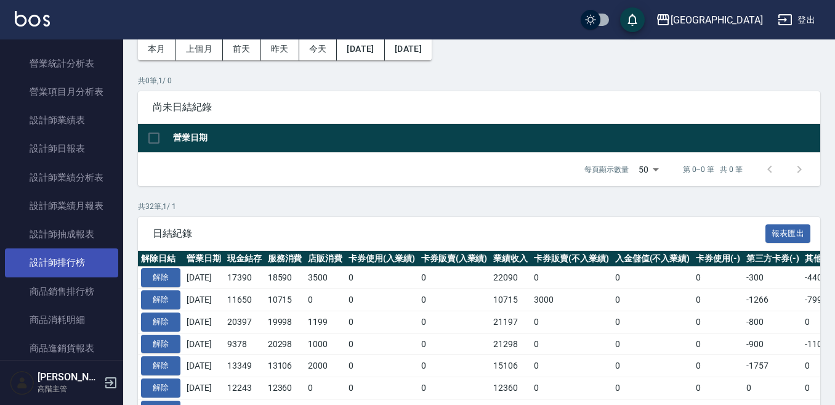
scroll to position [431, 0]
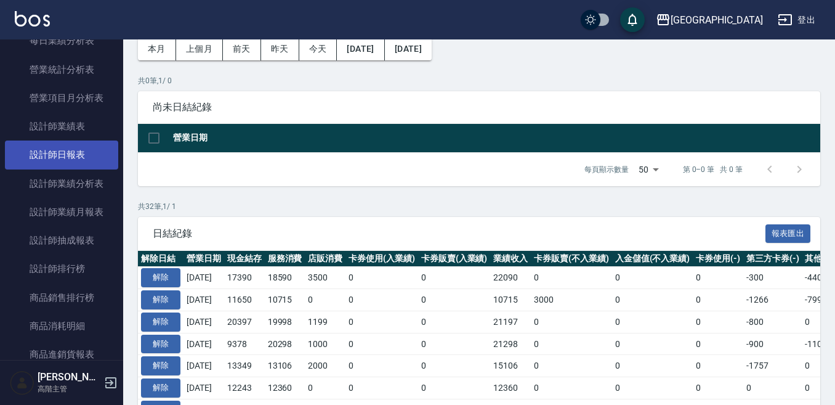
click at [84, 157] on link "設計師日報表" at bounding box center [61, 154] width 113 height 28
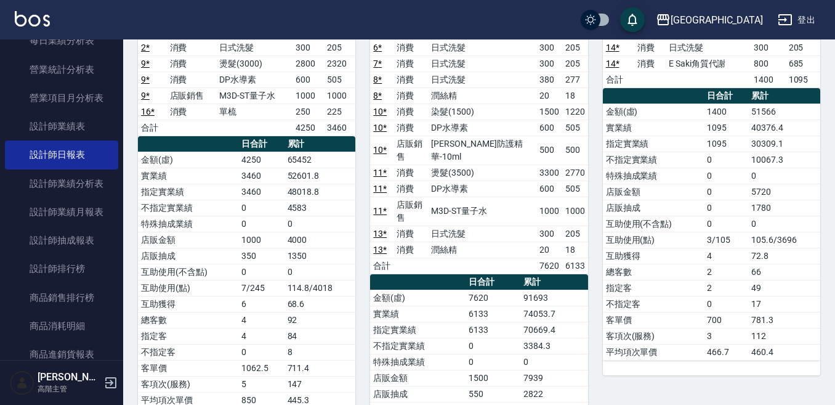
scroll to position [62, 0]
